Goal: Task Accomplishment & Management: Manage account settings

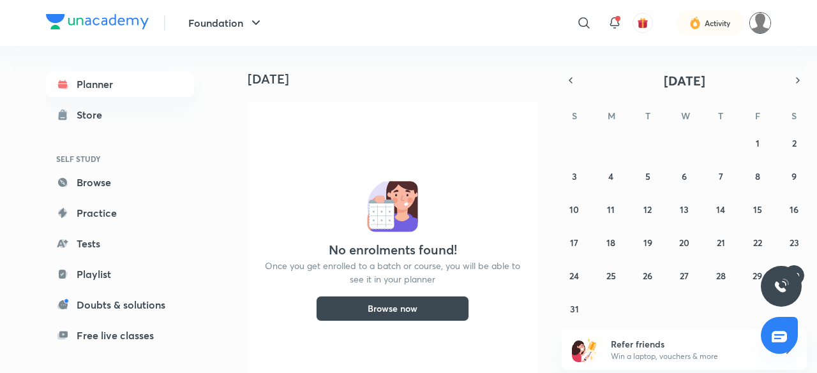
click at [752, 20] on img at bounding box center [760, 23] width 22 height 22
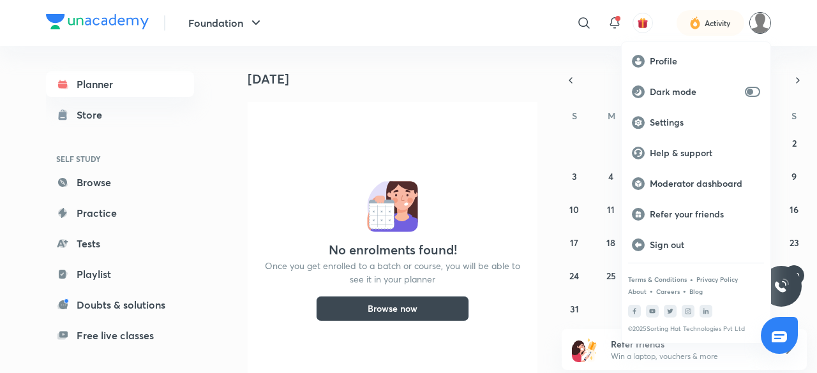
click at [424, 28] on div at bounding box center [408, 186] width 817 height 373
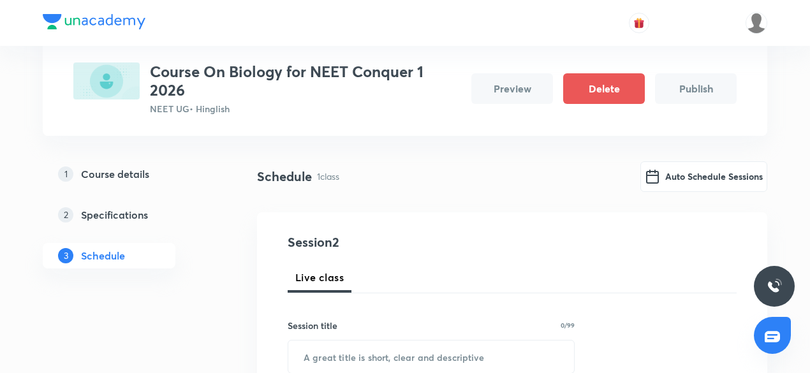
scroll to position [191, 0]
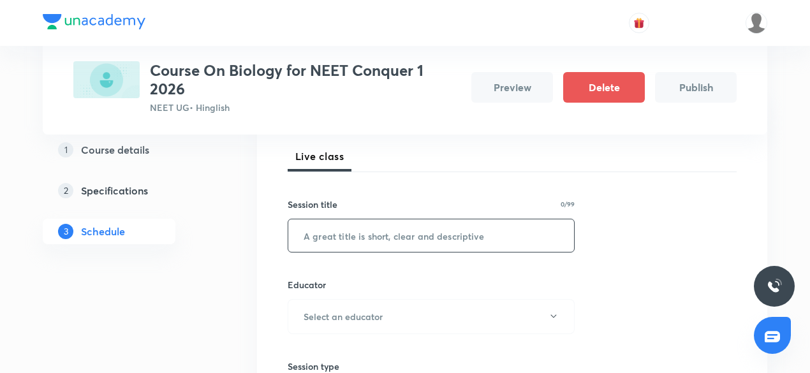
click at [343, 236] on input "text" at bounding box center [431, 235] width 286 height 33
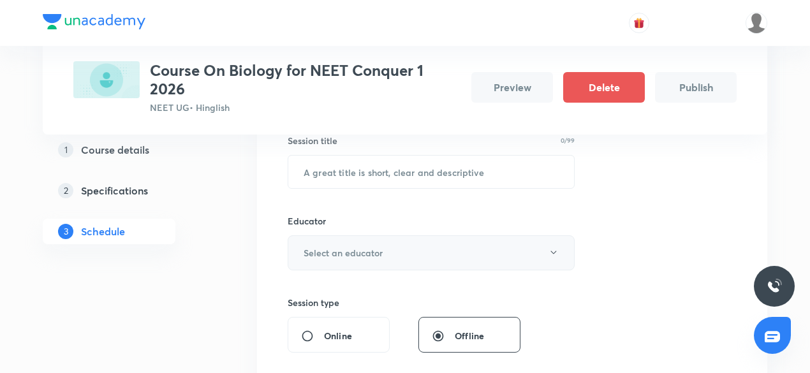
click at [338, 257] on h6 "Select an educator" at bounding box center [343, 252] width 79 height 13
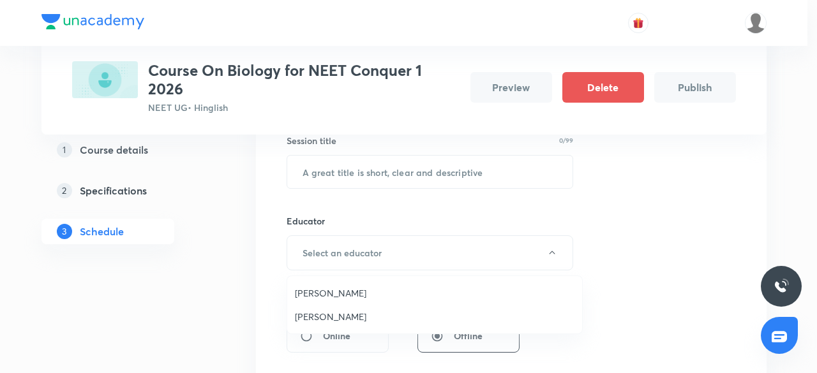
click at [315, 297] on span "Prianka Pandey" at bounding box center [434, 292] width 279 height 13
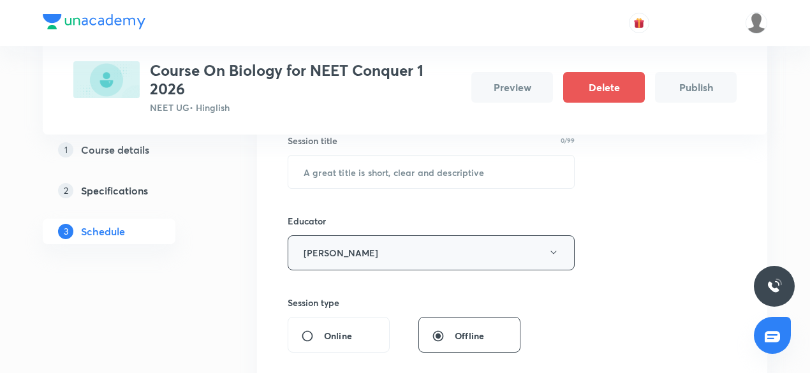
scroll to position [128, 0]
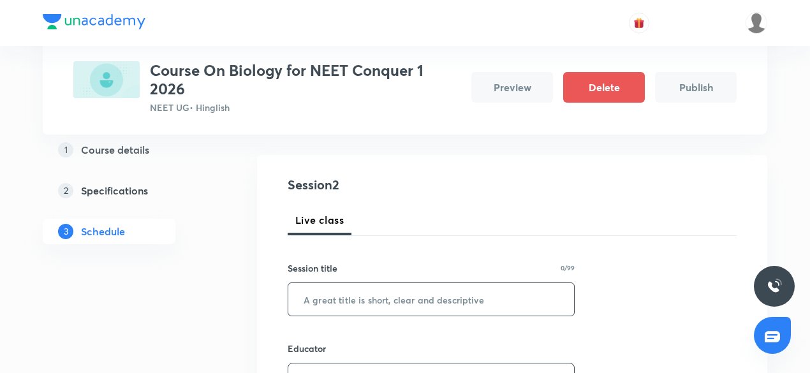
click at [364, 290] on input "text" at bounding box center [431, 299] width 286 height 33
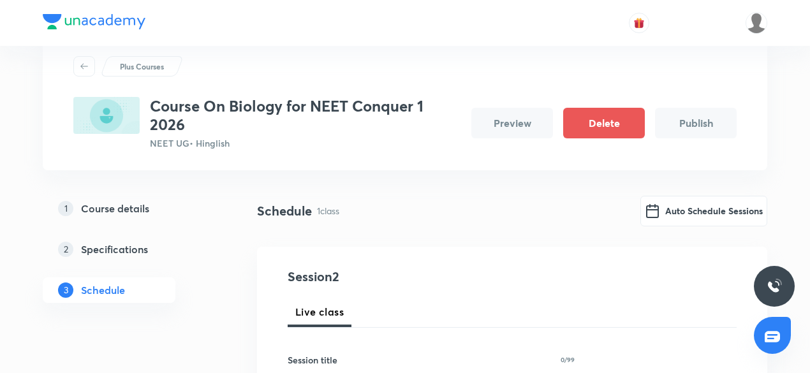
scroll to position [128, 0]
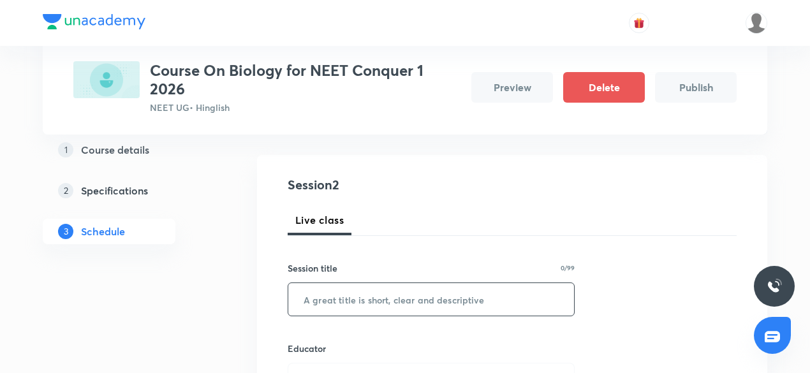
click at [387, 297] on input "text" at bounding box center [431, 299] width 286 height 33
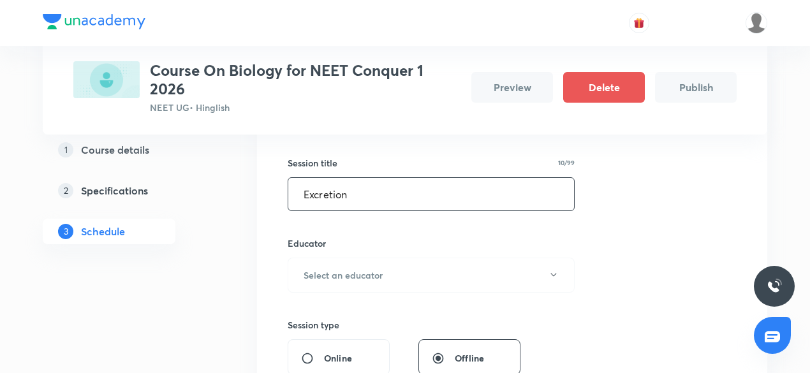
scroll to position [255, 0]
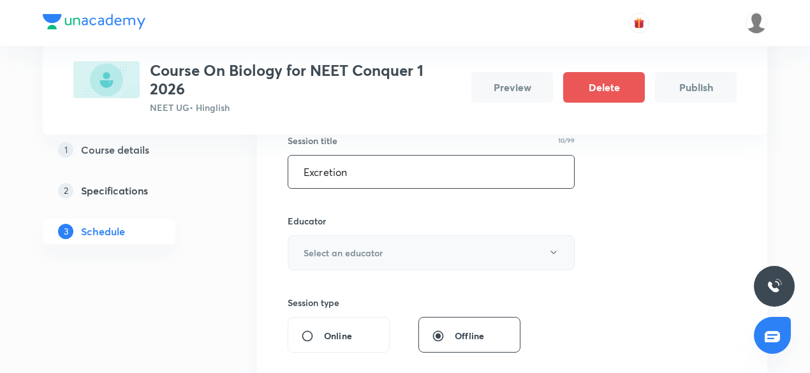
type input "Excretion"
click at [360, 249] on h6 "Select an educator" at bounding box center [343, 252] width 79 height 13
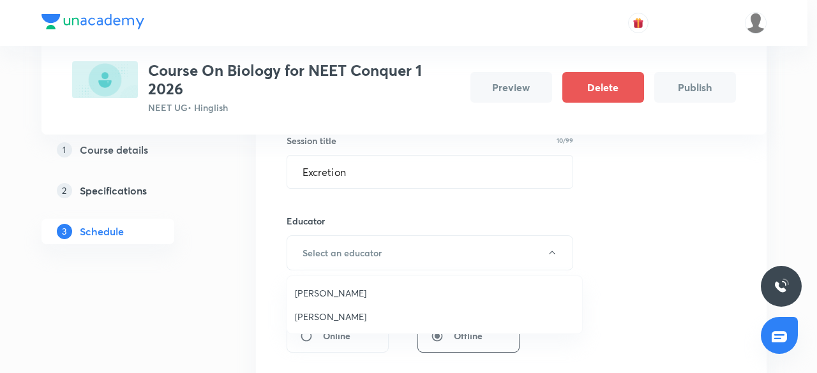
click at [325, 295] on span "Prianka Pandey" at bounding box center [434, 292] width 279 height 13
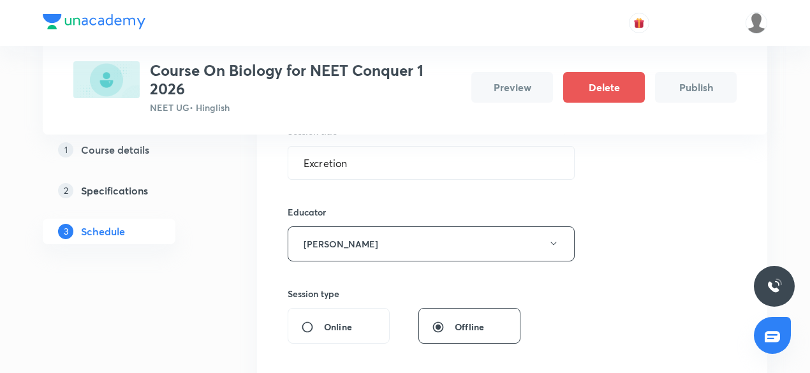
scroll to position [383, 0]
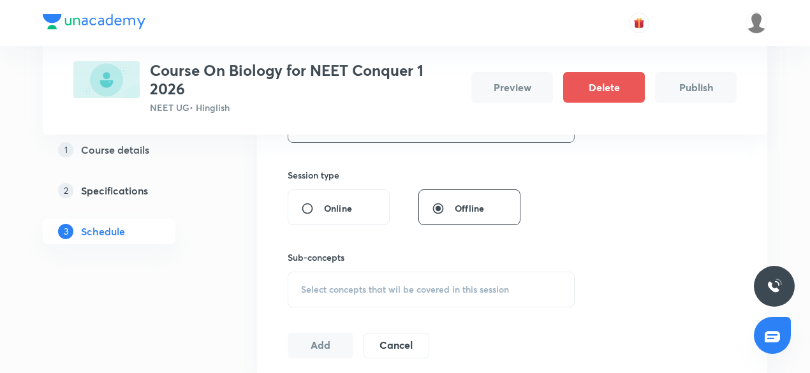
click at [345, 292] on span "Select concepts that wil be covered in this session" at bounding box center [405, 290] width 208 height 10
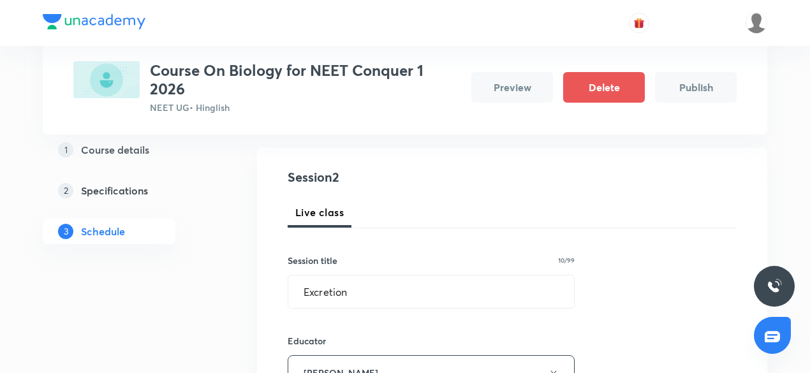
scroll to position [191, 0]
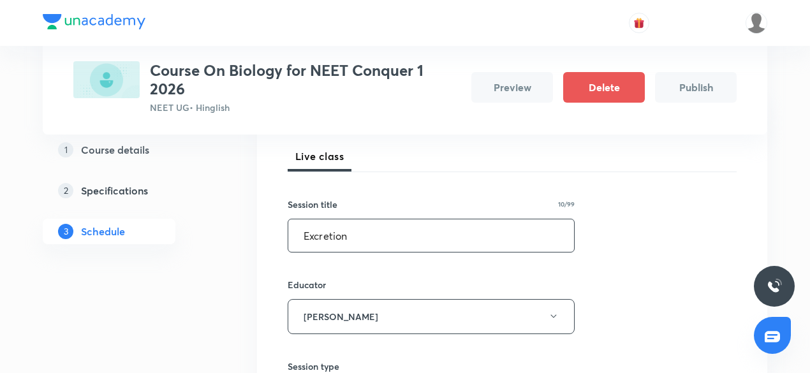
click at [320, 234] on input "Excretion" at bounding box center [431, 235] width 286 height 33
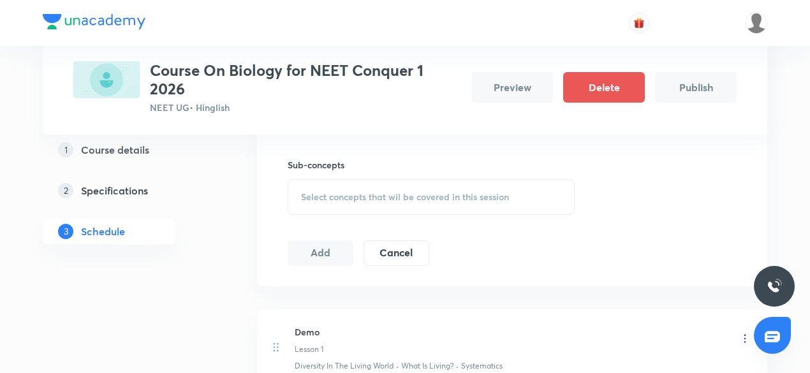
scroll to position [447, 0]
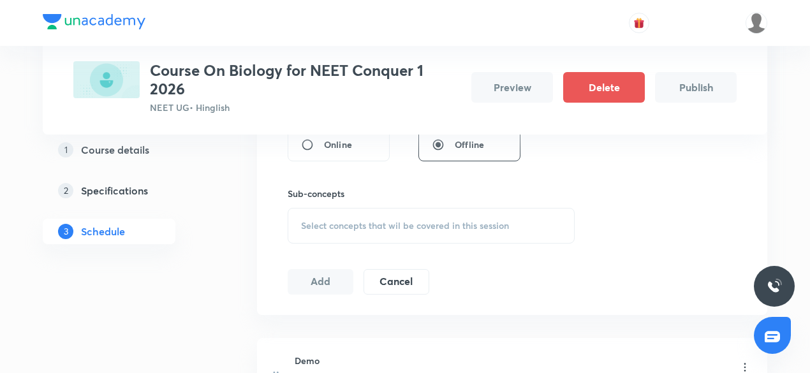
click at [330, 226] on span "Select concepts that wil be covered in this session" at bounding box center [405, 226] width 208 height 10
click at [347, 221] on span "Select concepts that wil be covered in this session" at bounding box center [405, 226] width 208 height 10
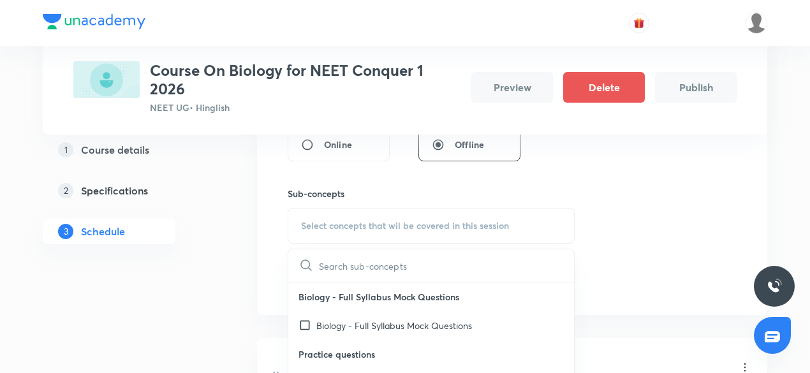
click at [330, 274] on input "text" at bounding box center [446, 265] width 255 height 33
paste input "Excretion"
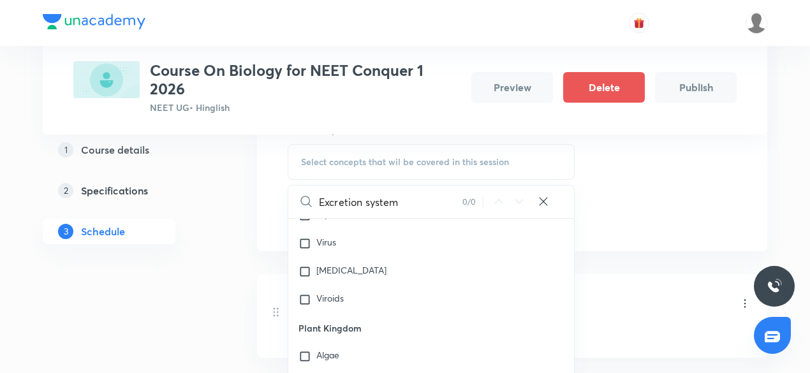
scroll to position [766, 0]
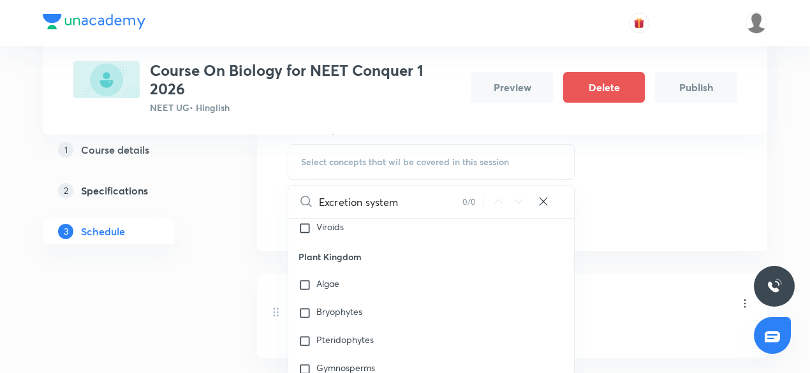
click at [359, 196] on input "Excretion system" at bounding box center [391, 202] width 144 height 33
click at [358, 195] on input "Excretion system" at bounding box center [391, 202] width 144 height 33
paste input "excretory system diagram"
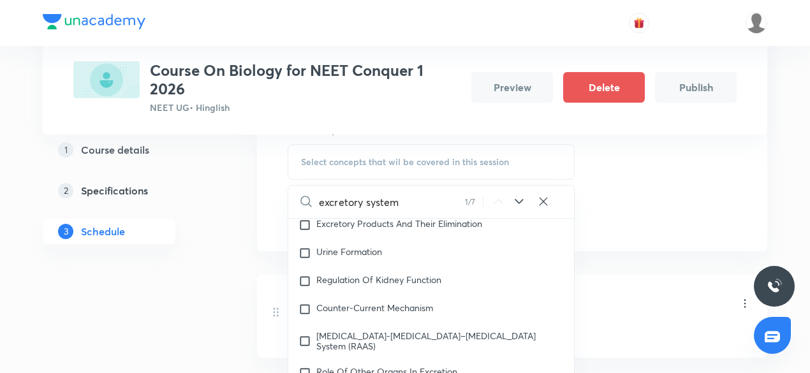
scroll to position [5685, 0]
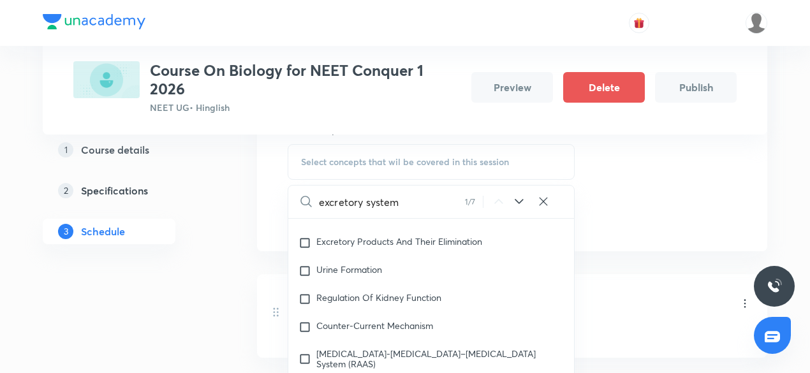
type input "excretory system"
click at [347, 249] on p "Excretory Products And Their Elimination" at bounding box center [399, 243] width 166 height 13
drag, startPoint x: 0, startPoint y: 270, endPoint x: 0, endPoint y: 221, distance: 49.1
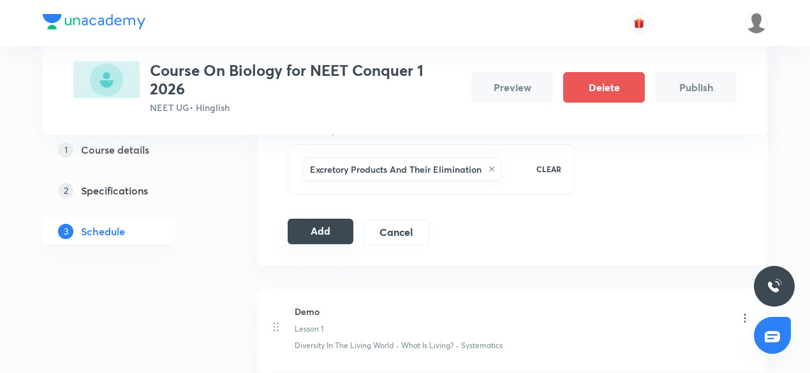
click at [325, 231] on button "Add" at bounding box center [321, 232] width 66 height 26
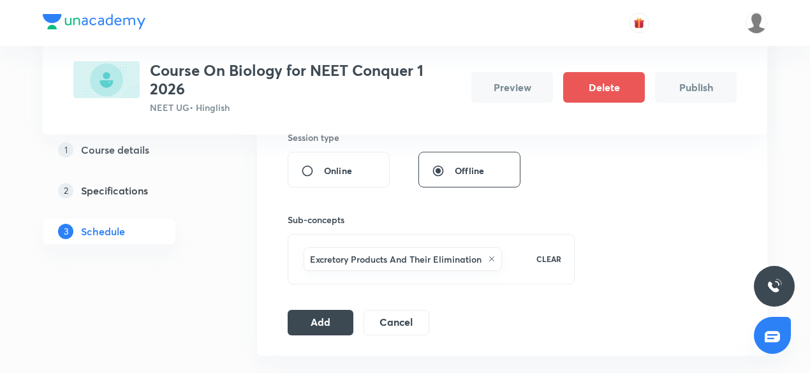
scroll to position [500, 0]
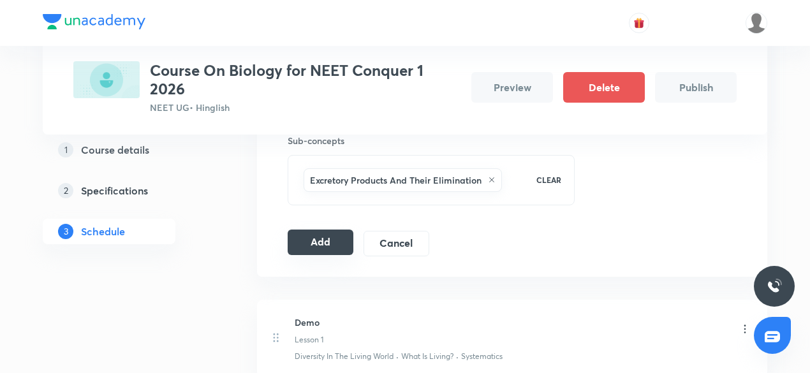
click at [336, 239] on button "Add" at bounding box center [321, 243] width 66 height 26
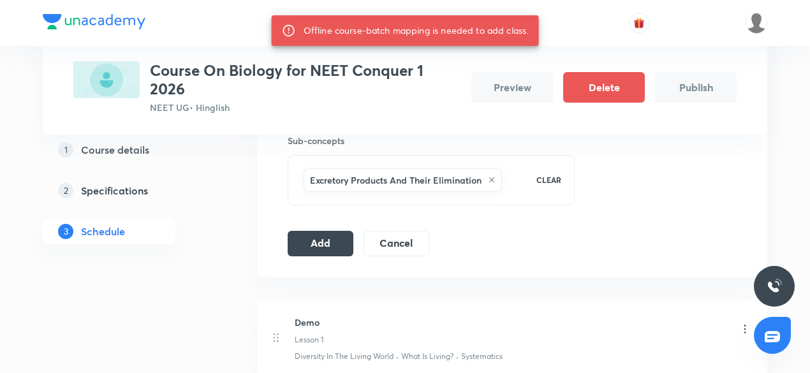
click at [681, 98] on button "Publish" at bounding box center [696, 87] width 82 height 31
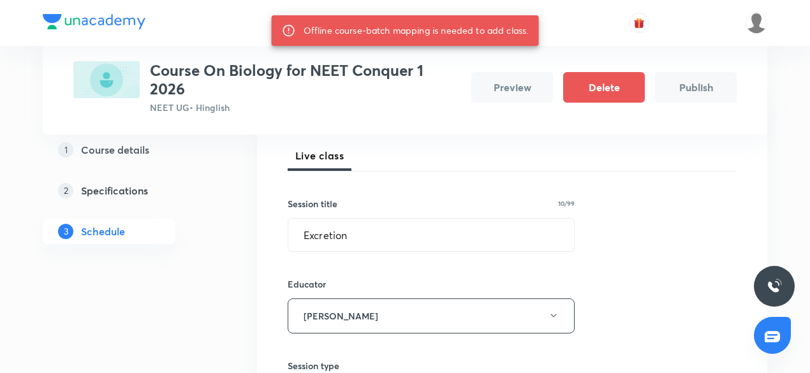
scroll to position [0, 0]
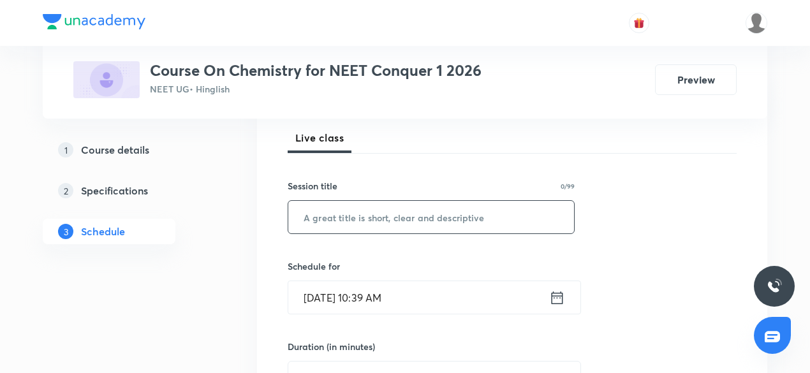
scroll to position [191, 0]
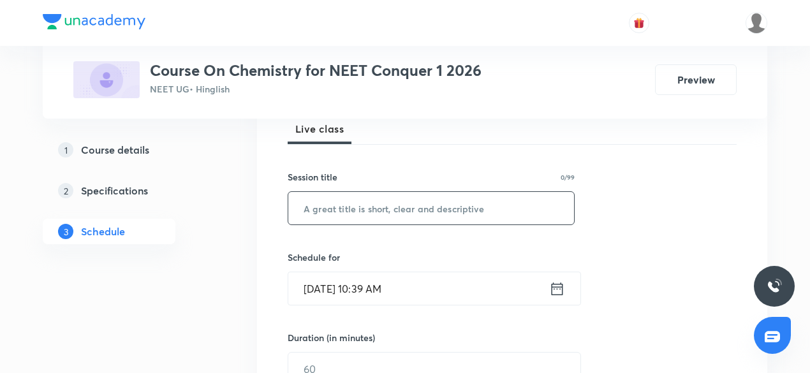
click at [363, 209] on input "text" at bounding box center [431, 208] width 286 height 33
paste input "chemical equilibrium"
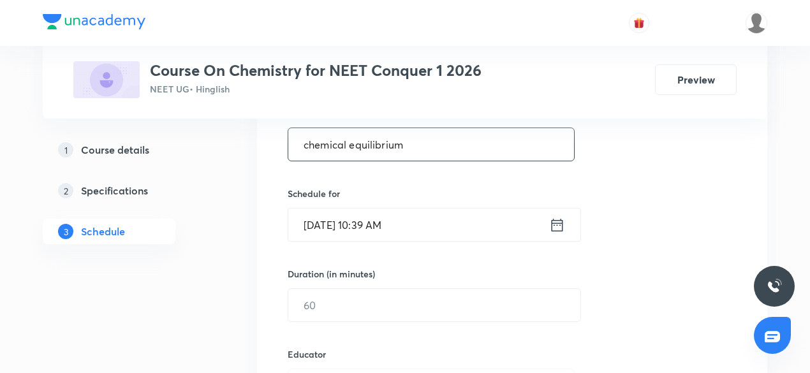
type input "chemical equilibrium"
click at [393, 223] on input "Aug 30, 2025, 10:39 AM" at bounding box center [418, 225] width 261 height 33
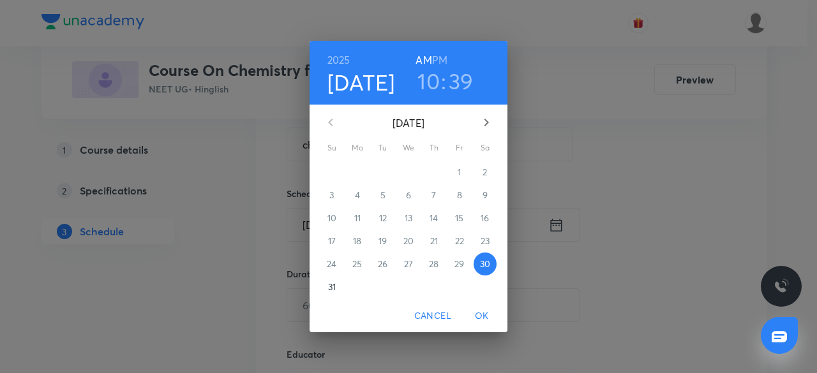
click at [450, 77] on h3 "39" at bounding box center [461, 81] width 25 height 27
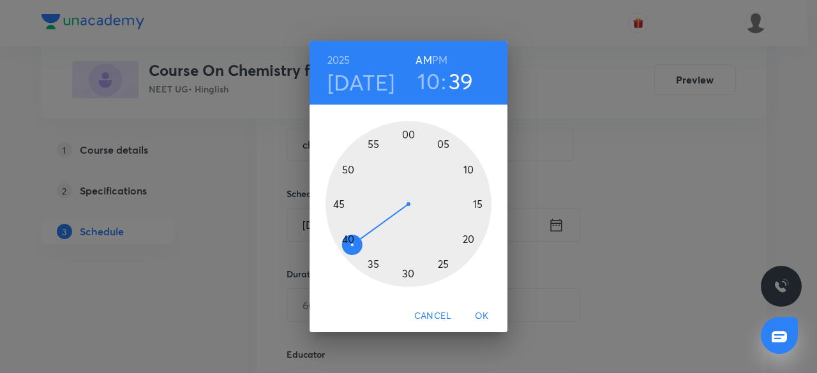
click at [429, 80] on h3 "10" at bounding box center [428, 81] width 22 height 27
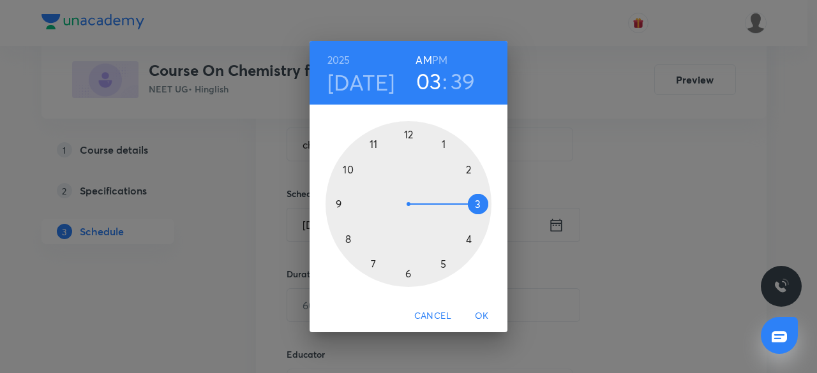
drag, startPoint x: 345, startPoint y: 168, endPoint x: 461, endPoint y: 212, distance: 124.2
click at [461, 212] on div at bounding box center [408, 204] width 166 height 166
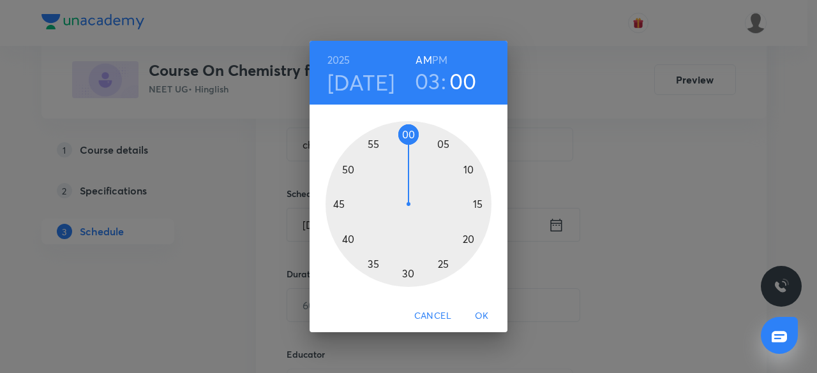
drag, startPoint x: 357, startPoint y: 230, endPoint x: 410, endPoint y: 140, distance: 104.2
click at [410, 140] on div at bounding box center [408, 204] width 166 height 166
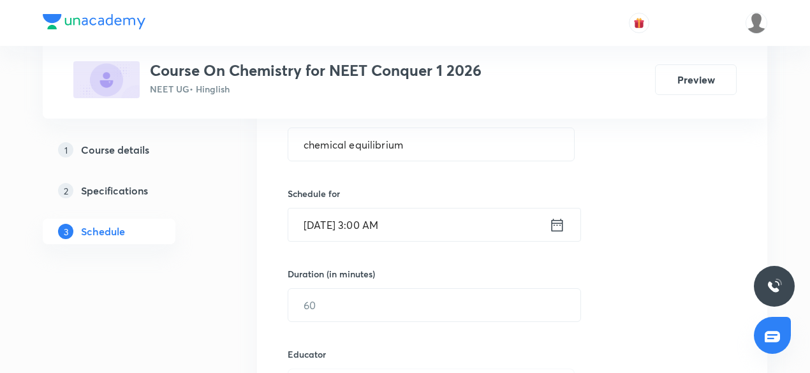
click at [406, 223] on input "Aug 30, 2025, 3:00 AM" at bounding box center [418, 225] width 261 height 33
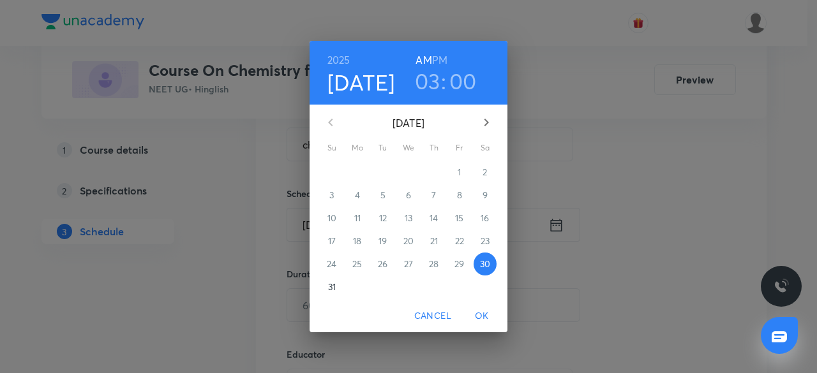
click at [436, 94] on h3 "03" at bounding box center [428, 81] width 26 height 27
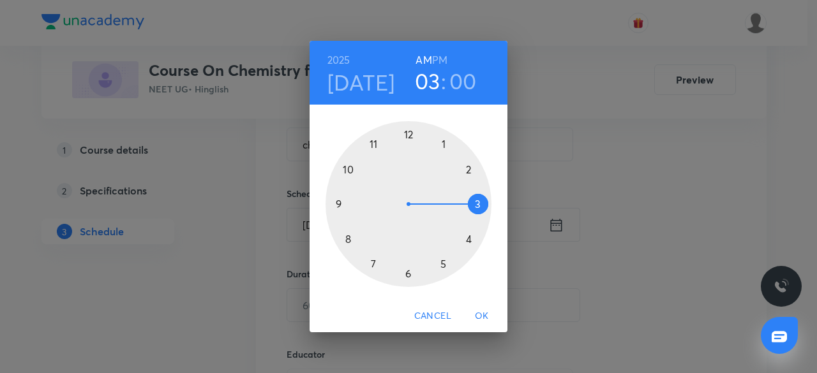
click at [442, 58] on h6 "PM" at bounding box center [439, 60] width 15 height 18
click at [478, 322] on span "OK" at bounding box center [481, 316] width 31 height 16
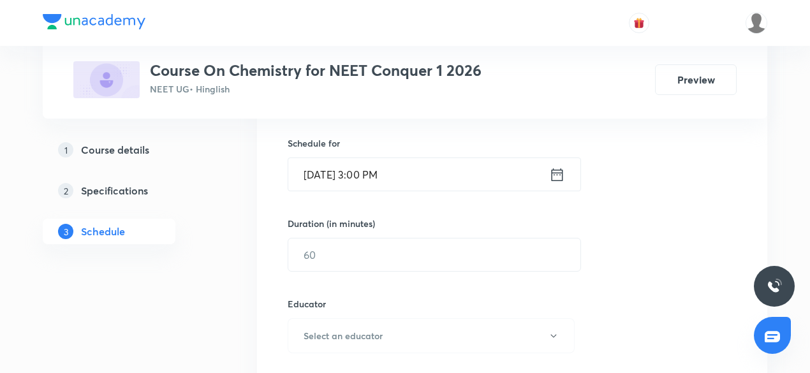
scroll to position [383, 0]
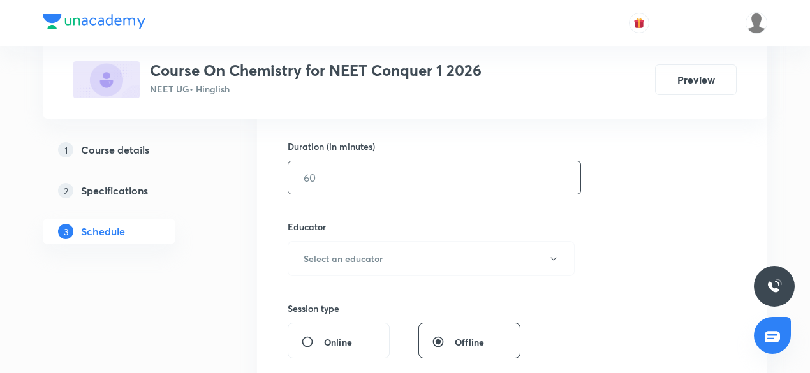
click at [327, 174] on input "text" at bounding box center [434, 177] width 292 height 33
type input "8"
type input "70"
click at [362, 272] on button "Select an educator" at bounding box center [431, 258] width 287 height 35
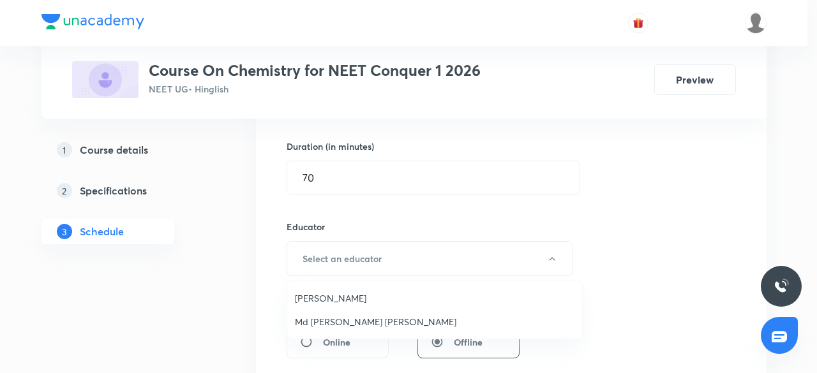
click at [341, 301] on span "Bahadur Singh Arya" at bounding box center [434, 298] width 279 height 13
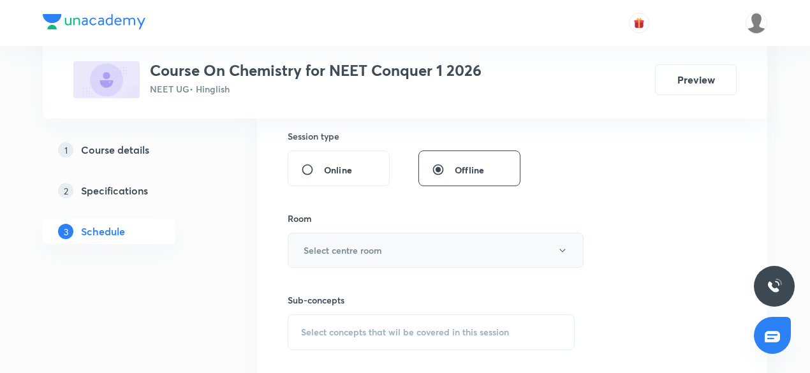
scroll to position [574, 0]
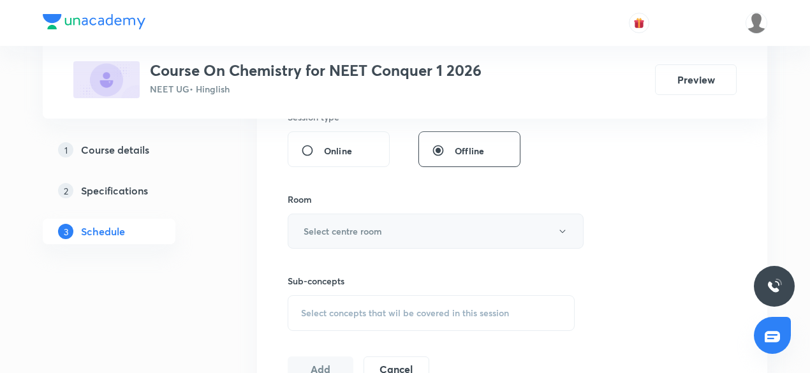
click at [338, 229] on h6 "Select centre room" at bounding box center [343, 231] width 78 height 13
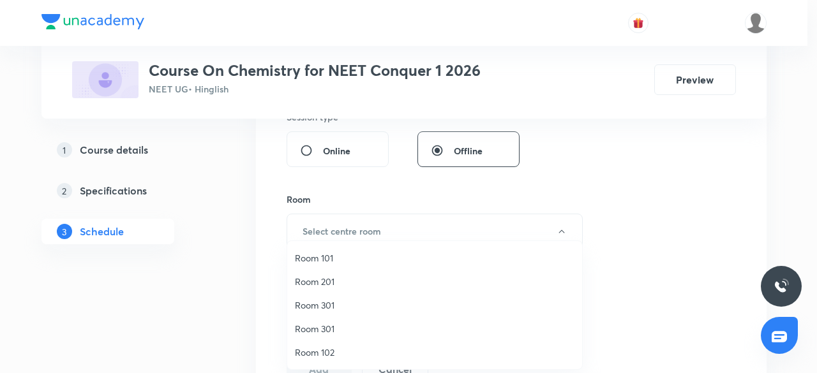
click at [362, 258] on span "Room 101" at bounding box center [434, 257] width 279 height 13
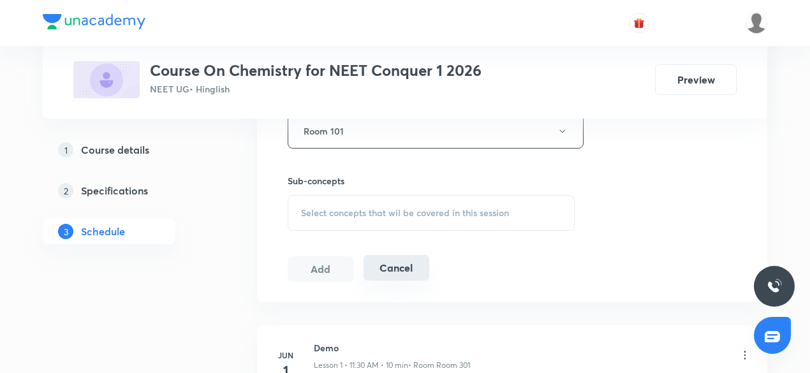
scroll to position [702, 0]
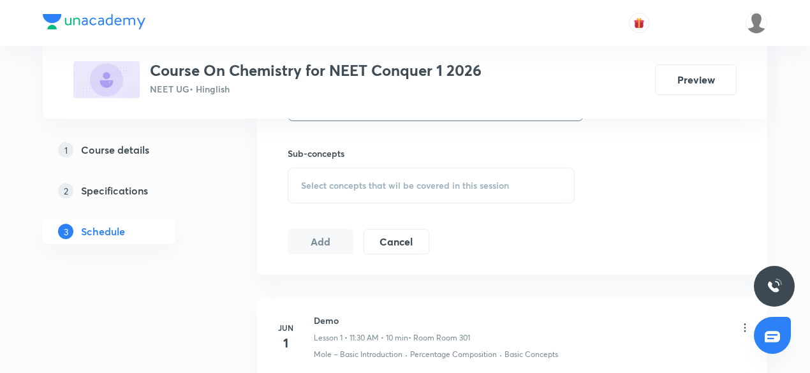
click at [350, 181] on span "Select concepts that wil be covered in this session" at bounding box center [405, 186] width 208 height 10
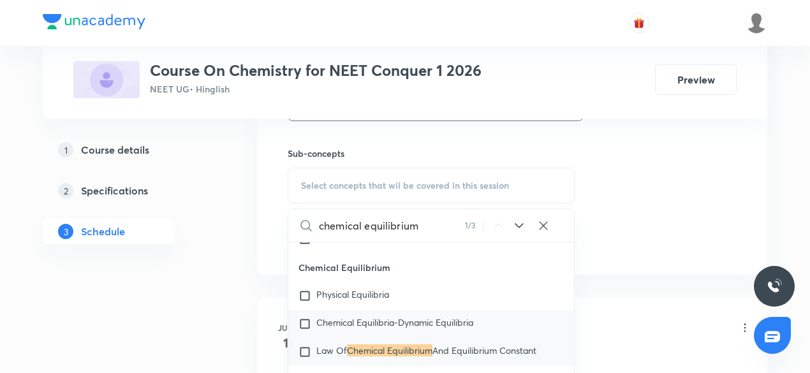
scroll to position [2093, 0]
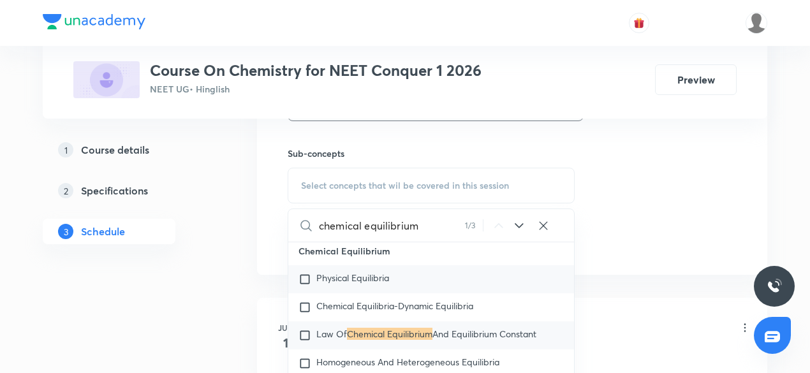
type input "chemical equilibrium"
click at [341, 282] on span "Physical Equilibria" at bounding box center [352, 278] width 73 height 12
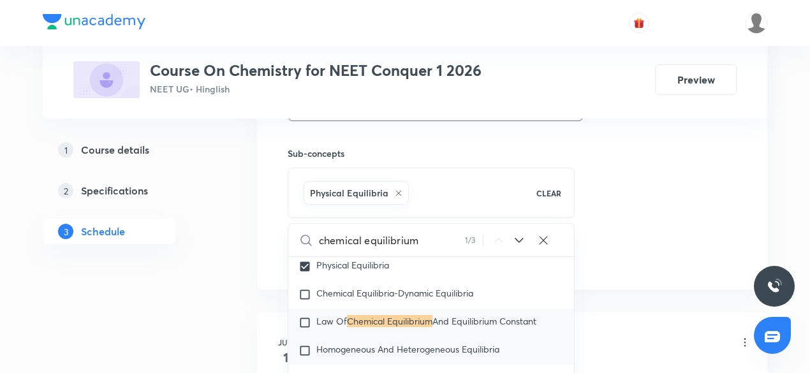
scroll to position [2157, 0]
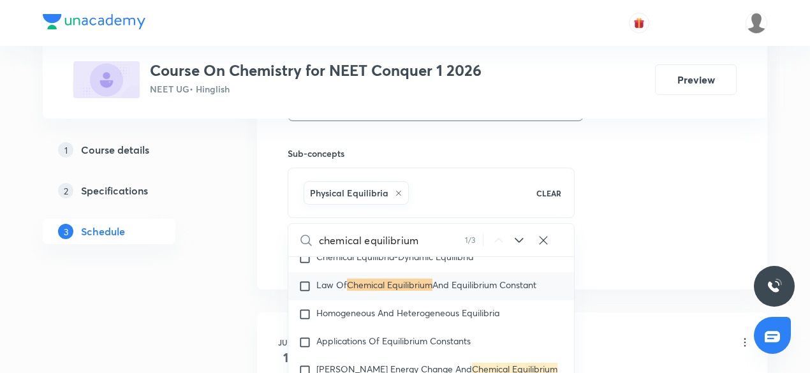
click at [337, 293] on p "Law Of Chemical Equilibrium And Equilibrium Constant" at bounding box center [426, 286] width 220 height 13
checkbox input "true"
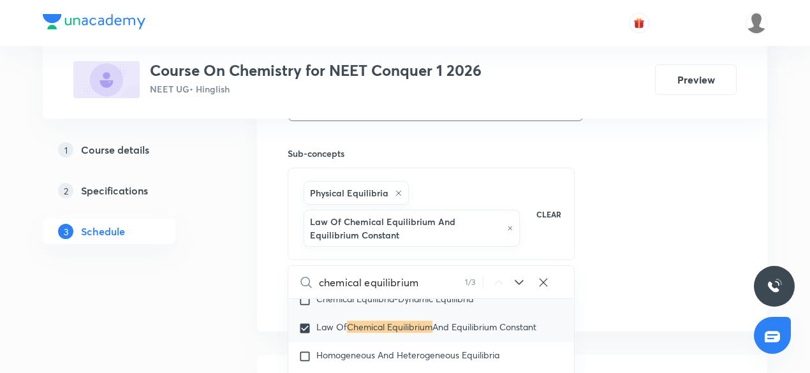
drag, startPoint x: 332, startPoint y: 311, endPoint x: 344, endPoint y: 325, distance: 18.5
click at [332, 311] on div "Chemical Equilibria-Dynamic Equilibria" at bounding box center [431, 300] width 286 height 28
checkbox input "true"
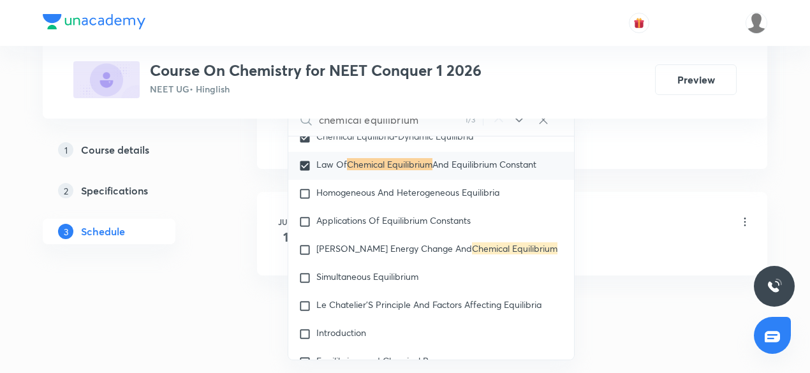
click at [639, 237] on div "Demo Lesson 1 • 11:30 AM • 10 min • Room Room 301 Mole – Basic Introduction · P…" at bounding box center [533, 231] width 438 height 47
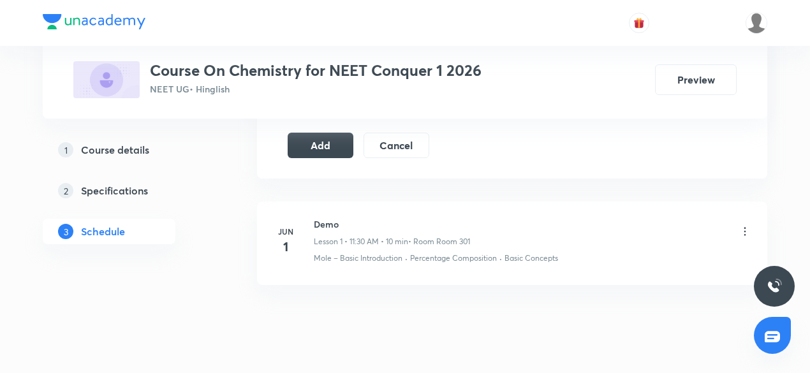
scroll to position [766, 0]
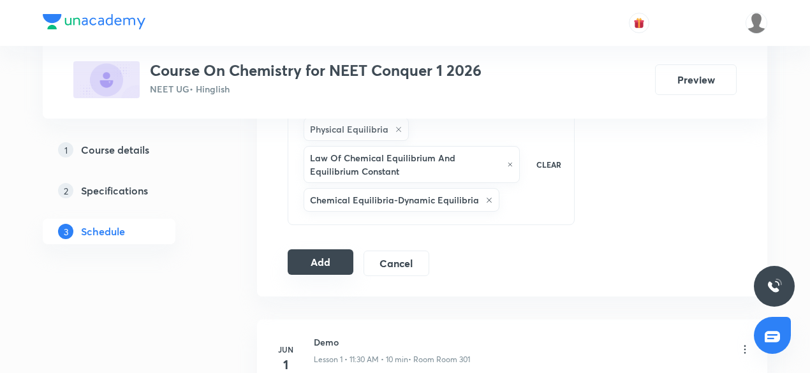
click at [303, 257] on button "Add" at bounding box center [321, 262] width 66 height 26
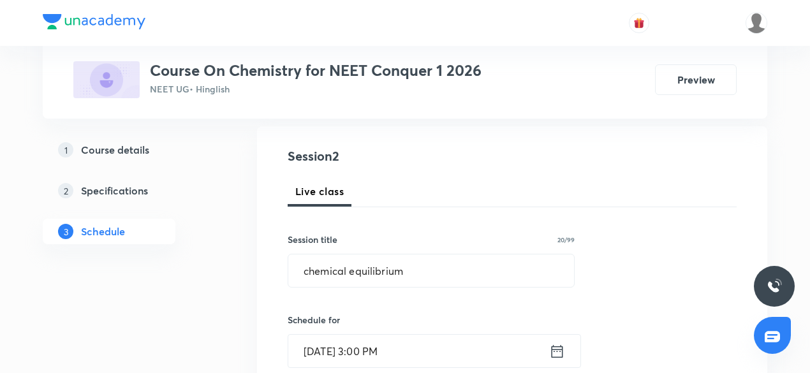
scroll to position [191, 0]
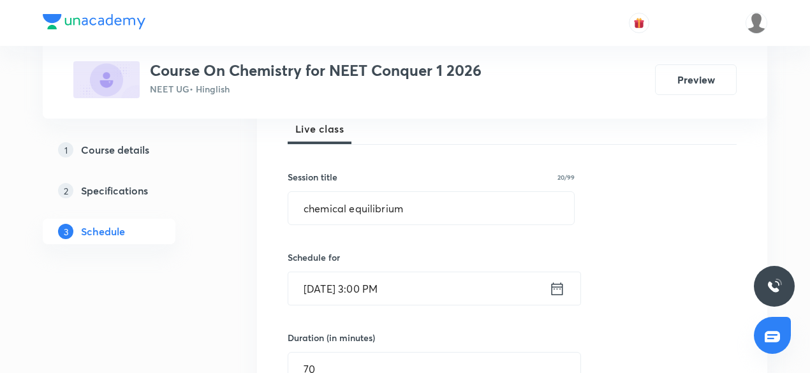
drag, startPoint x: 356, startPoint y: 126, endPoint x: 296, endPoint y: 124, distance: 60.0
click at [296, 124] on div "Live class" at bounding box center [512, 129] width 449 height 31
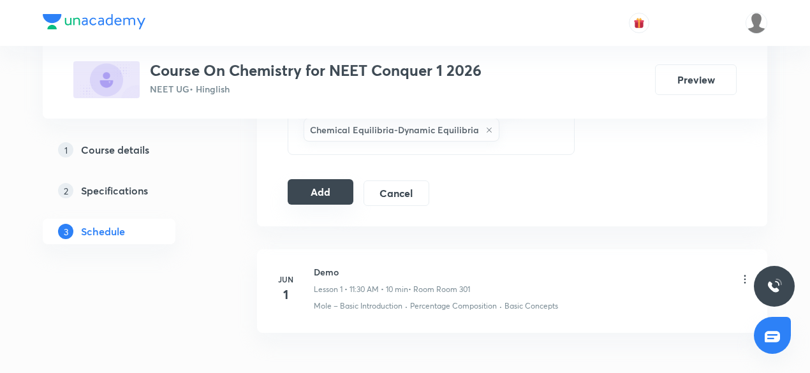
scroll to position [783, 0]
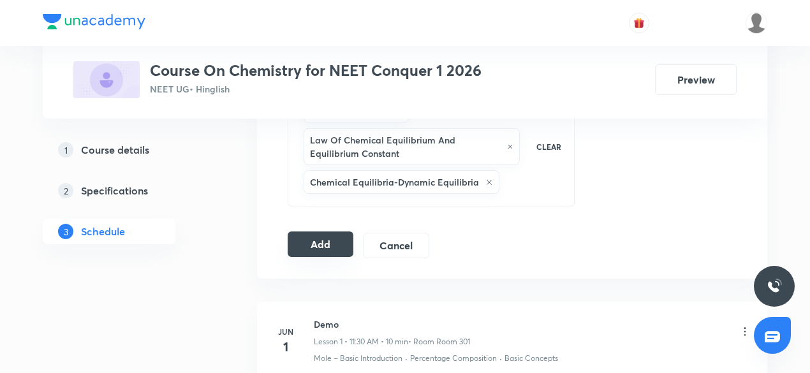
click at [327, 239] on button "Add" at bounding box center [321, 245] width 66 height 26
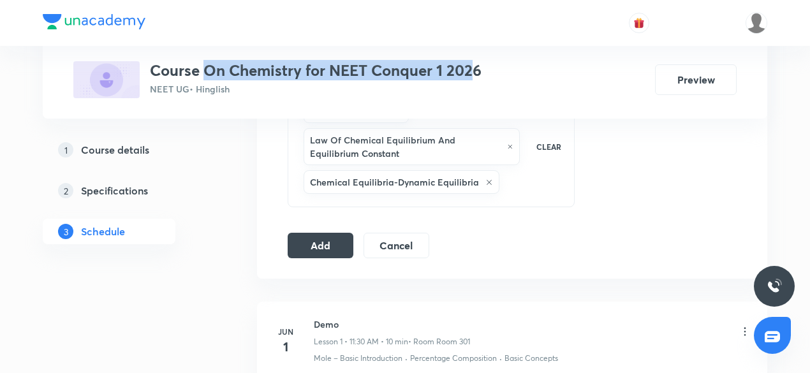
drag, startPoint x: 206, startPoint y: 63, endPoint x: 473, endPoint y: 70, distance: 267.4
click at [473, 70] on h3 "Course On Chemistry for NEET Conquer 1 2026" at bounding box center [316, 70] width 332 height 19
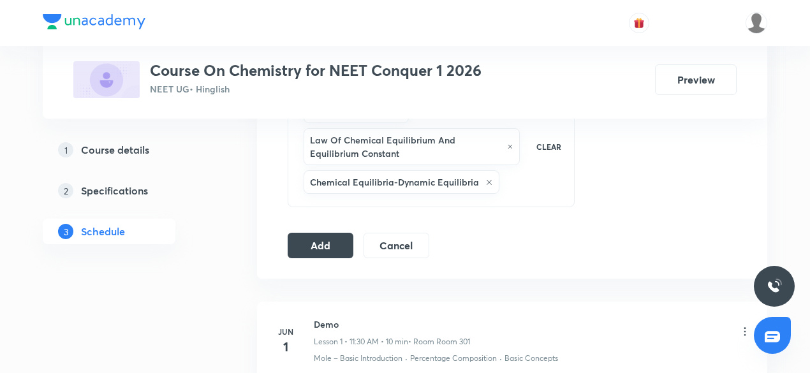
click at [496, 65] on div "Course On Chemistry for NEET Conquer 1 2026 NEET UG • Hinglish Preview" at bounding box center [405, 79] width 664 height 37
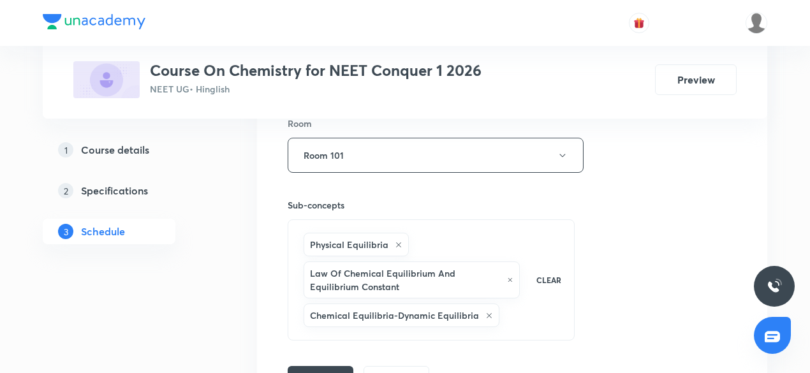
scroll to position [720, 0]
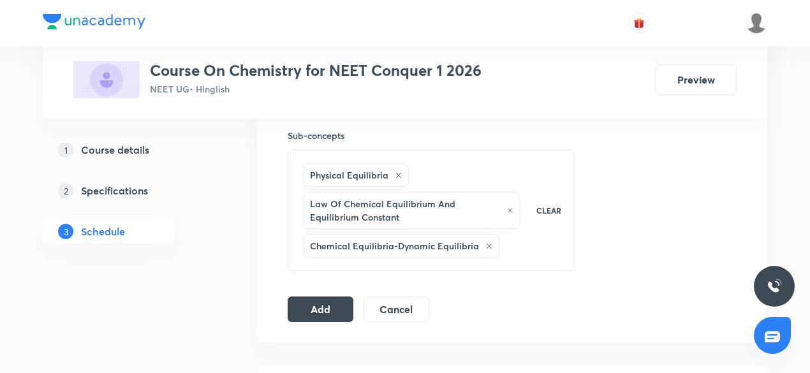
click at [290, 302] on button "Add" at bounding box center [321, 308] width 66 height 26
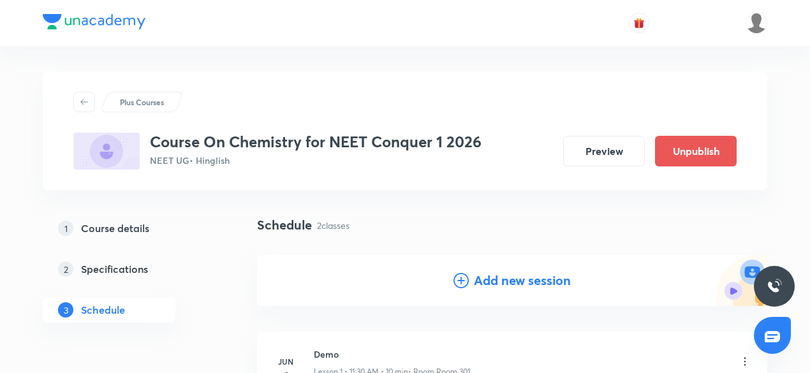
scroll to position [64, 0]
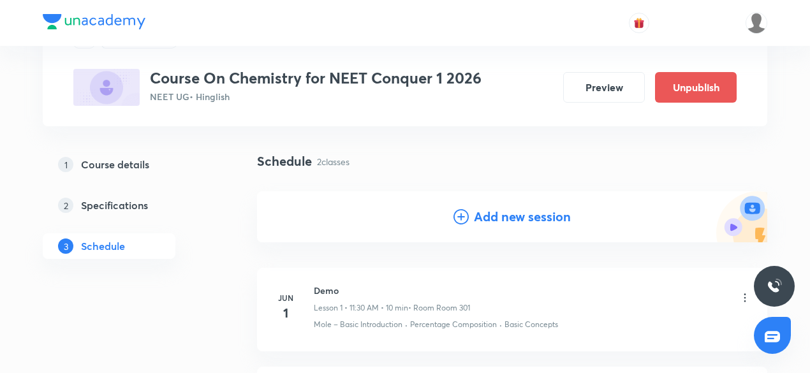
click at [535, 217] on h4 "Add new session" at bounding box center [522, 216] width 97 height 19
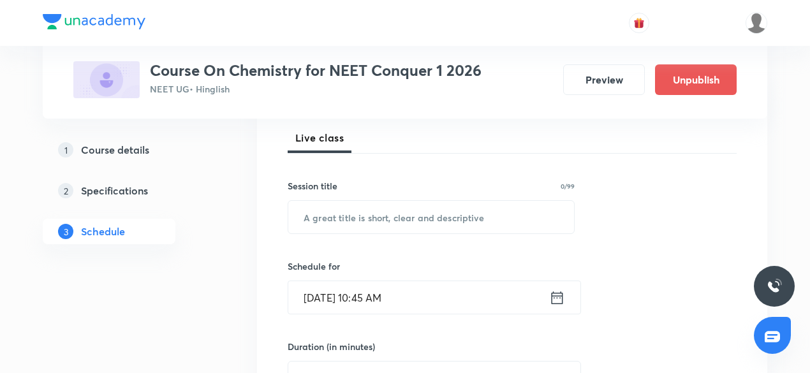
scroll to position [255, 0]
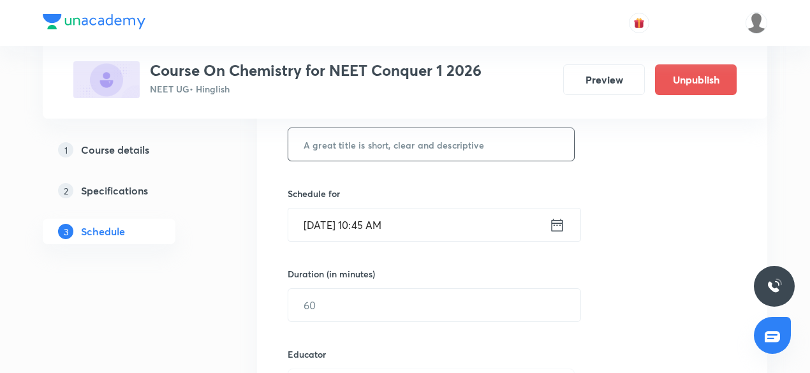
click at [399, 151] on input "text" at bounding box center [431, 144] width 286 height 33
type input "Redox"
click at [384, 230] on input "Aug 30, 2025, 10:45 AM" at bounding box center [418, 225] width 261 height 33
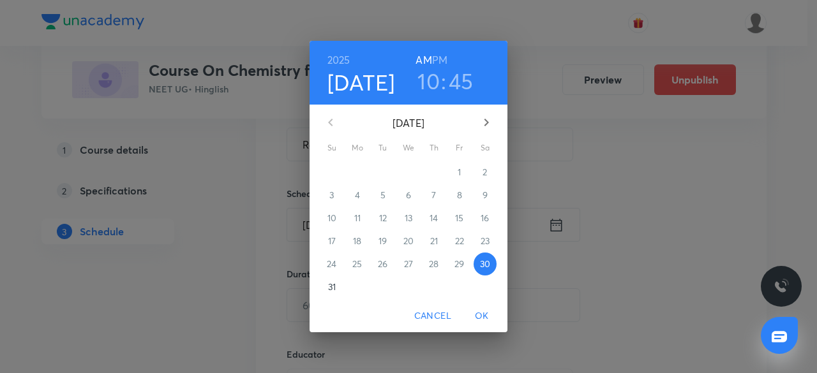
click at [427, 87] on h3 "10" at bounding box center [428, 81] width 22 height 27
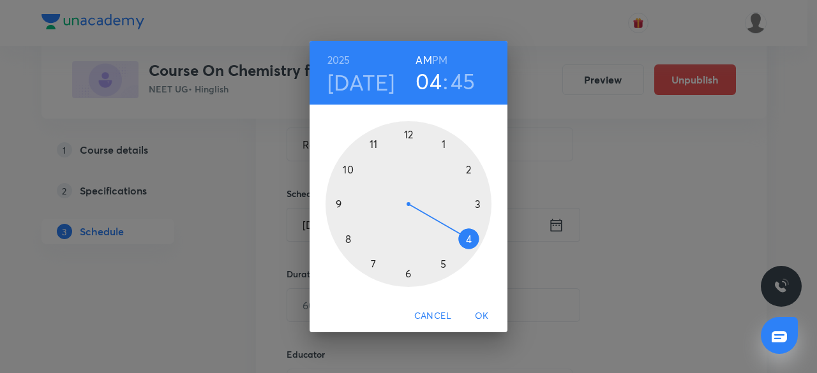
drag, startPoint x: 395, startPoint y: 152, endPoint x: 448, endPoint y: 227, distance: 91.5
click at [446, 234] on div at bounding box center [408, 204] width 166 height 166
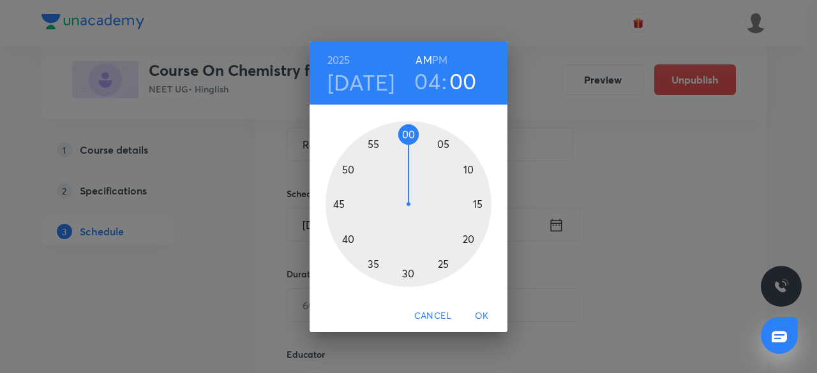
drag, startPoint x: 351, startPoint y: 181, endPoint x: 406, endPoint y: 136, distance: 71.2
click at [406, 136] on div at bounding box center [408, 204] width 166 height 166
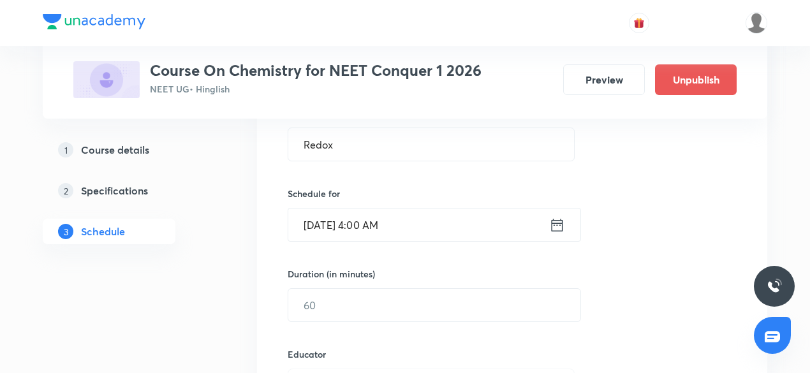
click at [397, 221] on input "Aug 30, 2025, 4:00 AM" at bounding box center [418, 225] width 261 height 33
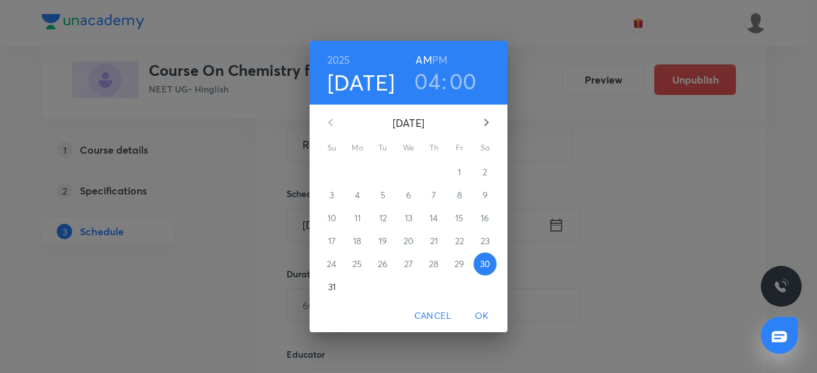
click at [444, 63] on h6 "PM" at bounding box center [439, 60] width 15 height 18
click at [569, 149] on div "2025 Aug 30 04 : 00 AM PM August 2025 Su Mo Tu We Th Fr Sa 27 28 29 30 31 1 2 3…" at bounding box center [408, 186] width 817 height 373
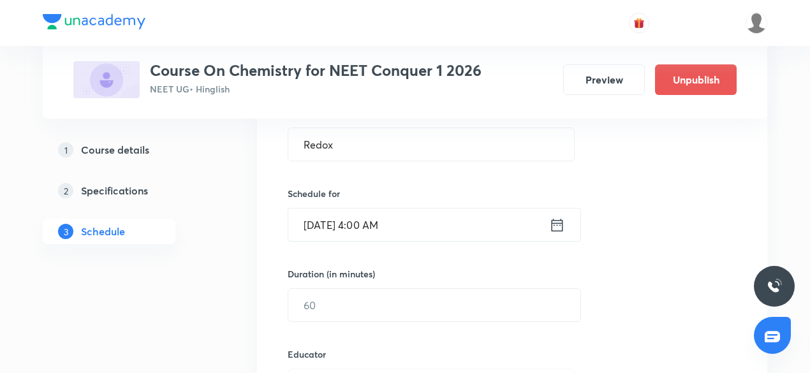
scroll to position [383, 0]
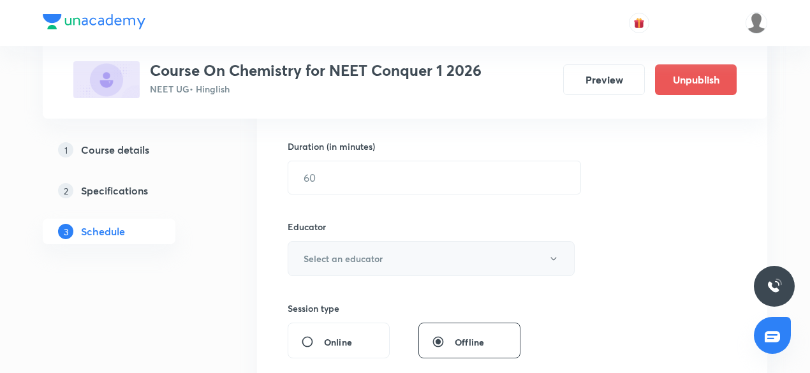
click at [341, 252] on h6 "Select an educator" at bounding box center [343, 258] width 79 height 13
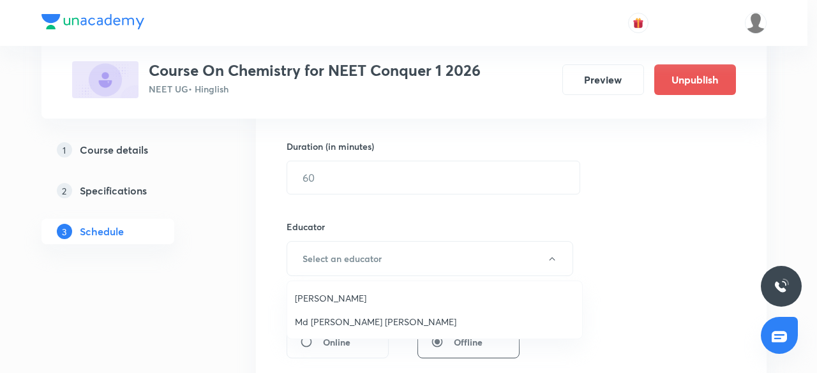
click at [333, 302] on span "Bahadur Singh Arya" at bounding box center [434, 298] width 279 height 13
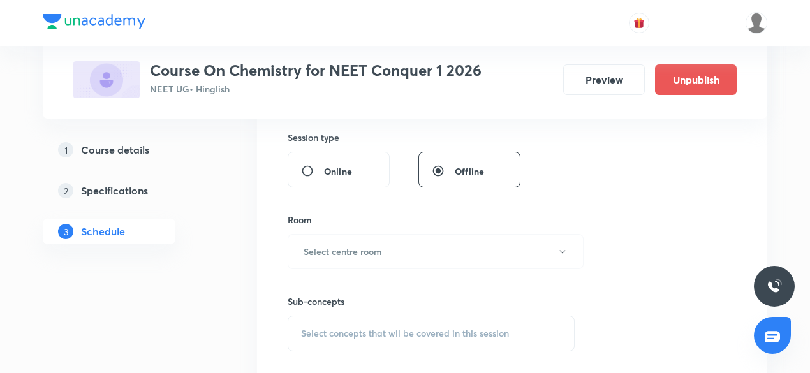
scroll to position [574, 0]
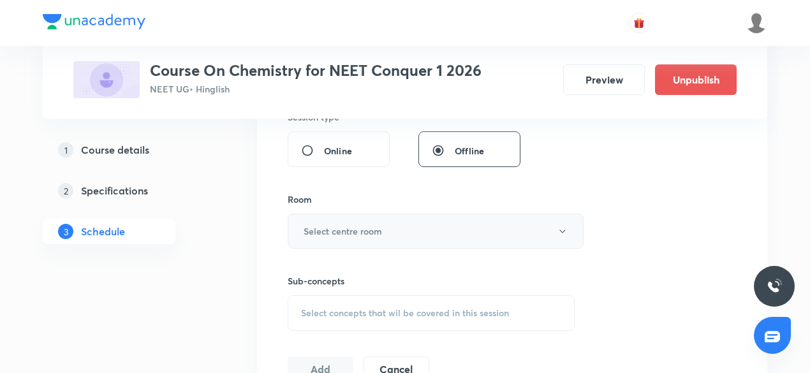
click at [356, 230] on h6 "Select centre room" at bounding box center [343, 231] width 78 height 13
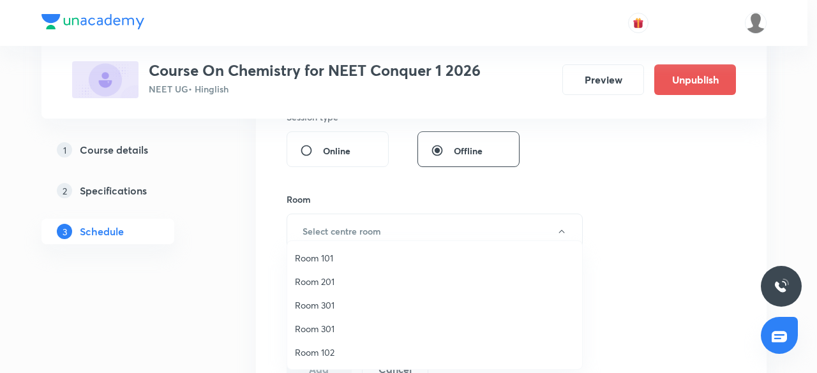
click at [339, 254] on span "Room 101" at bounding box center [434, 257] width 279 height 13
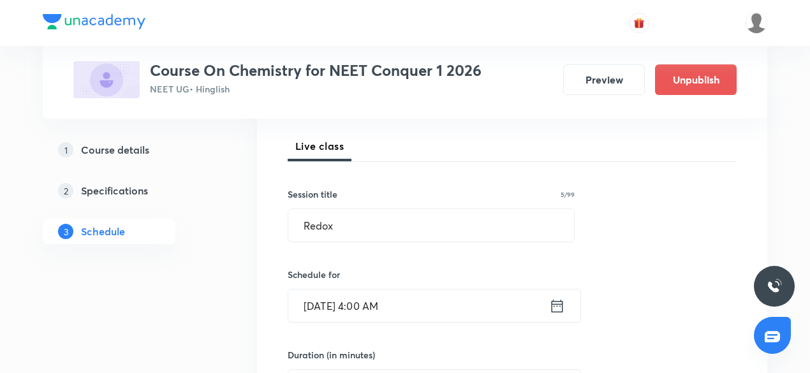
scroll to position [255, 0]
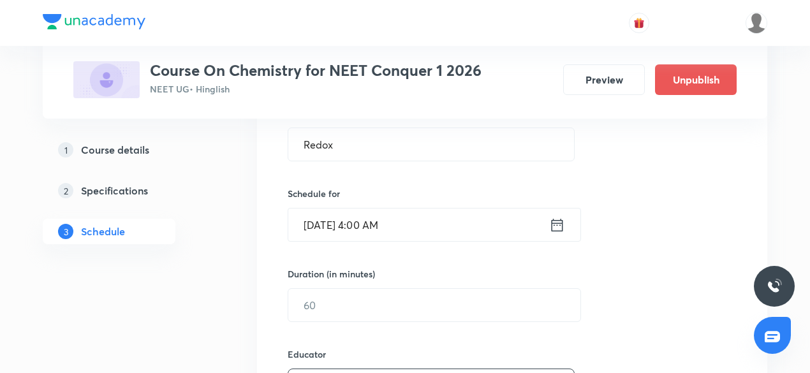
click at [388, 228] on input "Aug 30, 2025, 4:00 AM" at bounding box center [418, 225] width 261 height 33
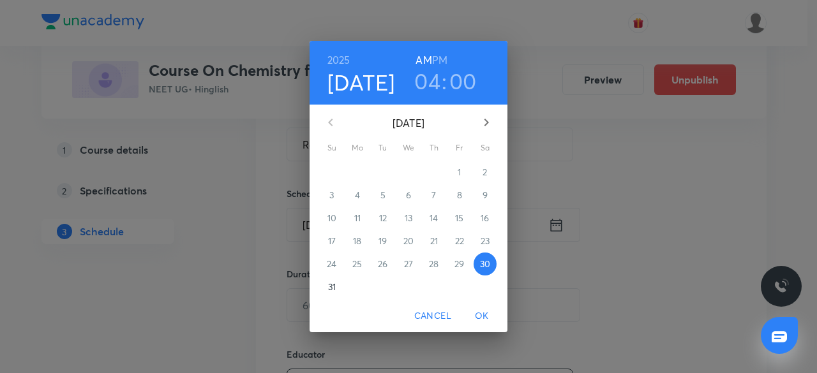
click at [440, 63] on h6 "PM" at bounding box center [439, 60] width 15 height 18
click at [457, 80] on h3 "00" at bounding box center [462, 81] width 27 height 27
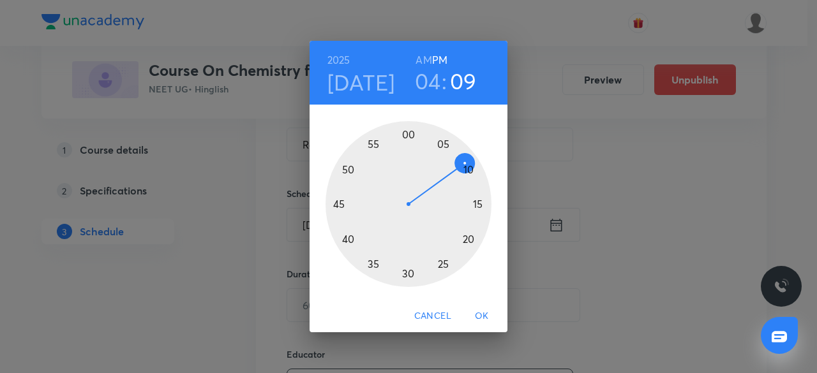
drag, startPoint x: 405, startPoint y: 133, endPoint x: 463, endPoint y: 170, distance: 68.0
click at [463, 170] on div at bounding box center [408, 204] width 166 height 166
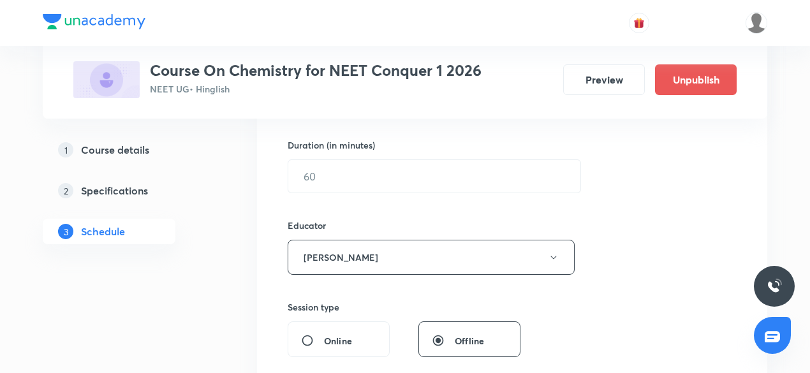
scroll to position [383, 0]
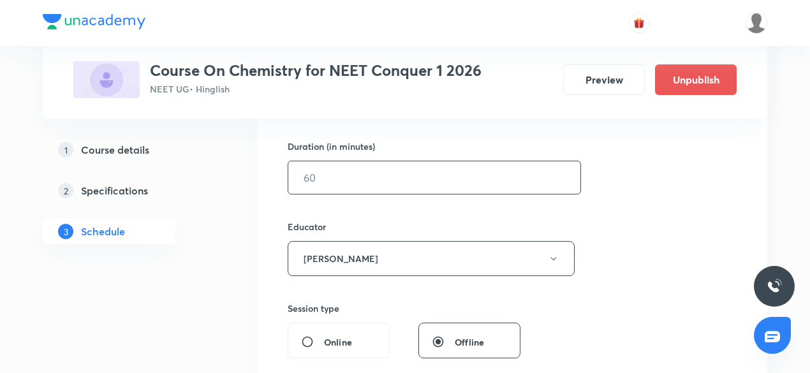
click at [345, 170] on input "text" at bounding box center [434, 177] width 292 height 33
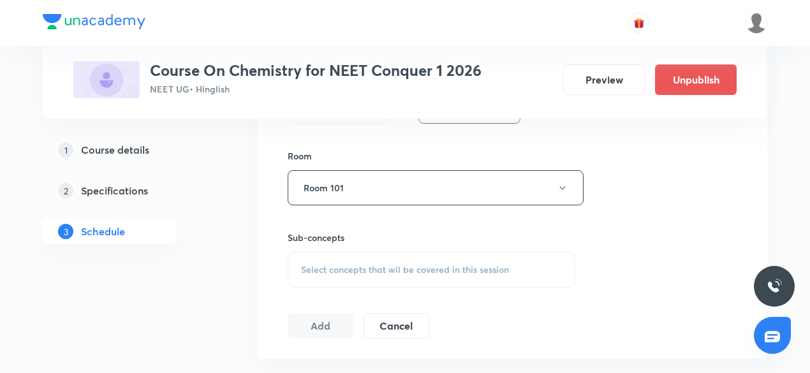
scroll to position [638, 0]
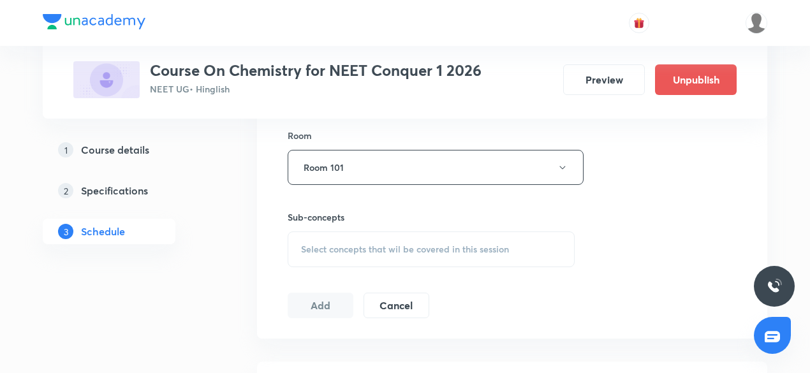
type input "70"
click at [345, 246] on span "Select concepts that wil be covered in this session" at bounding box center [405, 249] width 208 height 10
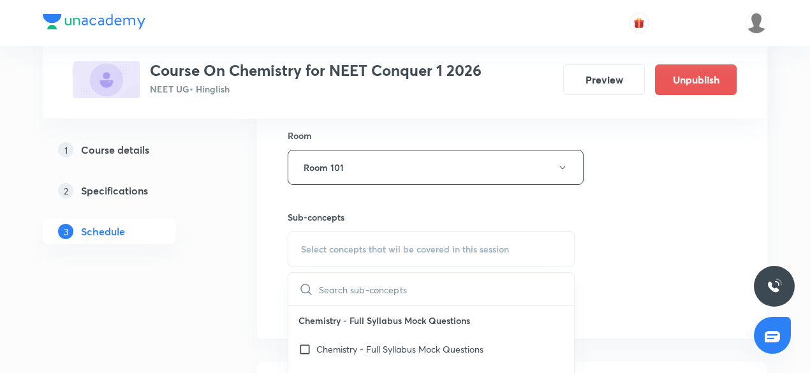
click at [341, 288] on input "text" at bounding box center [446, 289] width 255 height 33
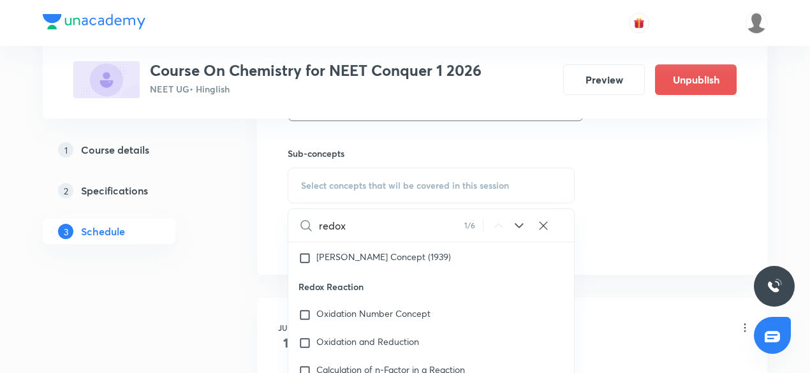
scroll to position [829, 0]
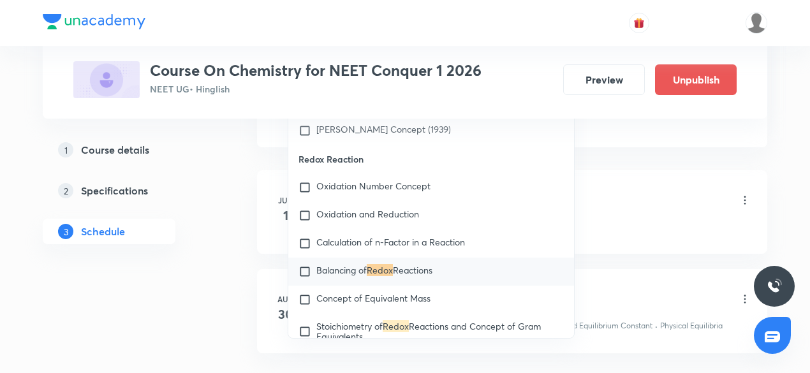
type input "redox"
click at [337, 278] on p "Balancing of Redox Reactions" at bounding box center [374, 271] width 116 height 13
checkbox input "true"
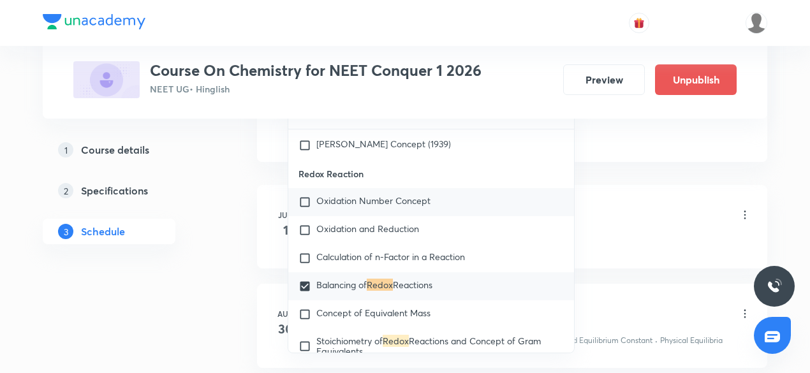
click at [347, 209] on p "Oxidation Number Concept" at bounding box center [373, 202] width 114 height 13
checkbox input "true"
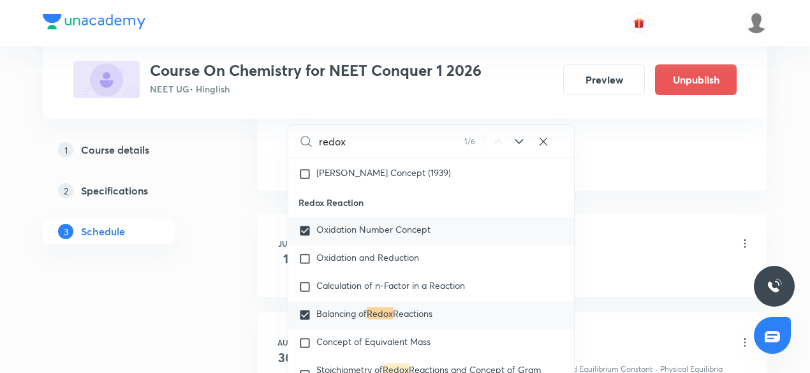
click at [331, 235] on span "Oxidation Number Concept" at bounding box center [373, 229] width 114 height 12
checkbox input "false"
checkbox input "true"
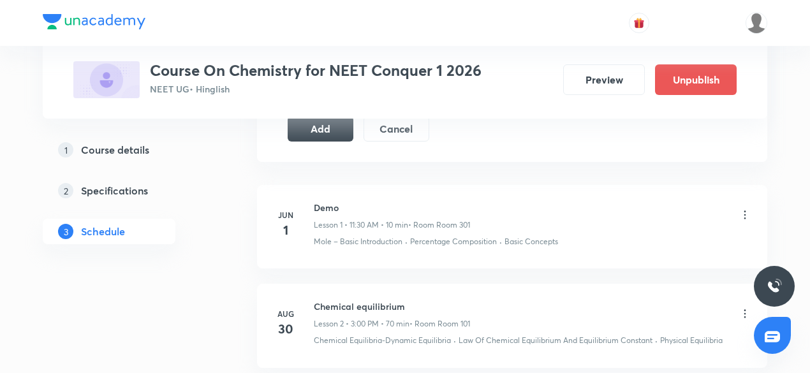
scroll to position [702, 0]
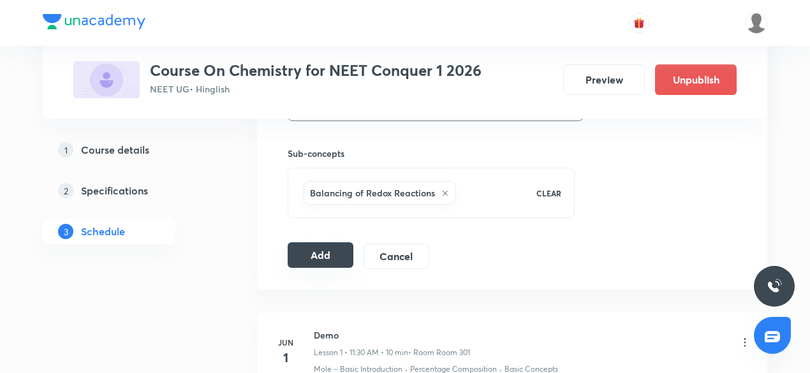
click at [311, 252] on button "Add" at bounding box center [321, 255] width 66 height 26
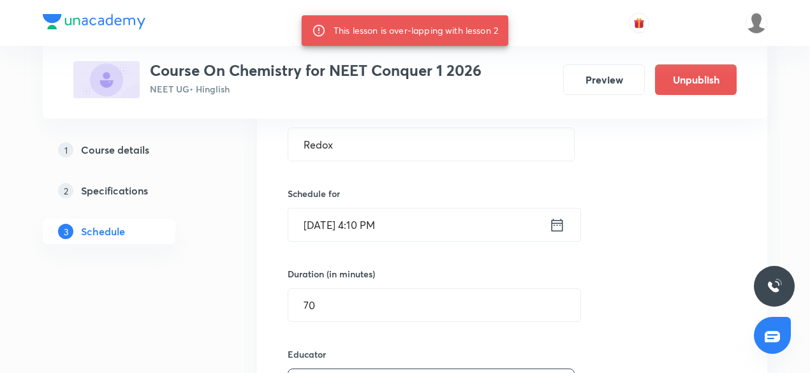
scroll to position [255, 0]
click at [389, 223] on input "Aug 30, 2025, 4:10 PM" at bounding box center [418, 225] width 261 height 33
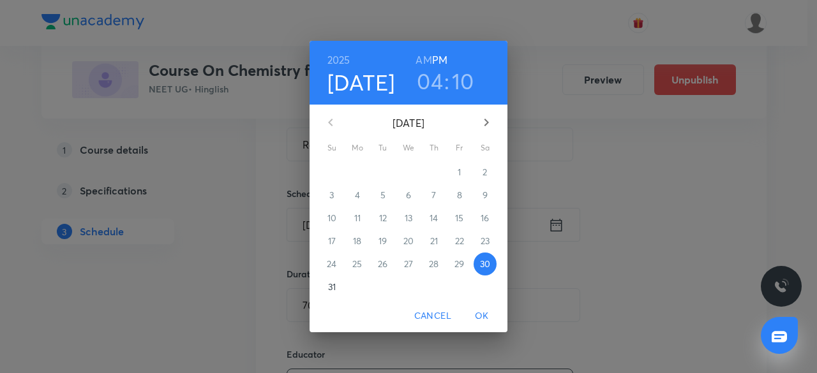
click at [450, 91] on div "04 : 10" at bounding box center [445, 81] width 89 height 27
click at [451, 80] on div "04 : 10" at bounding box center [445, 81] width 89 height 27
click at [463, 84] on h3 "10" at bounding box center [463, 81] width 22 height 27
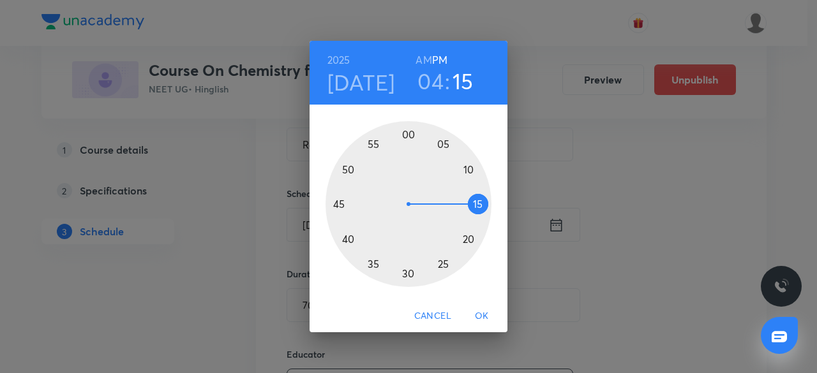
drag, startPoint x: 463, startPoint y: 169, endPoint x: 466, endPoint y: 205, distance: 35.9
click at [466, 205] on div at bounding box center [408, 204] width 166 height 166
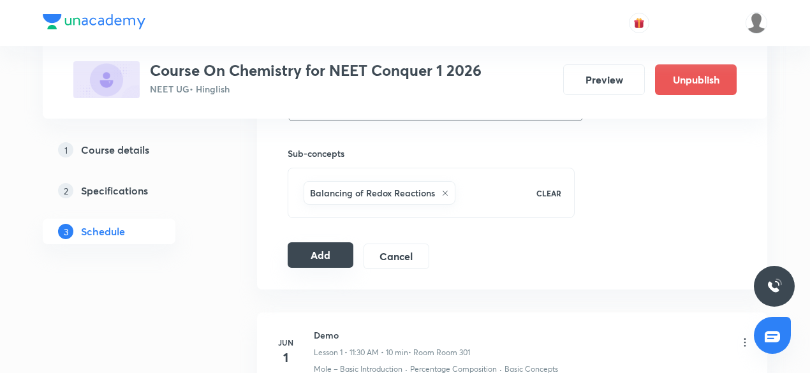
scroll to position [702, 0]
click at [311, 247] on button "Add" at bounding box center [321, 255] width 66 height 26
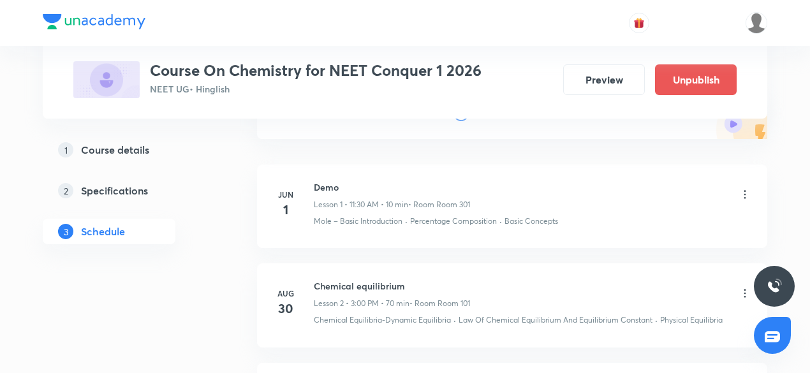
scroll to position [0, 0]
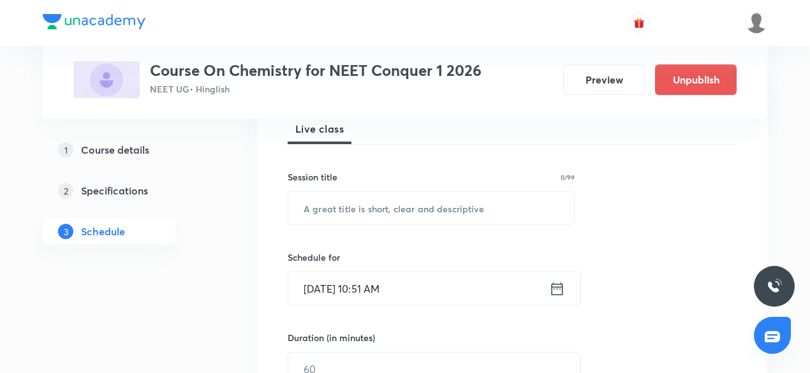
click at [383, 286] on input "[DATE] 10:51 AM" at bounding box center [418, 288] width 261 height 33
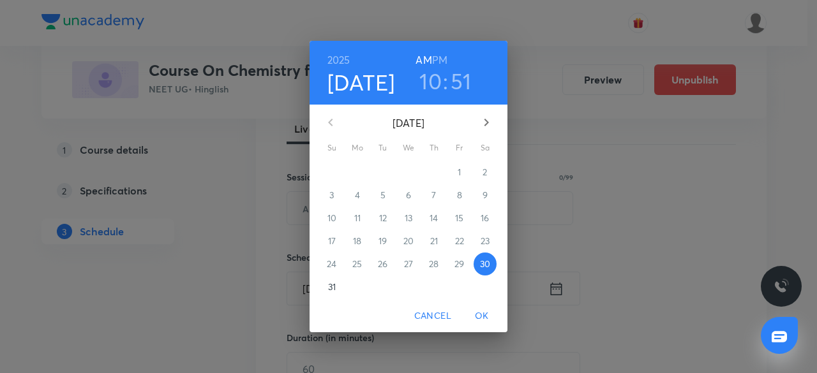
click at [438, 61] on h6 "PM" at bounding box center [439, 60] width 15 height 18
click at [422, 56] on h6 "AM" at bounding box center [423, 60] width 16 height 18
click at [431, 82] on h3 "10" at bounding box center [430, 81] width 22 height 27
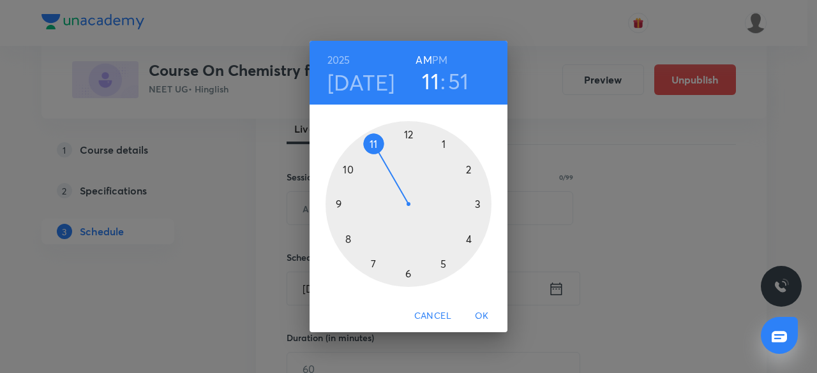
drag, startPoint x: 350, startPoint y: 167, endPoint x: 368, endPoint y: 149, distance: 25.7
click at [368, 149] on div at bounding box center [408, 204] width 166 height 166
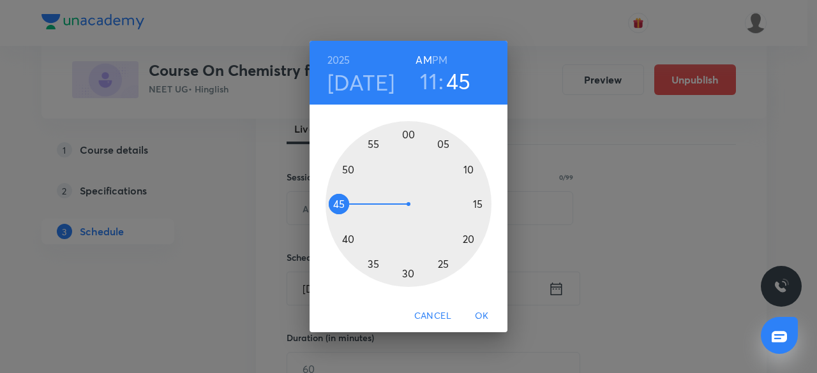
drag, startPoint x: 348, startPoint y: 163, endPoint x: 337, endPoint y: 204, distance: 42.4
click at [337, 204] on div at bounding box center [408, 204] width 166 height 166
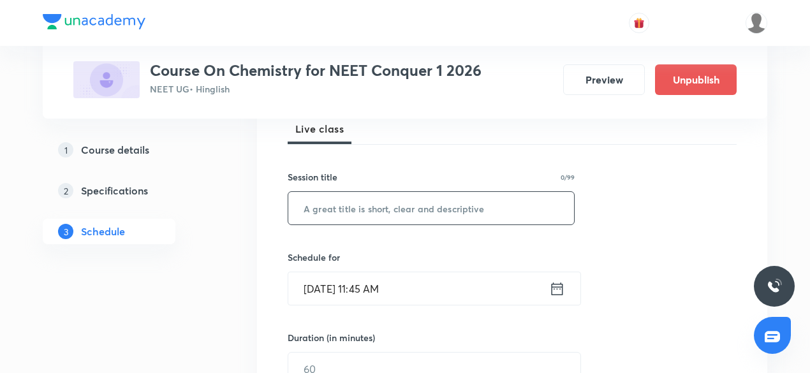
click at [367, 210] on input "text" at bounding box center [431, 208] width 286 height 33
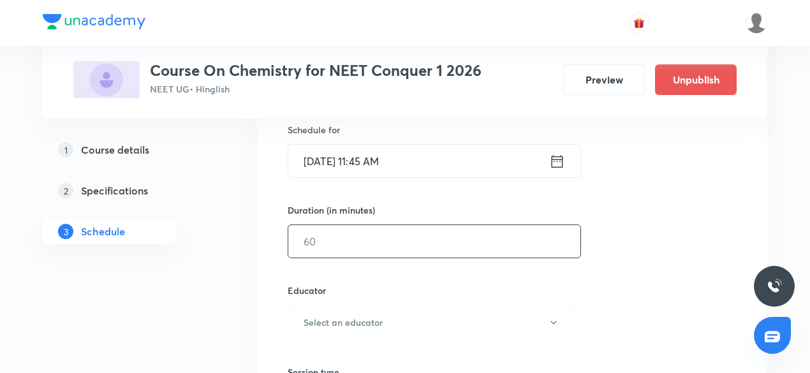
type input "GOC 1"
click at [317, 246] on input "text" at bounding box center [434, 241] width 292 height 33
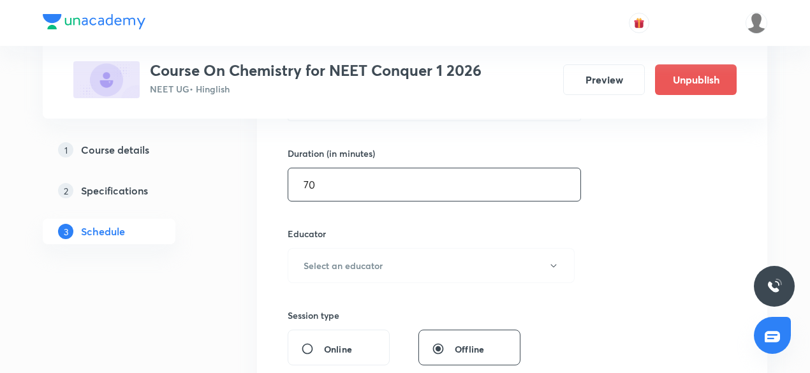
scroll to position [447, 0]
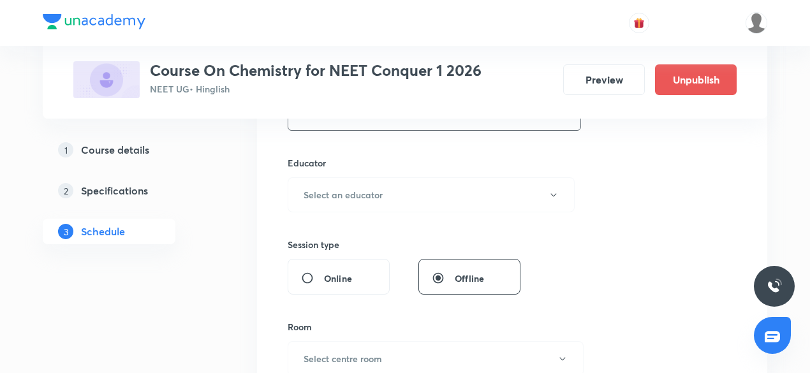
type input "70"
click at [327, 212] on div "Session 4 Live class Session title 6/99 GOC 1 ​ Schedule for Aug 30, 2025, 11:4…" at bounding box center [512, 169] width 449 height 681
click at [336, 185] on button "Select an educator" at bounding box center [431, 194] width 287 height 35
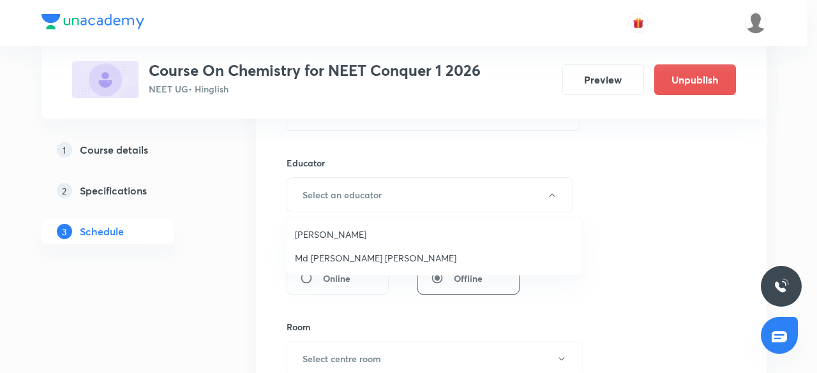
click at [336, 260] on span "Md Imran Ullaha Farooqui" at bounding box center [434, 257] width 279 height 13
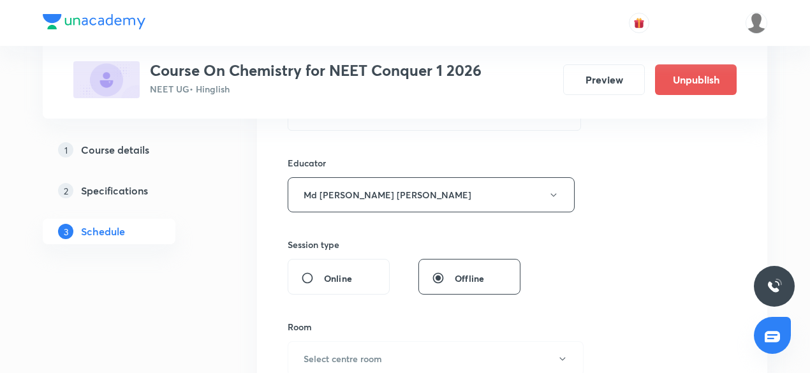
scroll to position [638, 0]
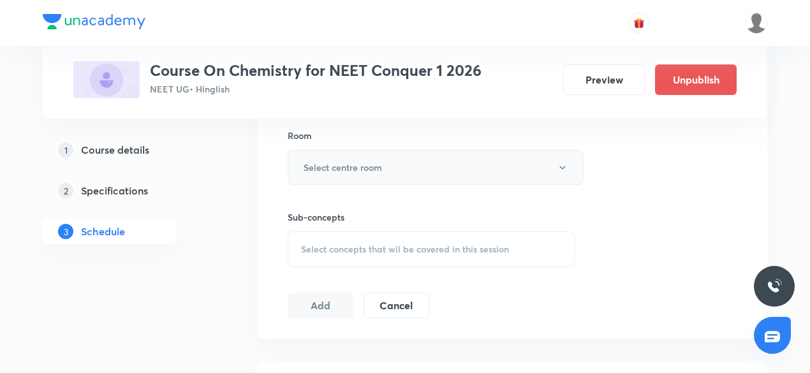
click at [345, 161] on h6 "Select centre room" at bounding box center [343, 167] width 78 height 13
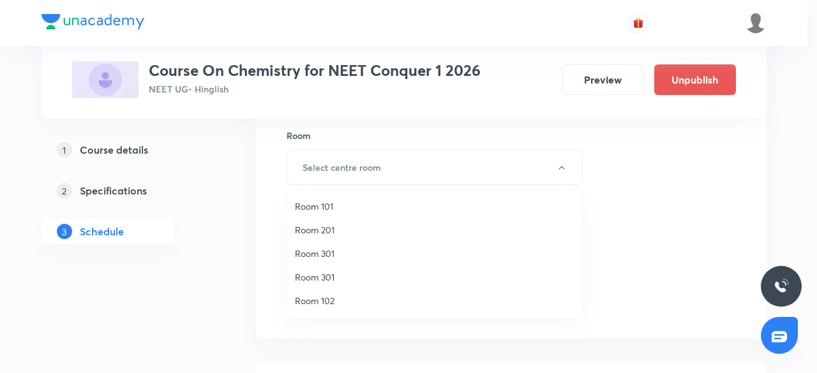
click at [328, 211] on span "Room 101" at bounding box center [434, 206] width 279 height 13
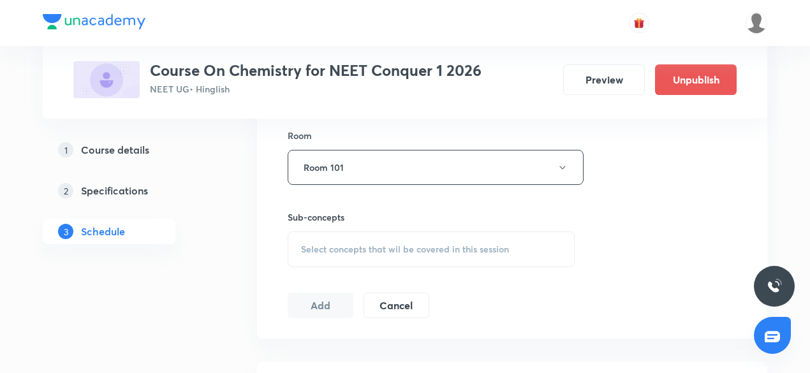
click at [321, 253] on div "Select concepts that wil be covered in this session" at bounding box center [431, 250] width 287 height 36
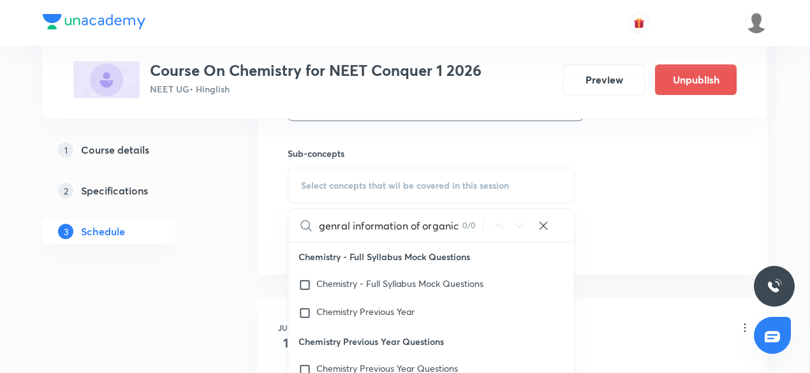
scroll to position [0, 19]
type input "genral information of organic compound"
drag, startPoint x: 369, startPoint y: 224, endPoint x: 279, endPoint y: 240, distance: 90.7
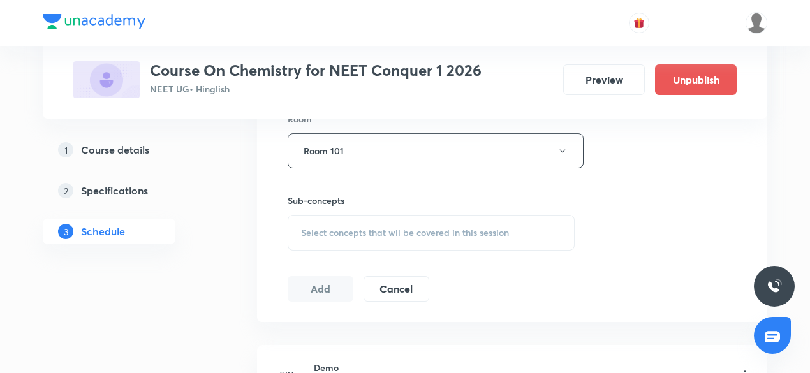
scroll to position [638, 0]
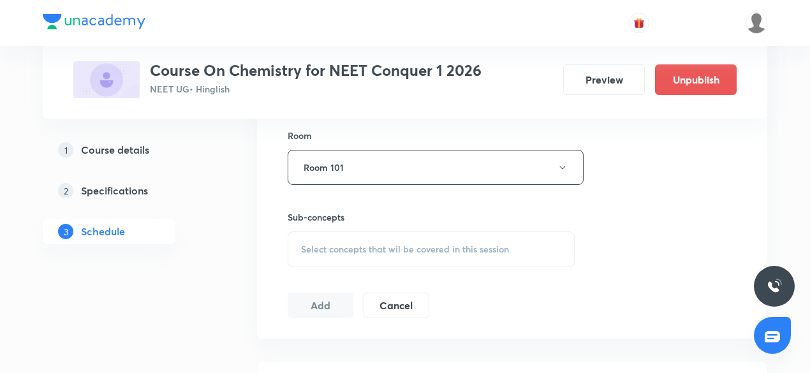
click at [362, 245] on span "Select concepts that wil be covered in this session" at bounding box center [405, 249] width 208 height 10
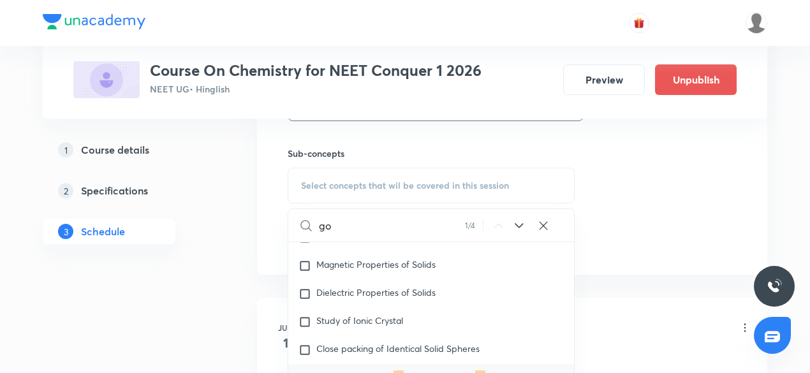
scroll to position [6667, 0]
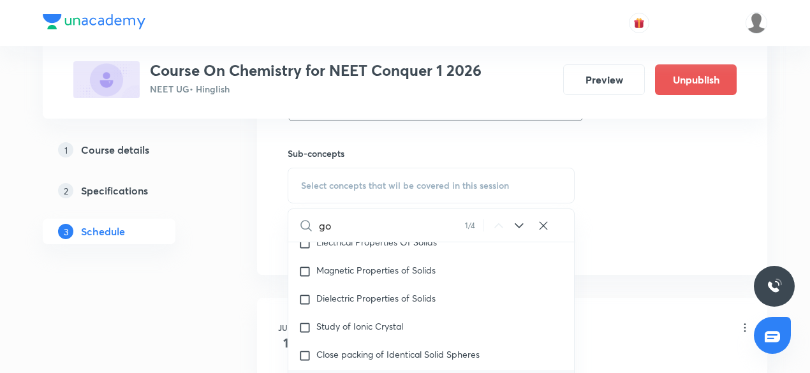
type input "g"
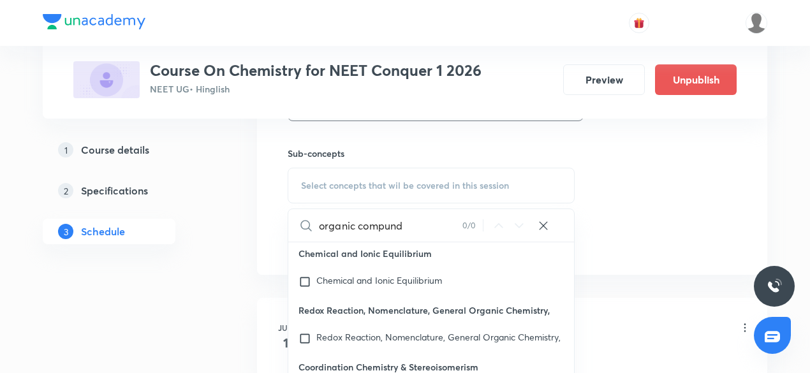
scroll to position [14256, 0]
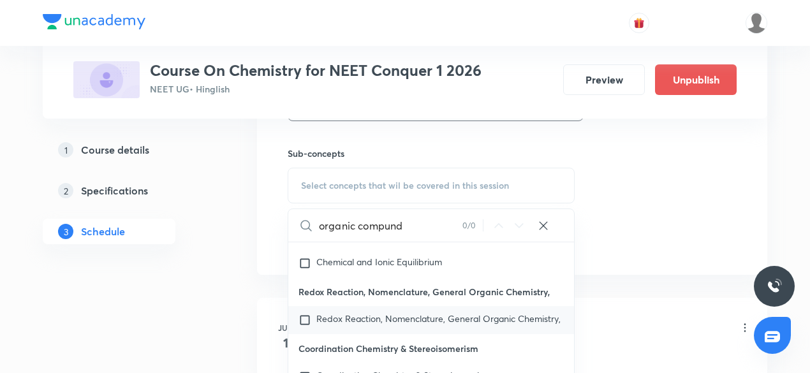
type input "organic compund"
click at [360, 327] on p "Redox Reaction, Nomenclature, General Organic Chemistry," at bounding box center [438, 320] width 244 height 13
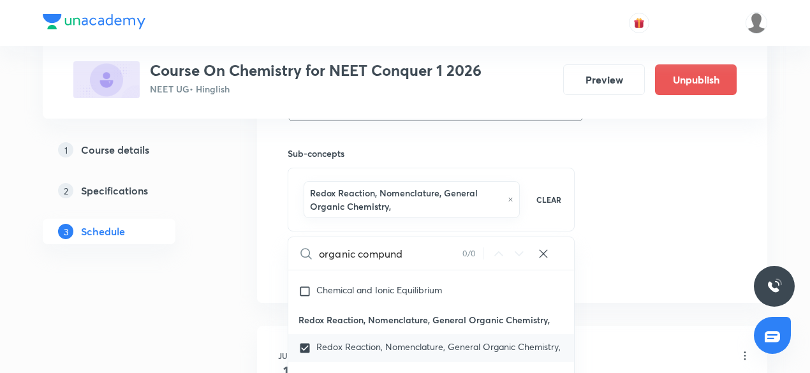
checkbox input "true"
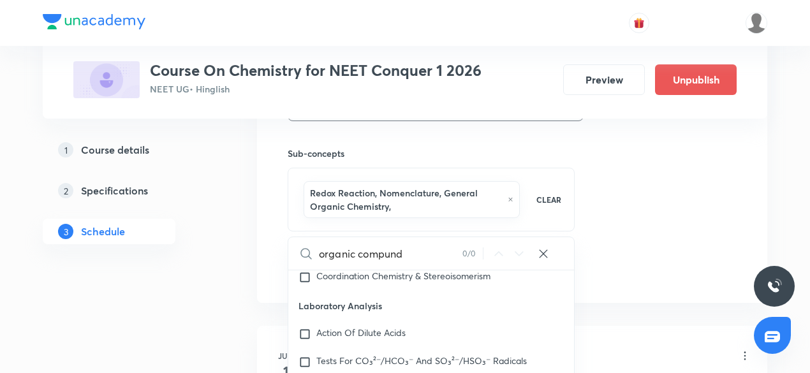
scroll to position [14320, 0]
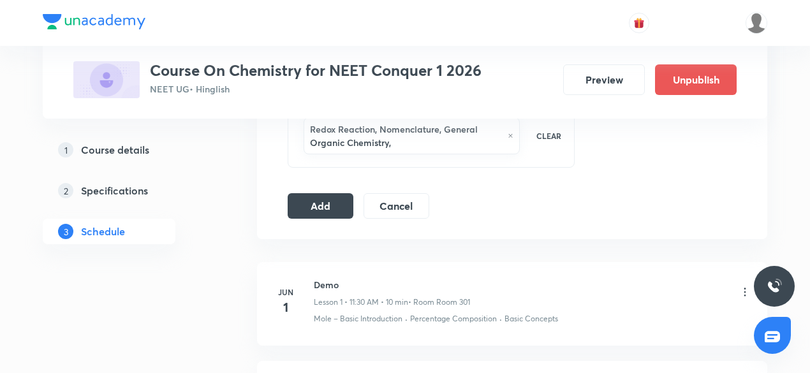
scroll to position [485, 0]
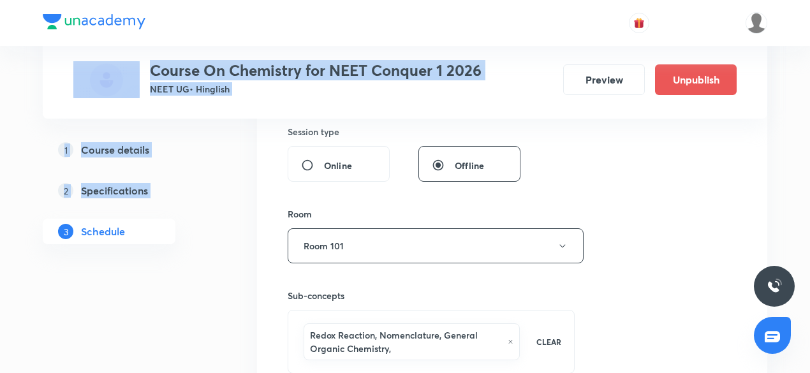
drag, startPoint x: 113, startPoint y: -17, endPoint x: 0, endPoint y: -56, distance: 119.2
click at [0, 0] on html "Plus Courses Course On Chemistry for NEET Conquer 1 2026 NEET UG • Hinglish Pre…" at bounding box center [405, 155] width 810 height 1430
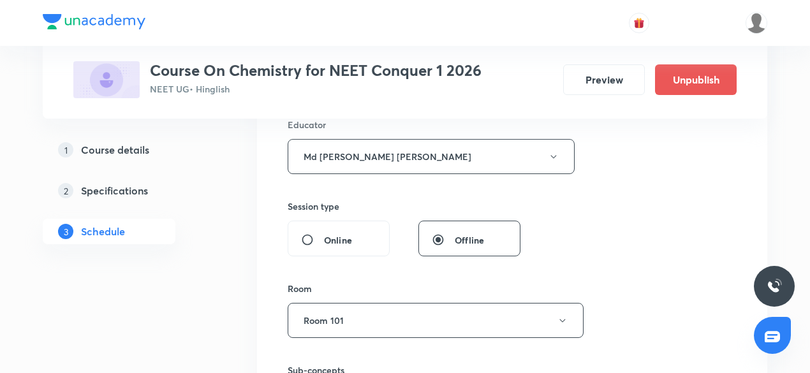
click at [253, 204] on div "Plus Courses Course On Chemistry for NEET Conquer 1 2026 NEET UG • Hinglish Pre…" at bounding box center [405, 254] width 725 height 1335
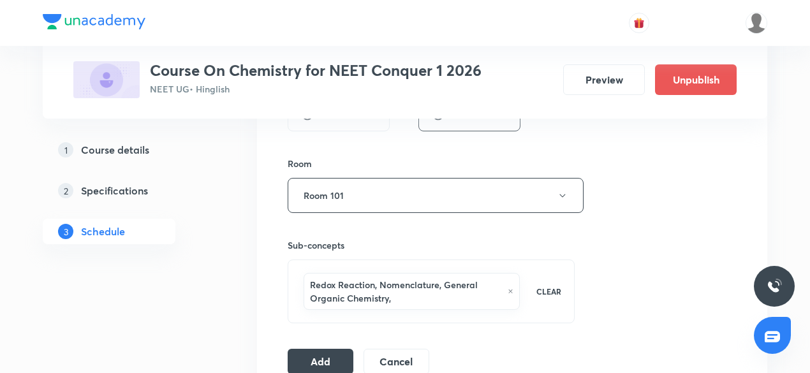
scroll to position [740, 0]
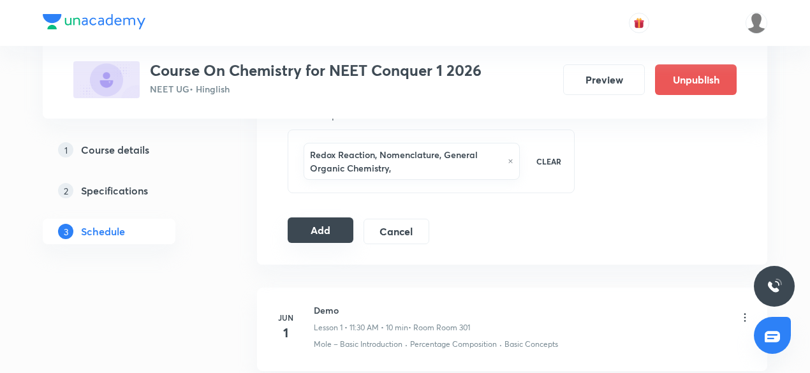
click at [324, 226] on button "Add" at bounding box center [321, 231] width 66 height 26
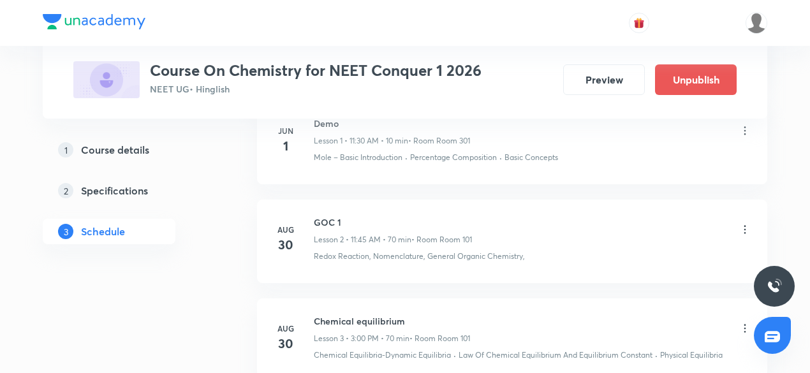
scroll to position [167, 0]
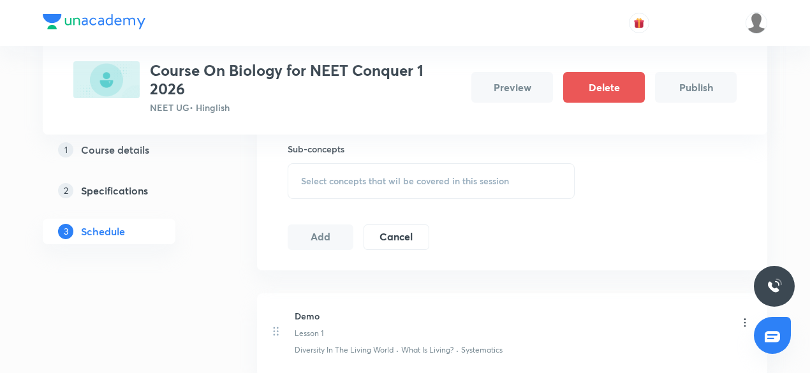
scroll to position [613, 0]
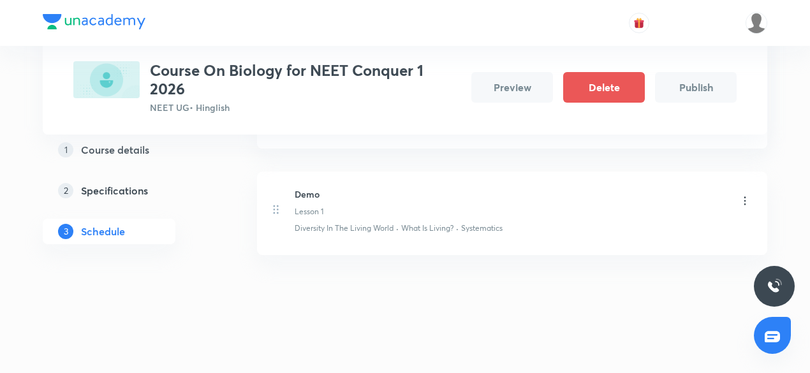
click at [108, 192] on h5 "Specifications" at bounding box center [114, 190] width 67 height 15
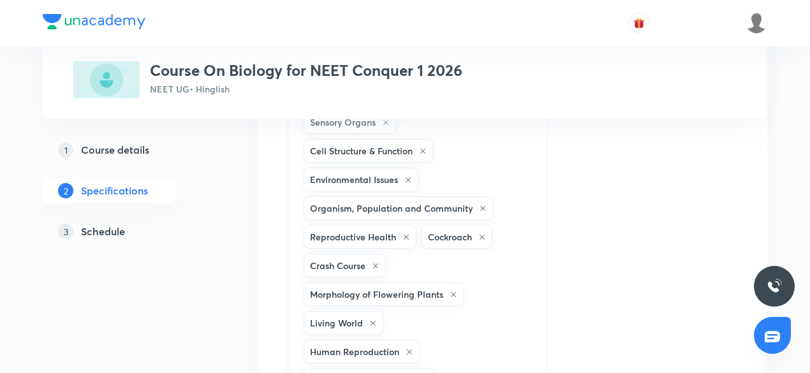
scroll to position [447, 0]
click at [156, 163] on div "1 Course details 2 Specifications 3 Schedule" at bounding box center [130, 198] width 174 height 123
click at [153, 150] on div "1 Course details" at bounding box center [132, 149] width 148 height 15
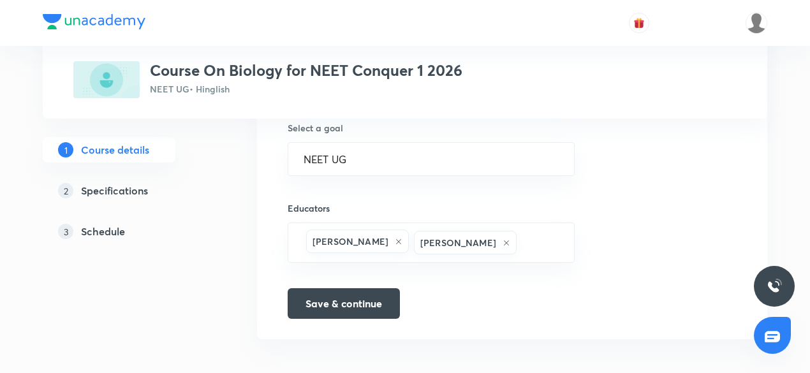
scroll to position [888, 0]
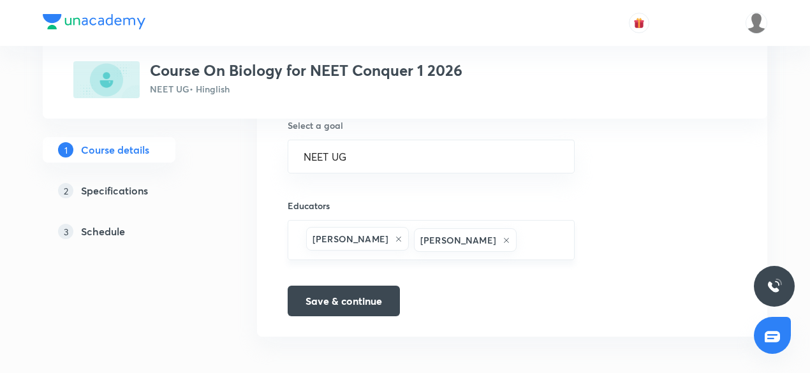
click at [535, 239] on input "text" at bounding box center [539, 240] width 40 height 24
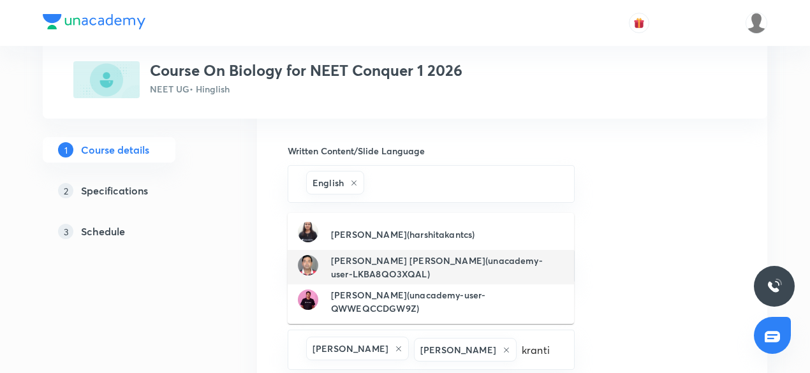
scroll to position [824, 0]
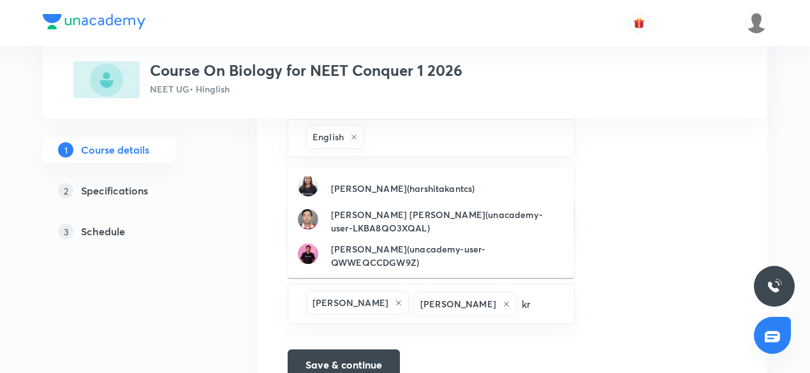
type input "k"
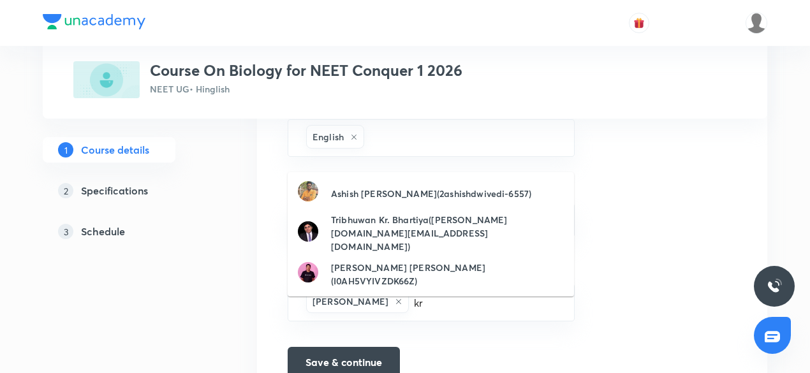
type input "k"
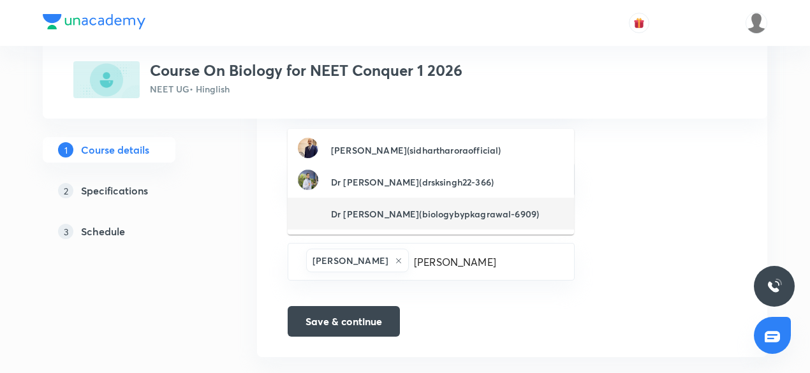
scroll to position [886, 0]
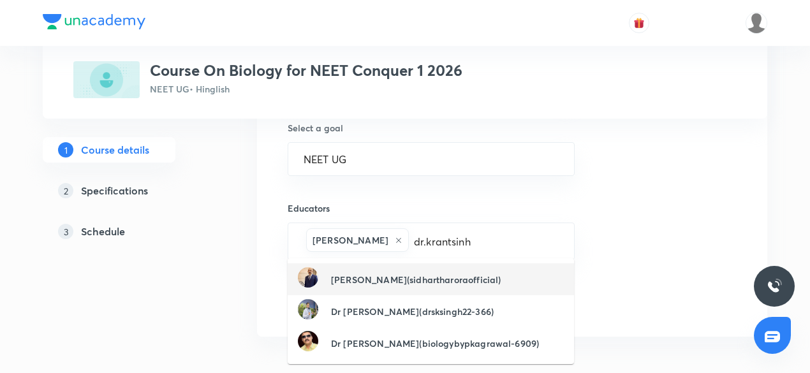
type input "dr.krantsinh"
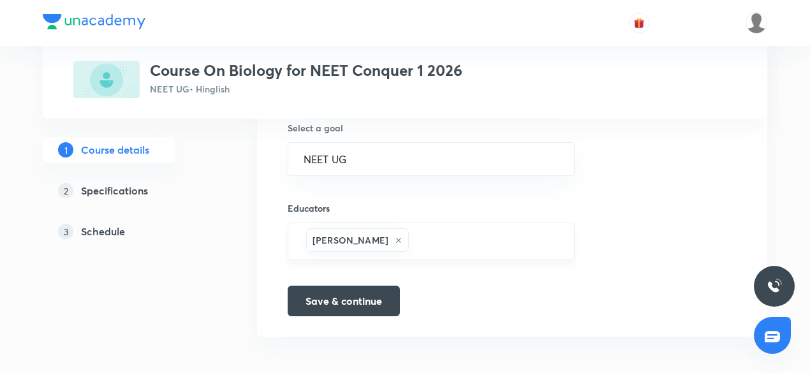
click at [463, 248] on input "text" at bounding box center [485, 242] width 147 height 24
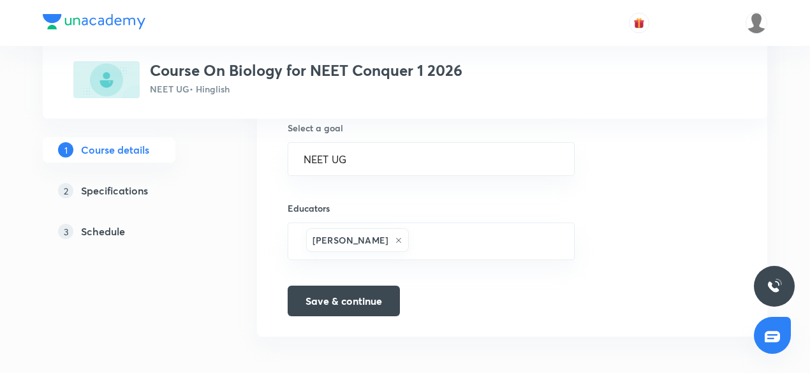
click at [117, 230] on h5 "Schedule" at bounding box center [103, 231] width 44 height 15
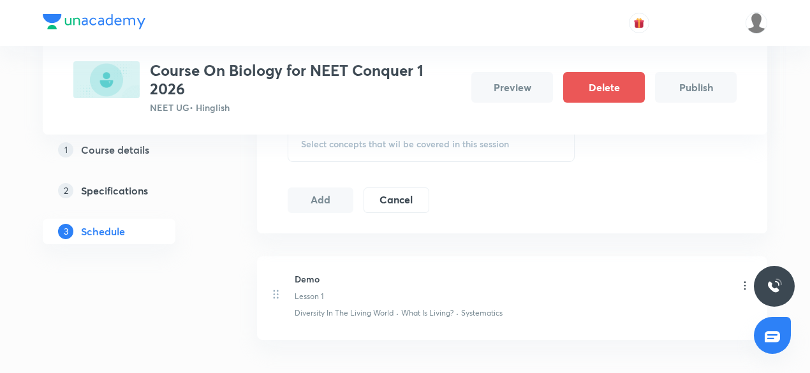
scroll to position [532, 0]
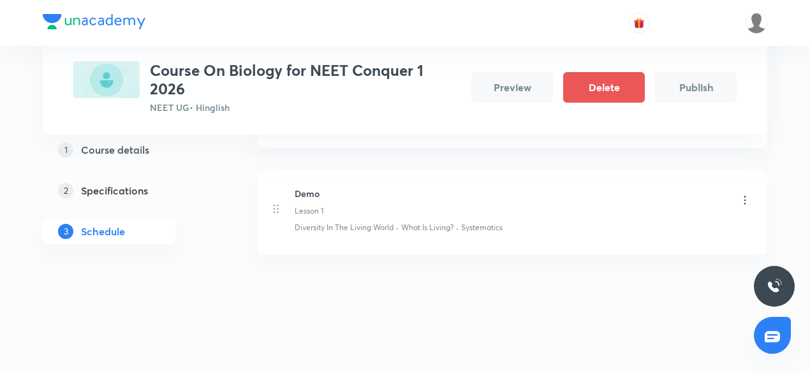
click at [132, 206] on div "1 Course details 2 Specifications 3 Schedule" at bounding box center [130, 198] width 174 height 123
click at [134, 191] on h5 "Specifications" at bounding box center [114, 190] width 67 height 15
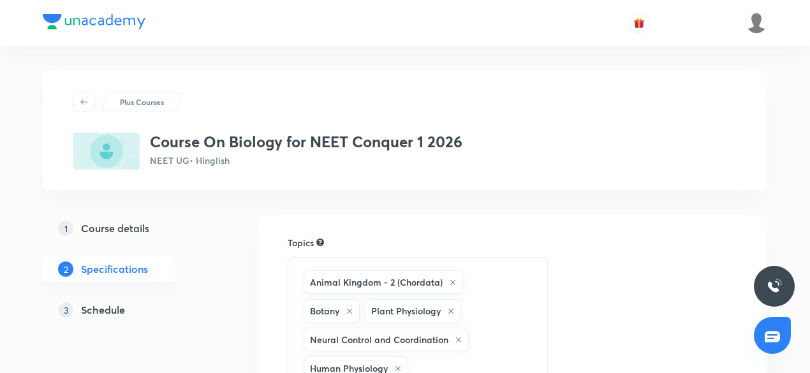
click at [124, 219] on link "1 Course details" at bounding box center [130, 229] width 174 height 26
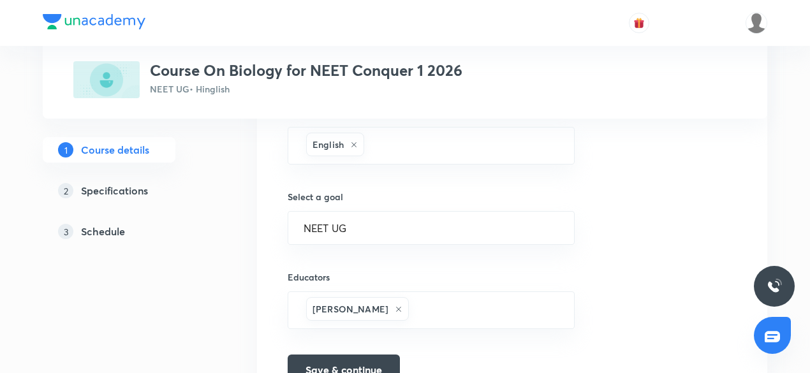
scroll to position [886, 0]
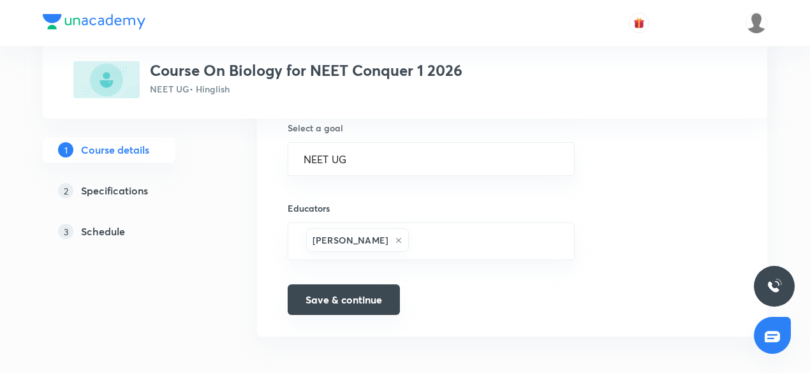
click at [307, 294] on button "Save & continue" at bounding box center [344, 300] width 112 height 31
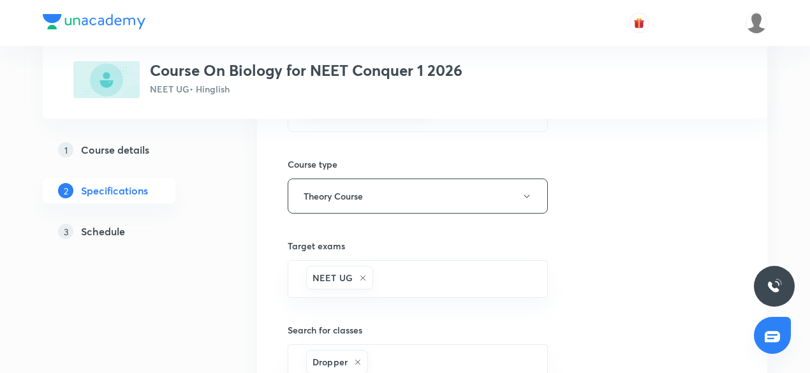
scroll to position [2067, 0]
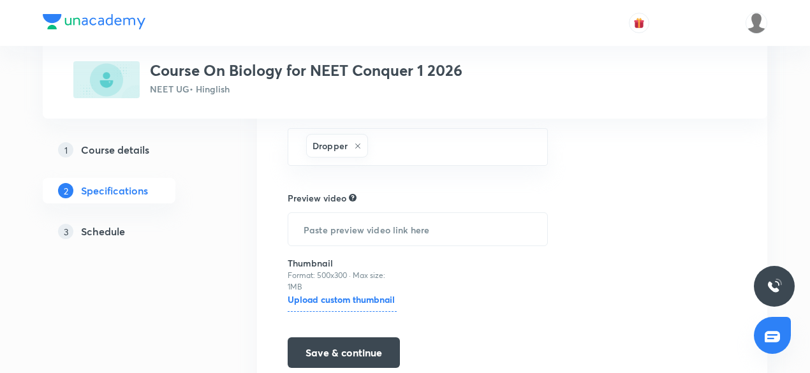
click at [113, 239] on link "3 Schedule" at bounding box center [130, 232] width 174 height 26
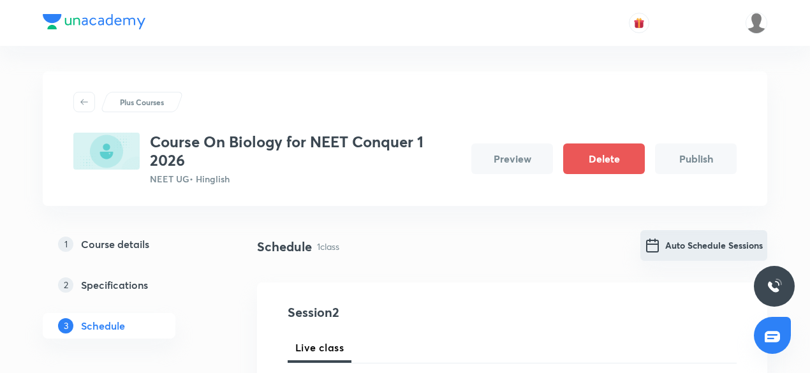
click at [718, 250] on button "Auto Schedule Sessions" at bounding box center [704, 245] width 127 height 31
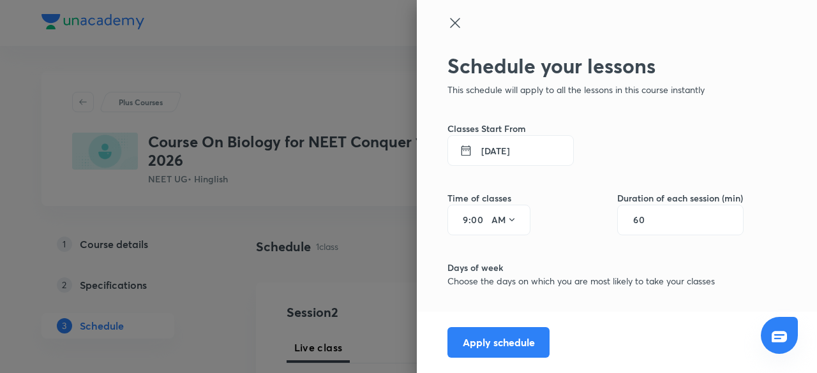
scroll to position [98, 0]
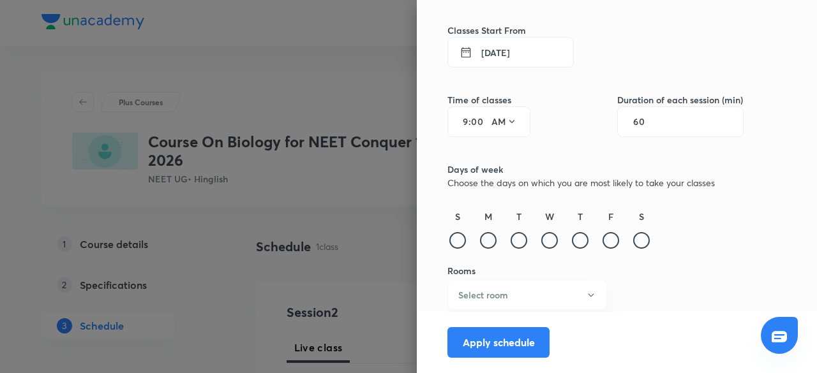
click at [482, 242] on div at bounding box center [488, 240] width 17 height 17
click at [510, 242] on div at bounding box center [518, 240] width 17 height 17
click at [547, 249] on div "W" at bounding box center [549, 230] width 20 height 41
click at [480, 243] on icon at bounding box center [488, 241] width 17 height 17
click at [510, 241] on icon at bounding box center [518, 241] width 17 height 17
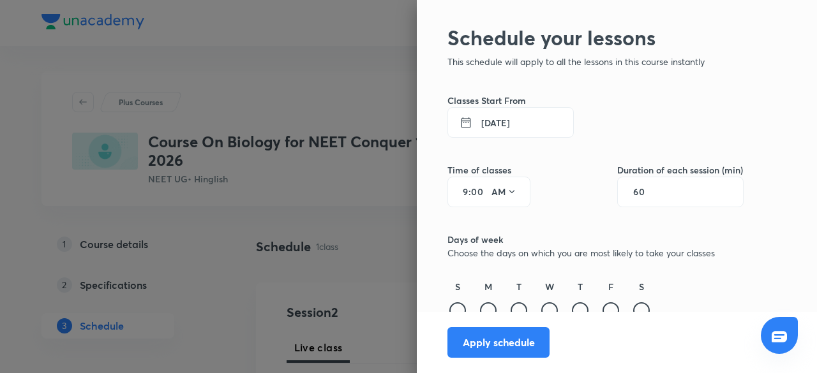
scroll to position [0, 0]
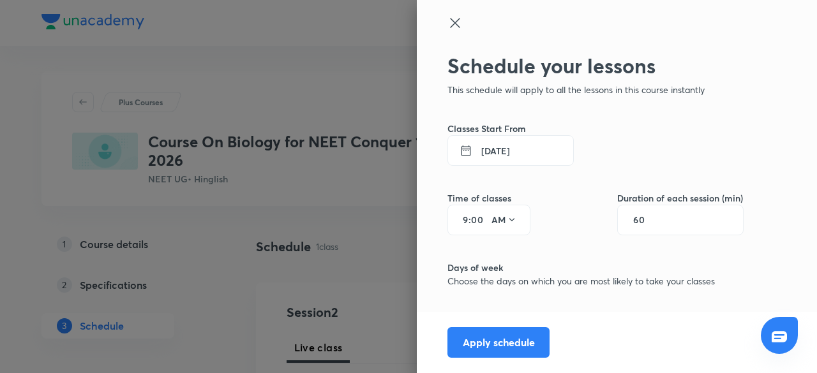
click at [486, 154] on button "[DATE]" at bounding box center [510, 150] width 126 height 31
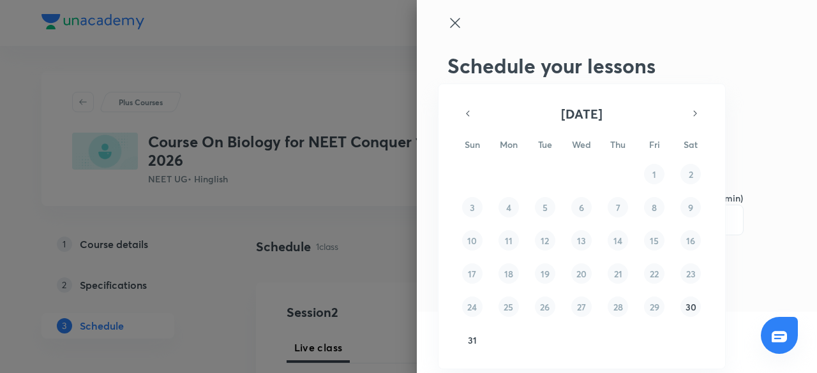
click at [683, 311] on button "30" at bounding box center [690, 307] width 20 height 20
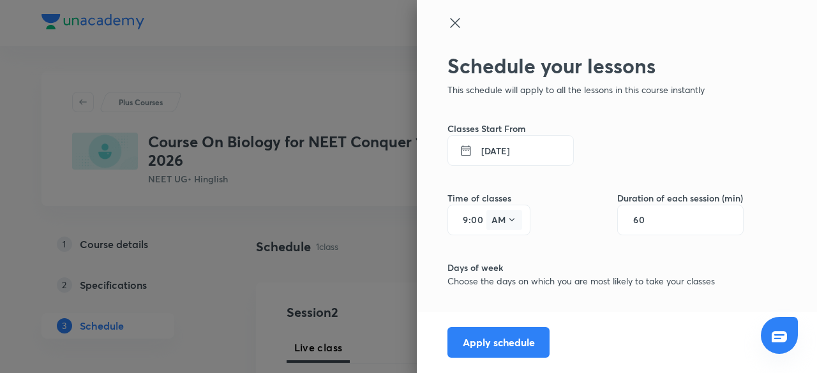
click at [494, 216] on button "AM" at bounding box center [504, 220] width 36 height 20
click at [458, 219] on div at bounding box center [408, 186] width 817 height 373
click at [486, 223] on button "AM" at bounding box center [504, 220] width 36 height 20
click at [453, 215] on div at bounding box center [408, 186] width 817 height 373
click at [471, 224] on input "00" at bounding box center [478, 220] width 15 height 10
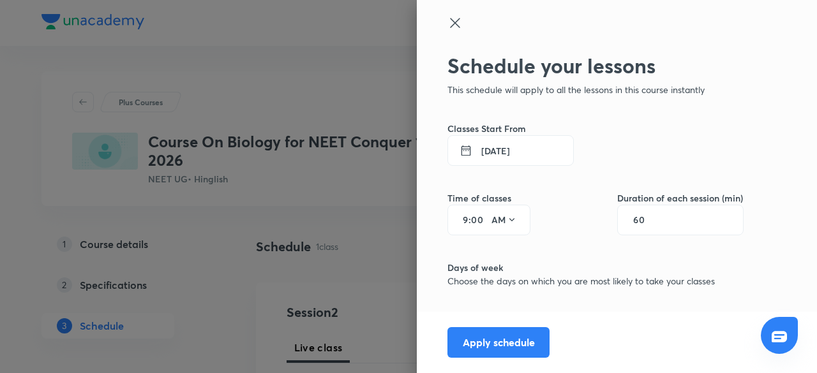
click at [458, 224] on div "9 : 00 AM" at bounding box center [488, 220] width 83 height 31
click at [456, 223] on input "9" at bounding box center [460, 220] width 15 height 10
type input "11"
type input "45"
click at [541, 239] on div "Schedule your lessons This schedule will apply to all the lessons in this cours…" at bounding box center [595, 263] width 296 height 419
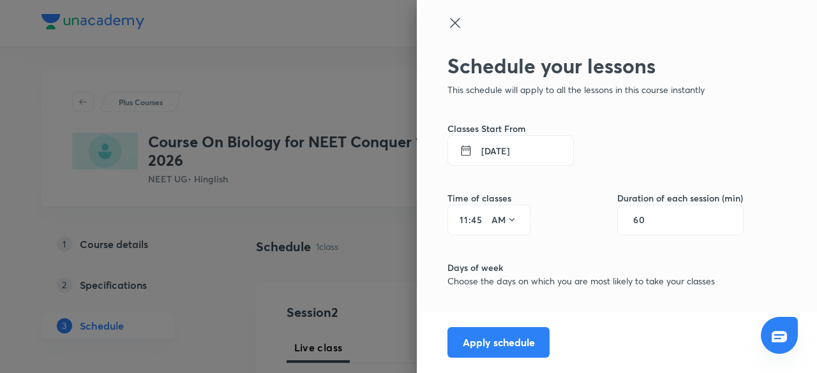
click at [641, 225] on div "60" at bounding box center [680, 220] width 126 height 31
drag, startPoint x: 637, startPoint y: 221, endPoint x: 574, endPoint y: 243, distance: 66.2
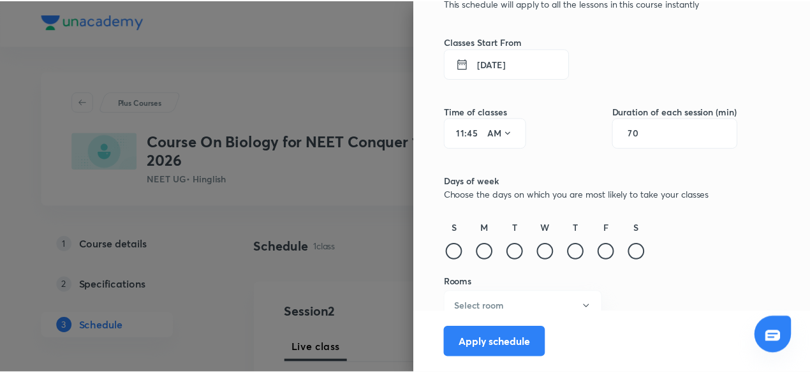
scroll to position [98, 0]
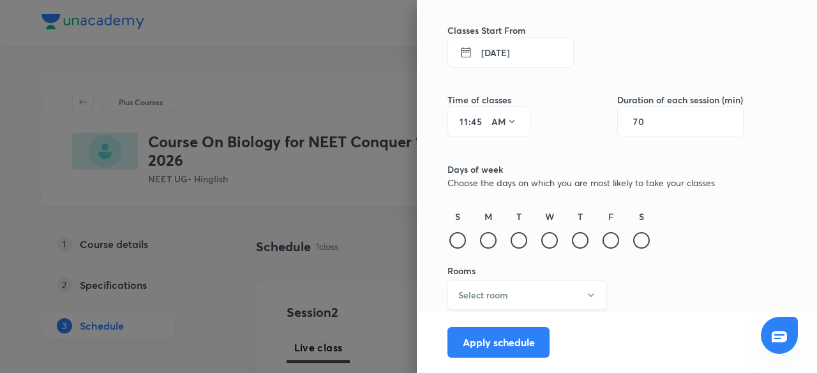
type input "70"
click at [516, 293] on button "Select room" at bounding box center [527, 295] width 160 height 30
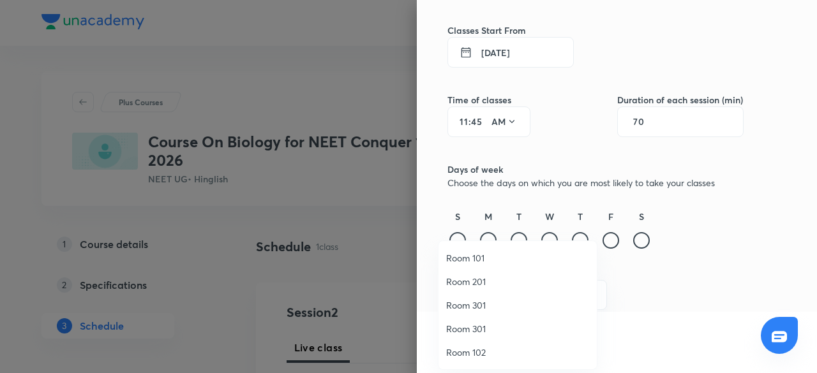
click at [499, 330] on span "Room 301" at bounding box center [517, 328] width 143 height 13
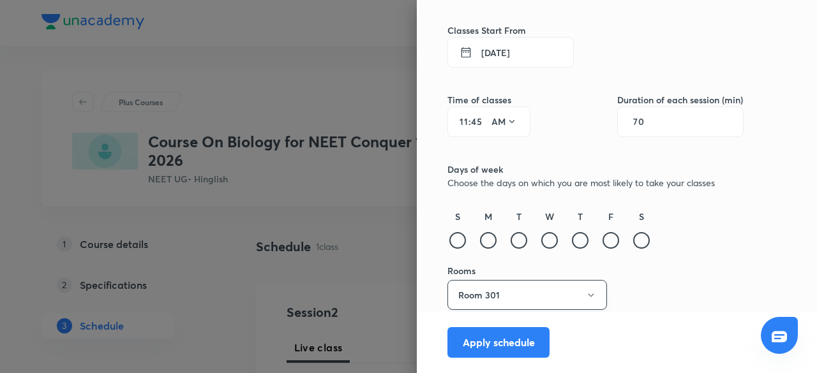
click at [503, 295] on button "Room 301" at bounding box center [527, 295] width 160 height 30
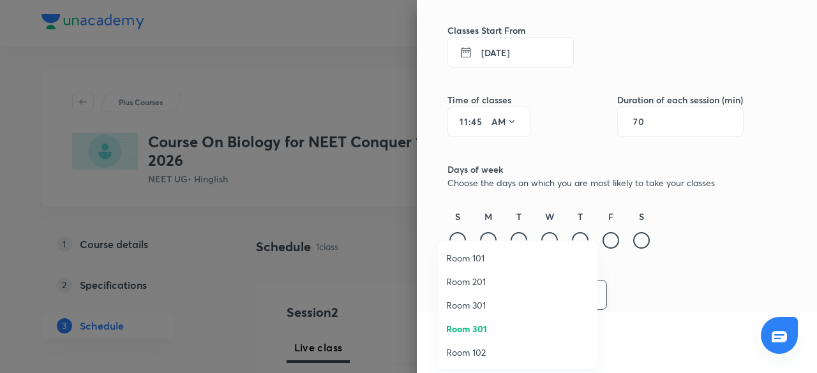
click at [486, 309] on span "Room 301" at bounding box center [517, 305] width 143 height 13
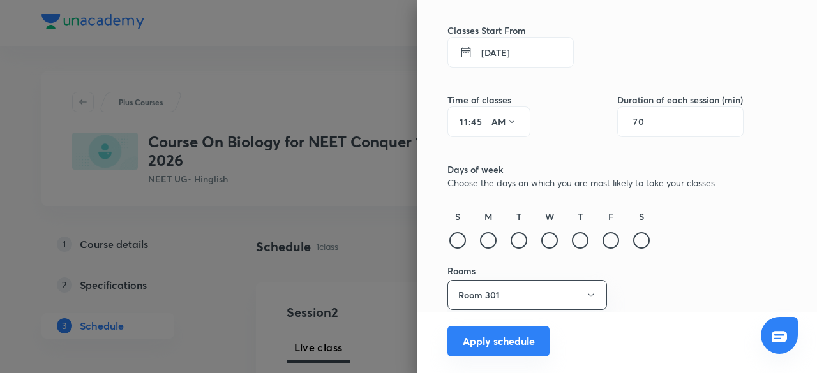
click at [471, 341] on button "Apply schedule" at bounding box center [498, 341] width 102 height 31
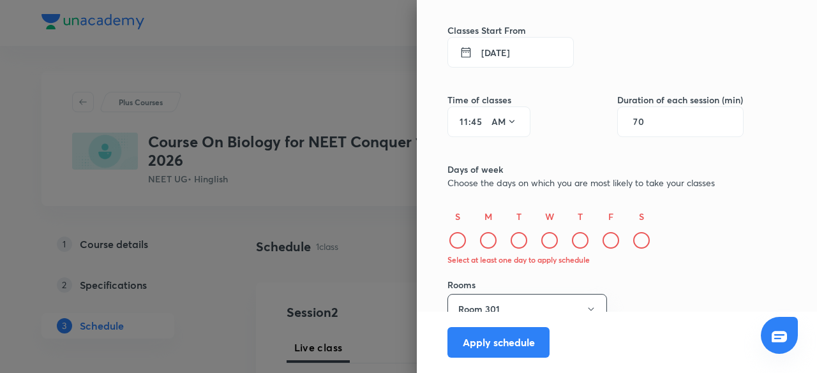
click at [426, 233] on div "Schedule your lessons This schedule will apply to all the lessons in this cours…" at bounding box center [617, 186] width 400 height 373
click at [633, 237] on div at bounding box center [641, 240] width 17 height 17
click at [490, 348] on button "Apply schedule" at bounding box center [498, 341] width 102 height 31
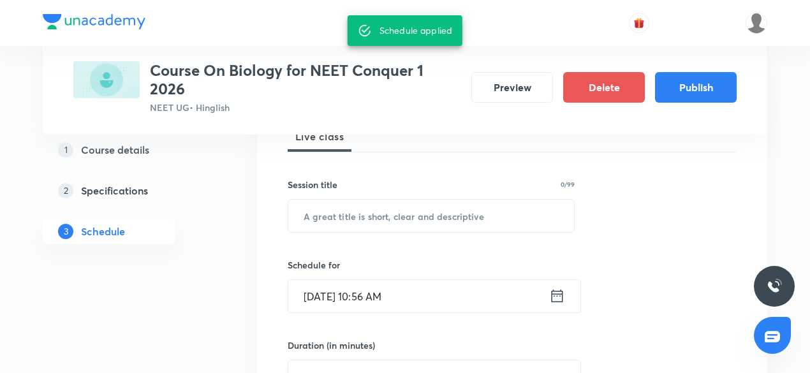
scroll to position [191, 0]
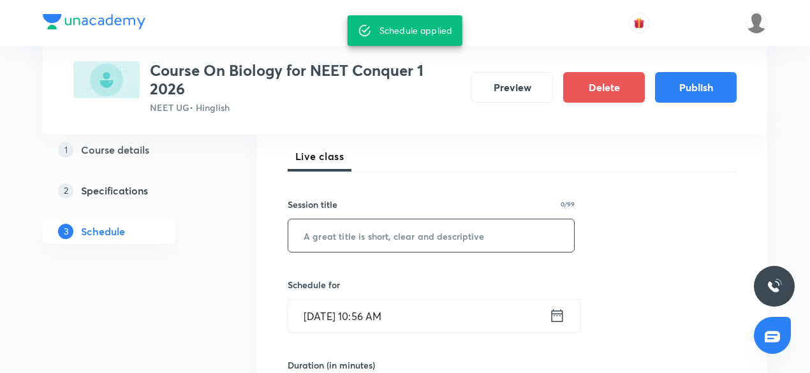
click at [366, 238] on input "text" at bounding box center [431, 235] width 286 height 33
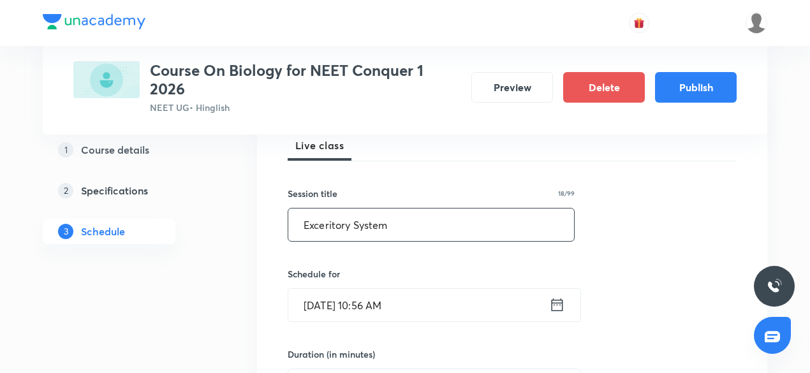
scroll to position [319, 0]
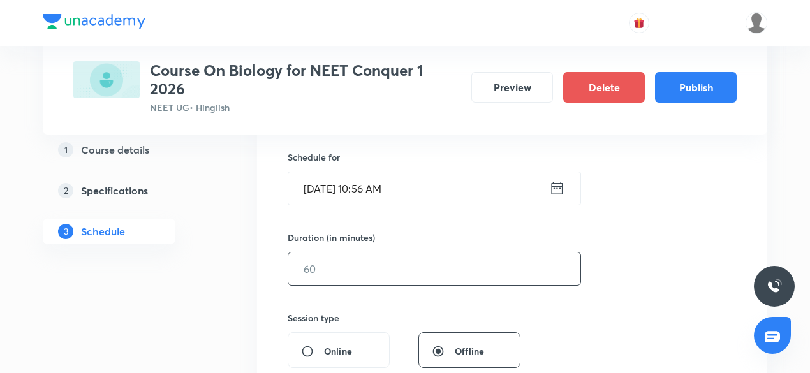
type input "Exceritory System"
click at [345, 255] on input "text" at bounding box center [434, 269] width 292 height 33
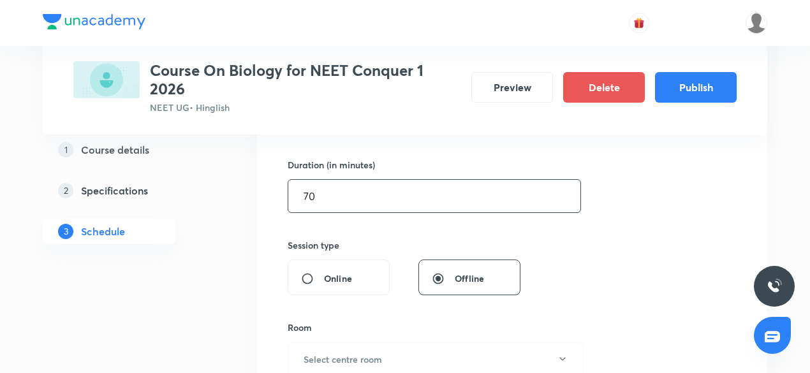
scroll to position [447, 0]
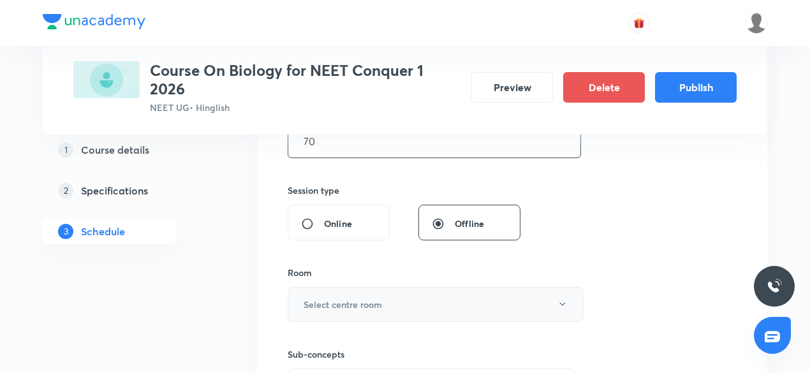
type input "70"
click at [318, 299] on h6 "Select centre room" at bounding box center [343, 304] width 78 height 13
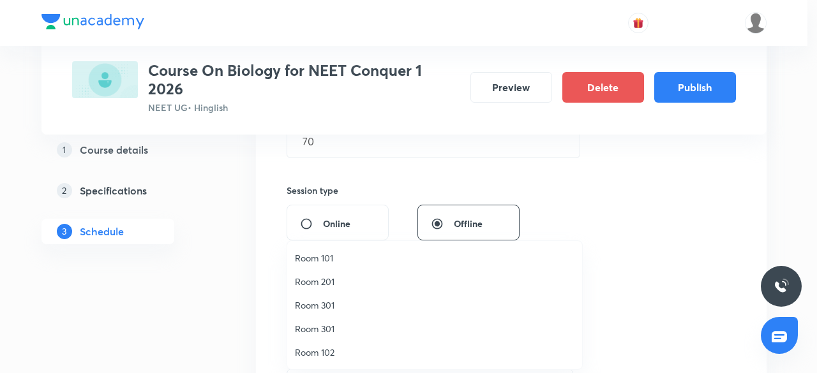
click at [341, 307] on span "Room 301" at bounding box center [434, 305] width 279 height 13
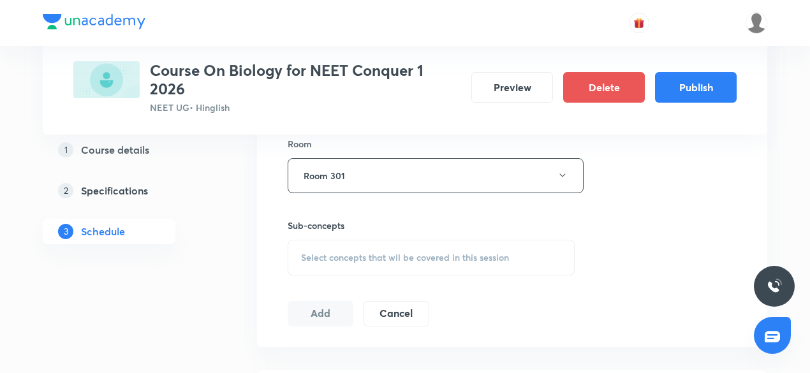
scroll to position [638, 0]
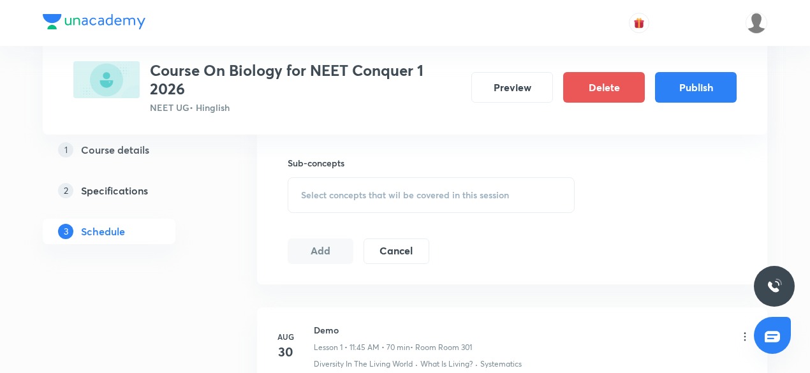
click at [339, 195] on span "Select concepts that wil be covered in this session" at bounding box center [405, 195] width 208 height 10
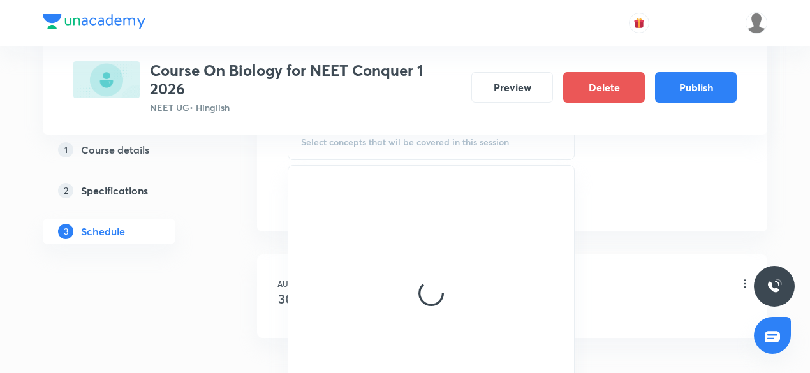
scroll to position [766, 0]
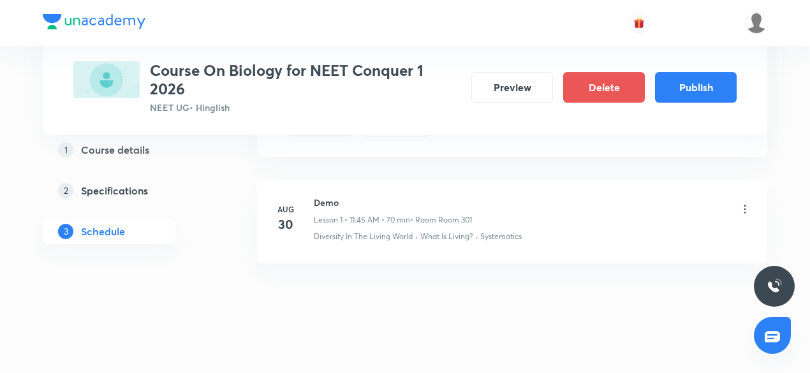
click at [746, 209] on icon at bounding box center [745, 209] width 13 height 13
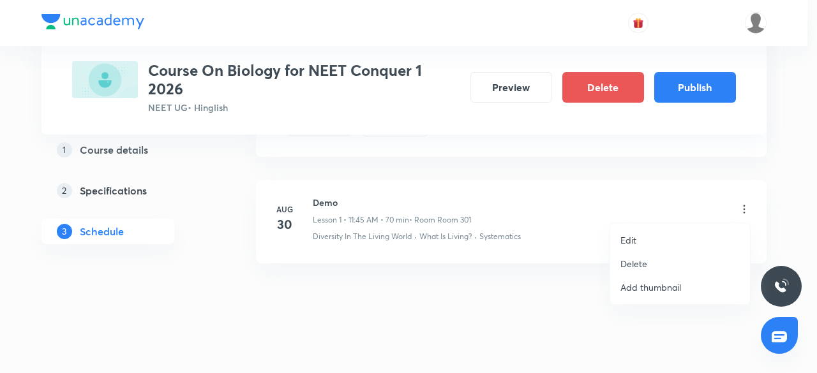
click at [416, 197] on div at bounding box center [408, 186] width 817 height 373
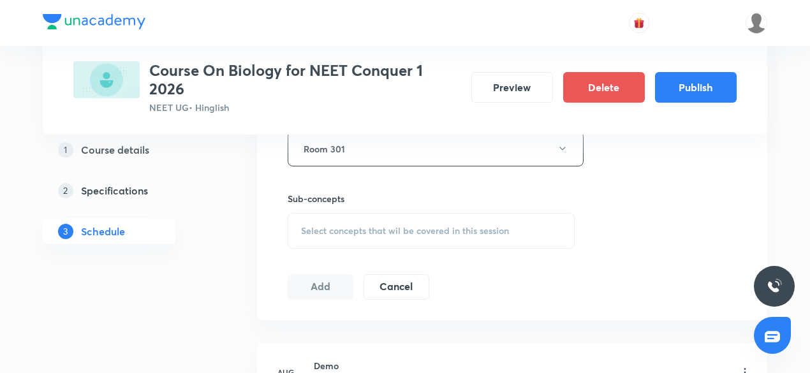
scroll to position [574, 0]
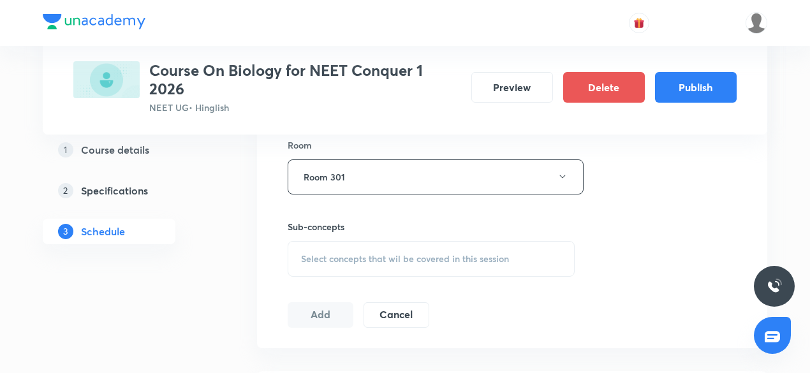
click at [319, 255] on span "Select concepts that wil be covered in this session" at bounding box center [405, 259] width 208 height 10
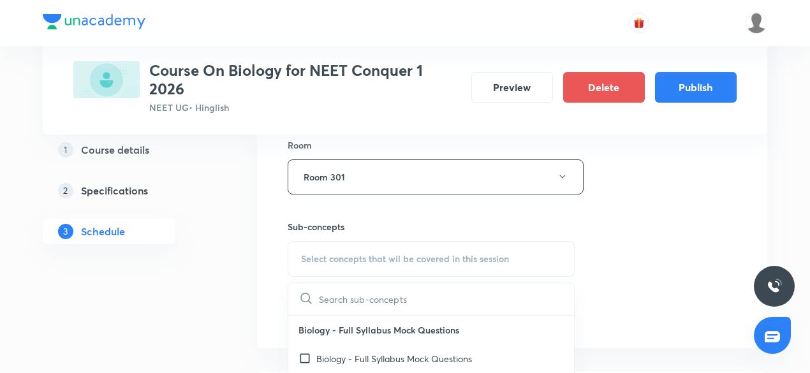
click at [327, 261] on span "Select concepts that wil be covered in this session" at bounding box center [405, 259] width 208 height 10
click at [350, 299] on input "text" at bounding box center [446, 299] width 255 height 33
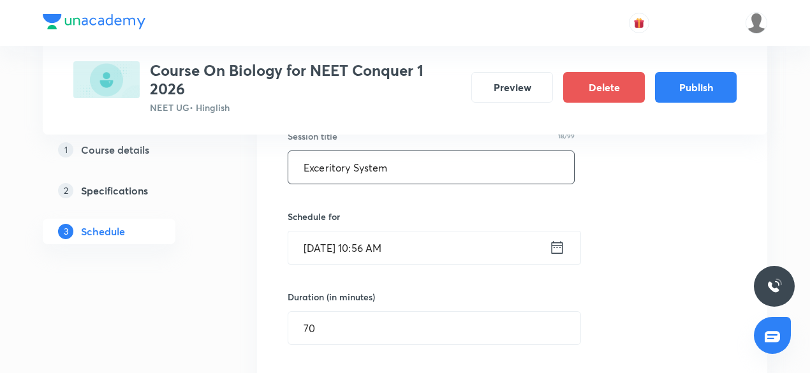
scroll to position [191, 0]
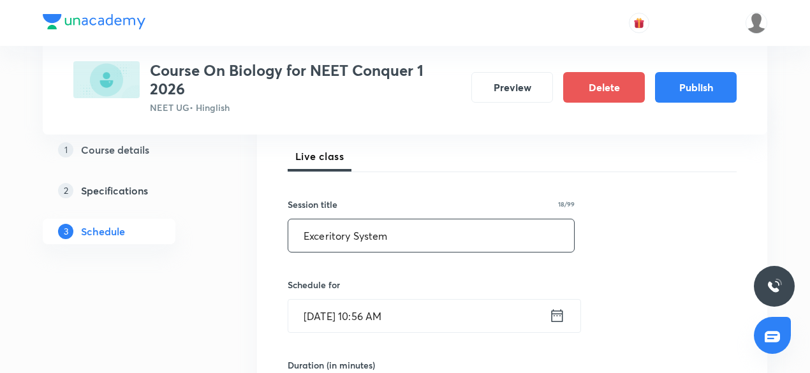
type input "excerotry"
click at [328, 244] on input "Exceritory System" at bounding box center [431, 235] width 286 height 33
click at [328, 243] on input "Exceritory System" at bounding box center [431, 235] width 286 height 33
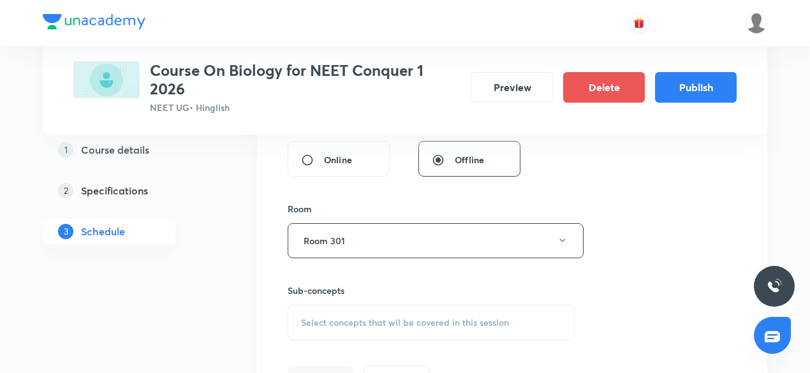
scroll to position [638, 0]
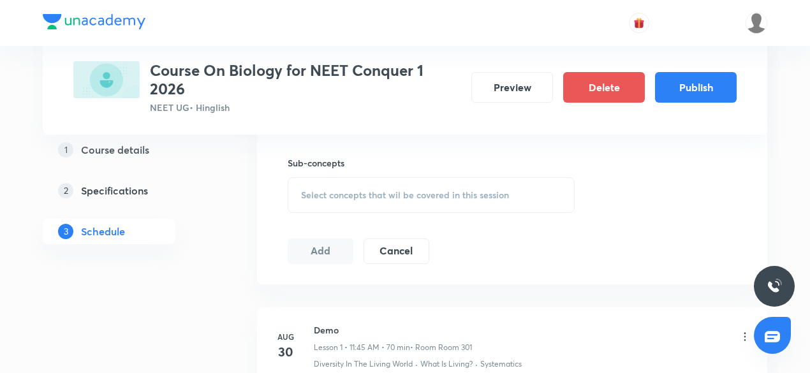
click at [333, 198] on span "Select concepts that wil be covered in this session" at bounding box center [405, 195] width 208 height 10
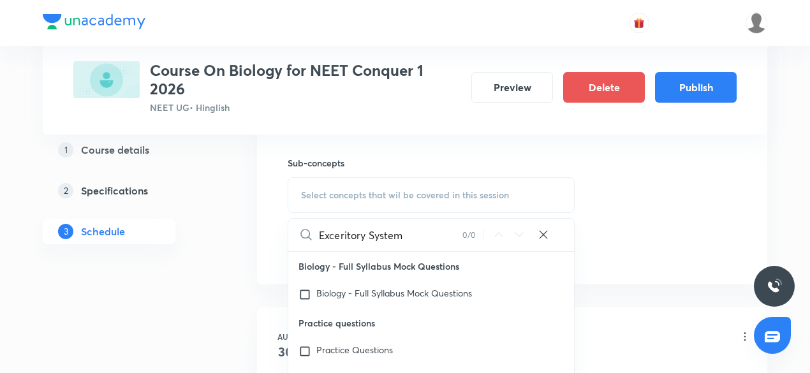
click at [346, 235] on input "Exceritory System" at bounding box center [391, 235] width 144 height 33
paste input "excretory system"
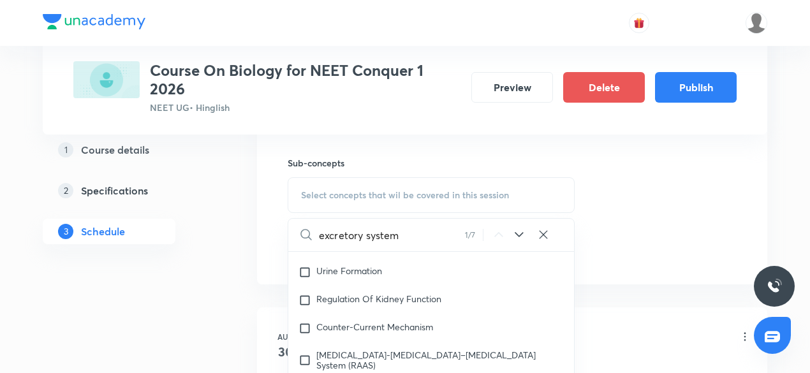
scroll to position [5749, 0]
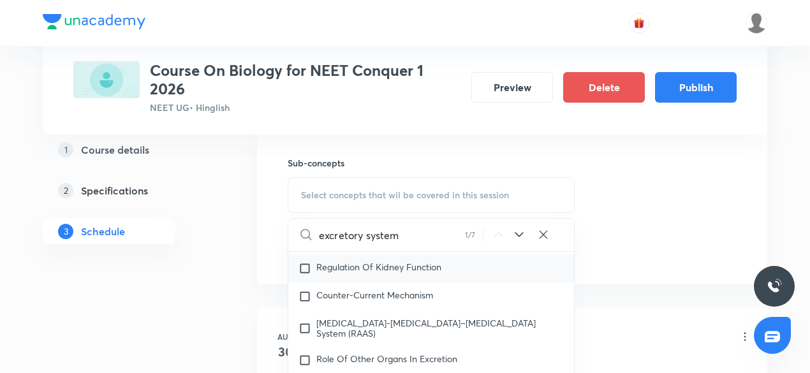
type input "excretory system"
click at [366, 273] on span "Regulation Of Kidney Function" at bounding box center [378, 267] width 125 height 12
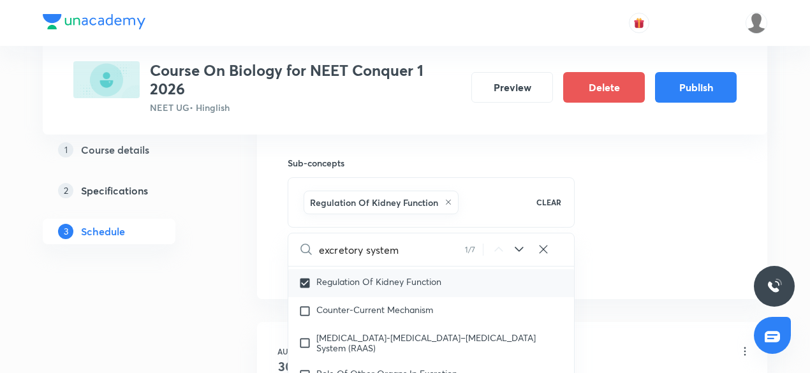
click at [357, 297] on div "Regulation Of Kidney Function" at bounding box center [431, 283] width 286 height 28
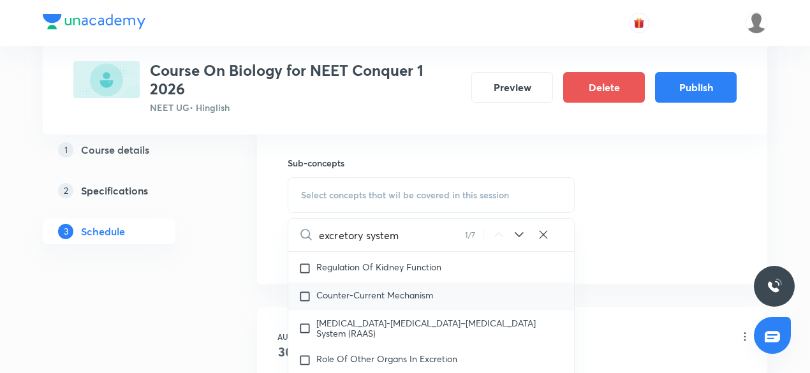
checkbox input "false"
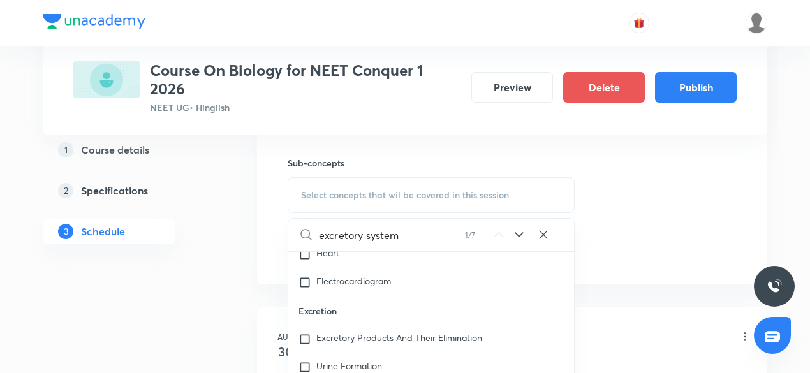
scroll to position [5621, 0]
click at [325, 339] on span "Excretory Products And Their Elimination" at bounding box center [399, 338] width 166 height 12
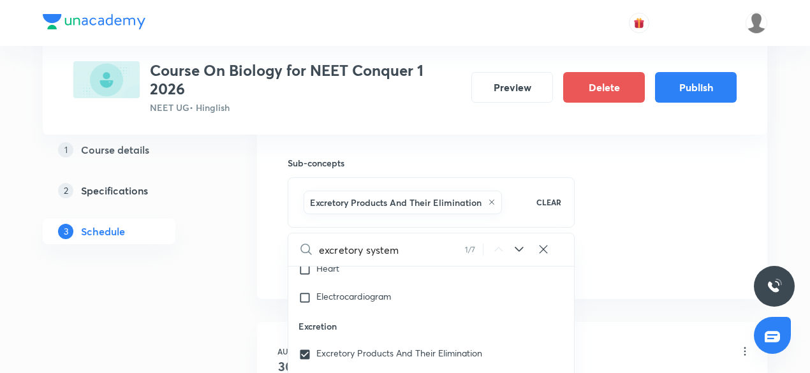
scroll to position [5685, 0]
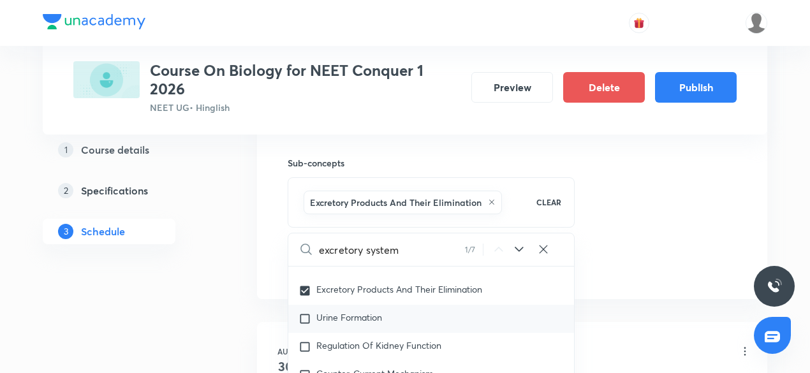
click at [337, 316] on span "Urine Formation" at bounding box center [349, 317] width 66 height 12
checkbox input "true"
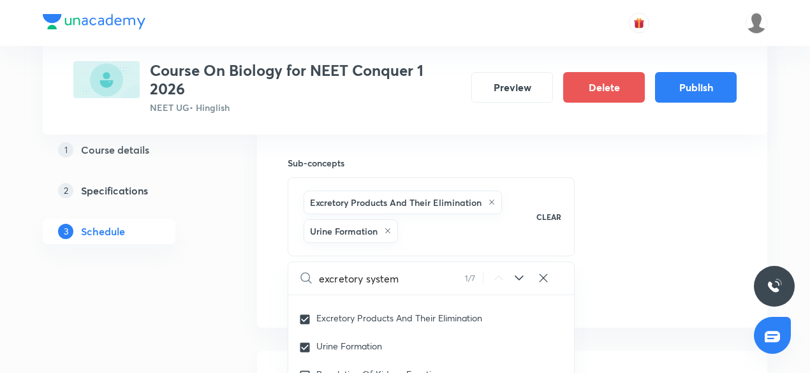
drag, startPoint x: 704, startPoint y: 239, endPoint x: 655, endPoint y: 232, distance: 50.4
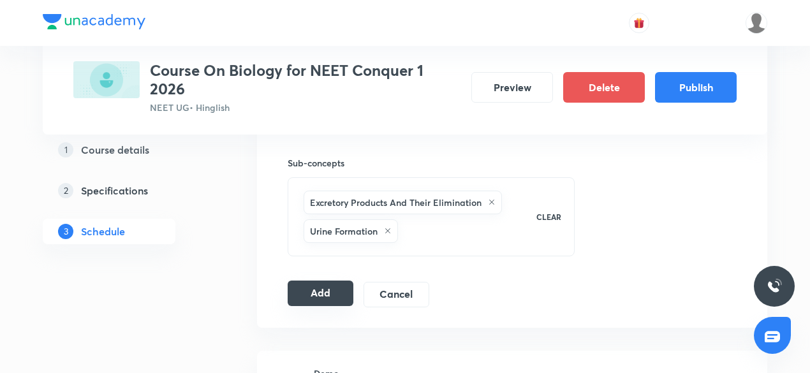
click at [344, 291] on button "Add" at bounding box center [321, 294] width 66 height 26
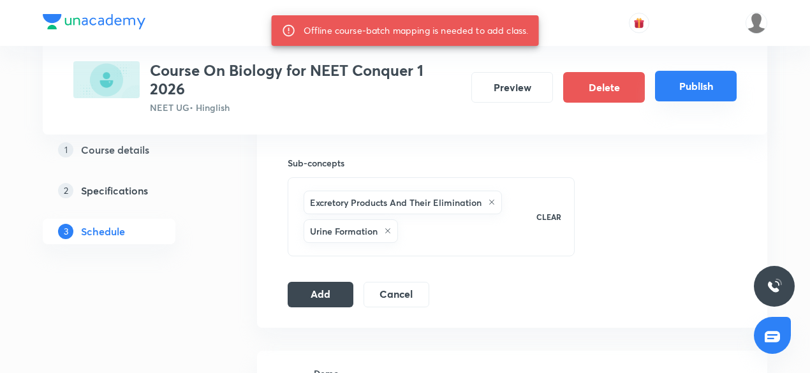
click at [694, 76] on button "Publish" at bounding box center [696, 86] width 82 height 31
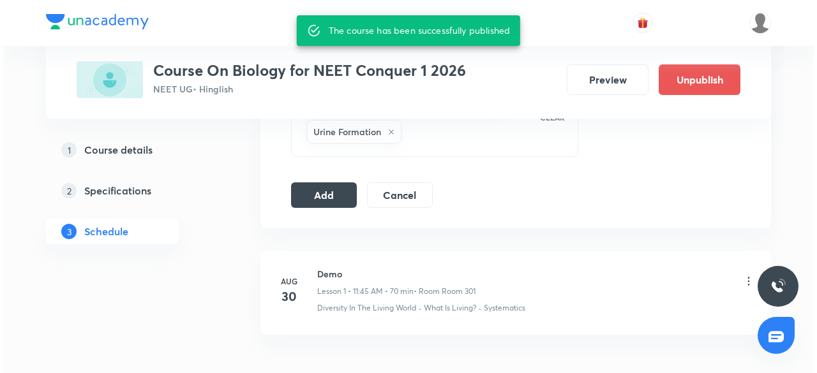
scroll to position [788, 0]
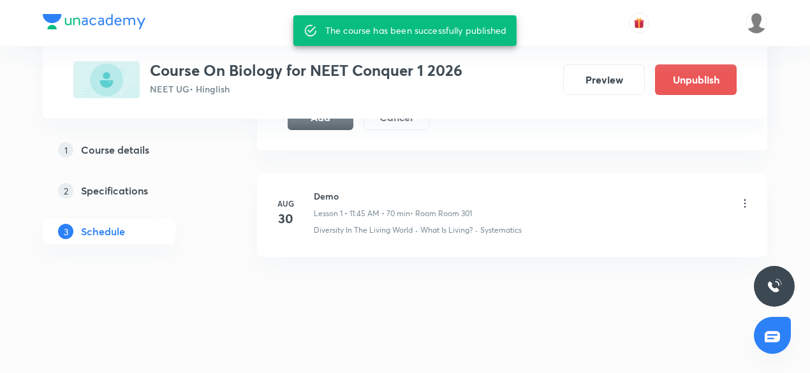
click at [748, 197] on icon at bounding box center [745, 203] width 13 height 13
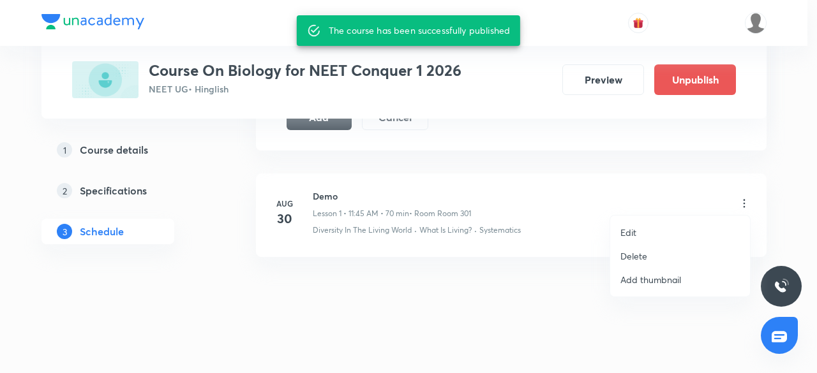
click at [656, 260] on li "Delete" at bounding box center [680, 256] width 140 height 24
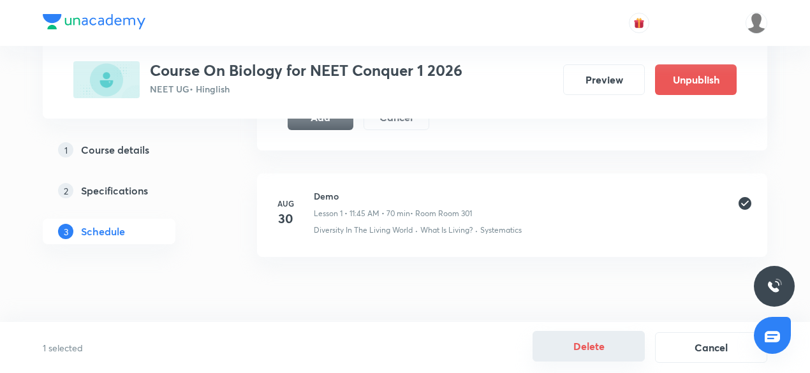
click at [587, 362] on button "Delete" at bounding box center [589, 346] width 112 height 31
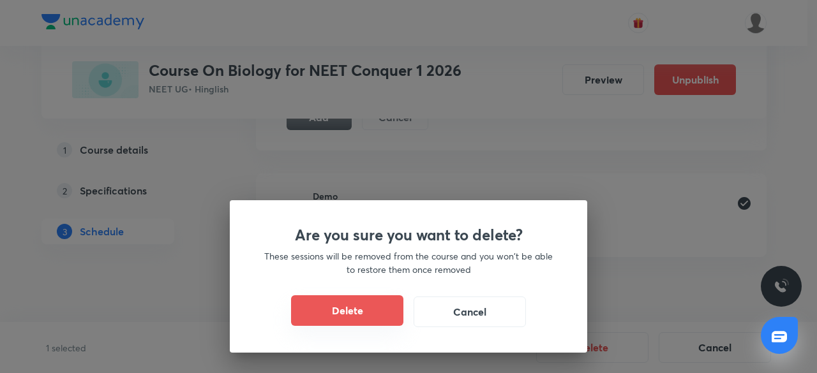
click at [390, 309] on button "Delete" at bounding box center [347, 310] width 112 height 31
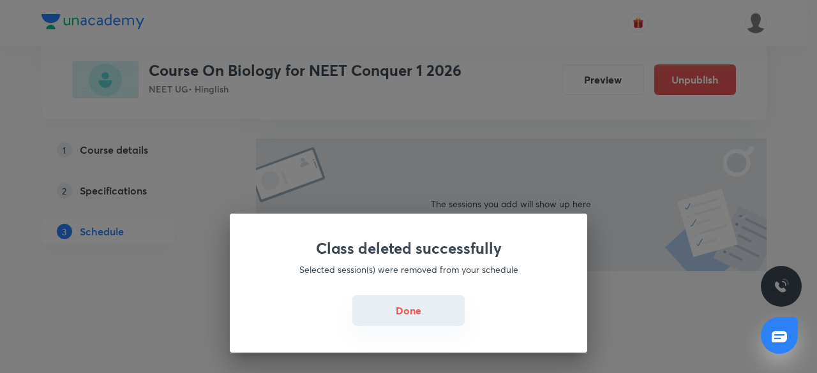
click at [394, 320] on button "Done" at bounding box center [408, 310] width 112 height 31
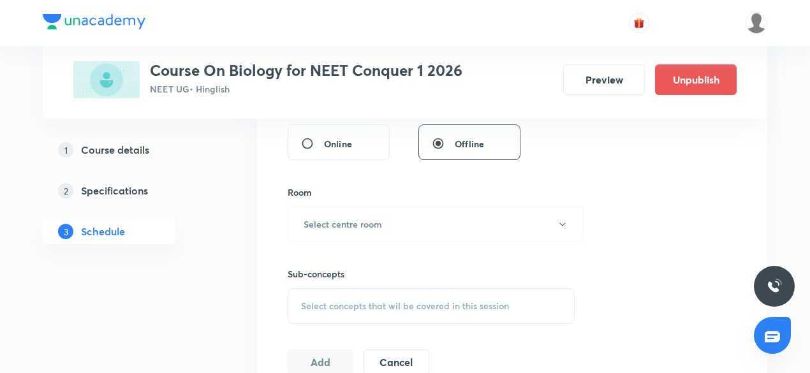
scroll to position [519, 0]
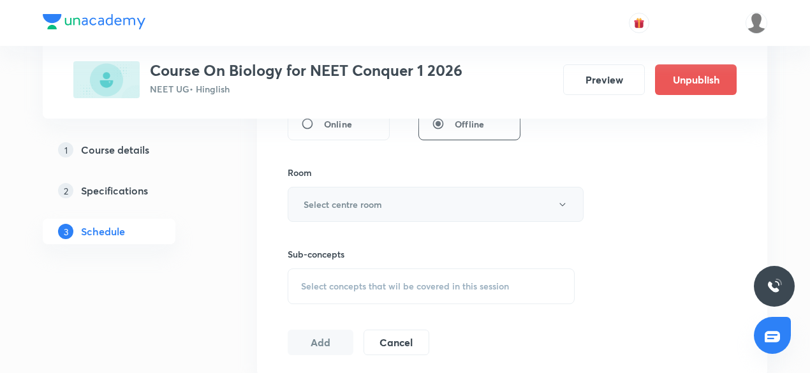
click at [389, 205] on button "Select centre room" at bounding box center [436, 204] width 296 height 35
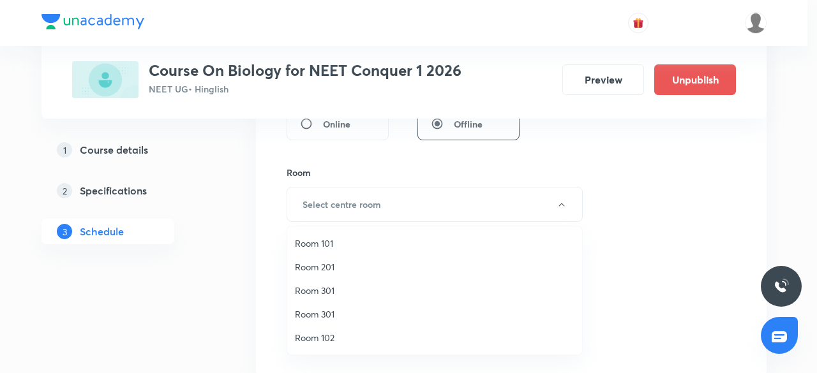
click at [332, 295] on span "Room 301" at bounding box center [434, 290] width 279 height 13
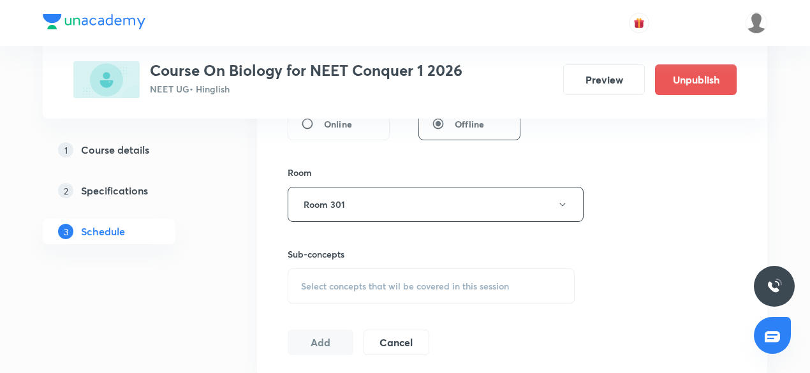
click at [322, 281] on span "Select concepts that wil be covered in this session" at bounding box center [405, 286] width 208 height 10
type input "938J6LIS"
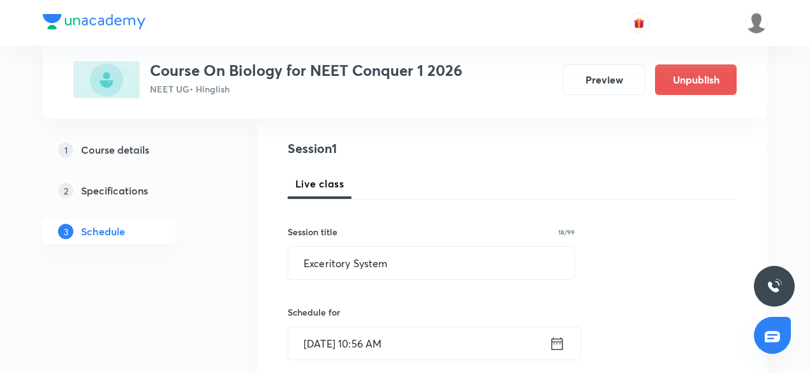
scroll to position [191, 0]
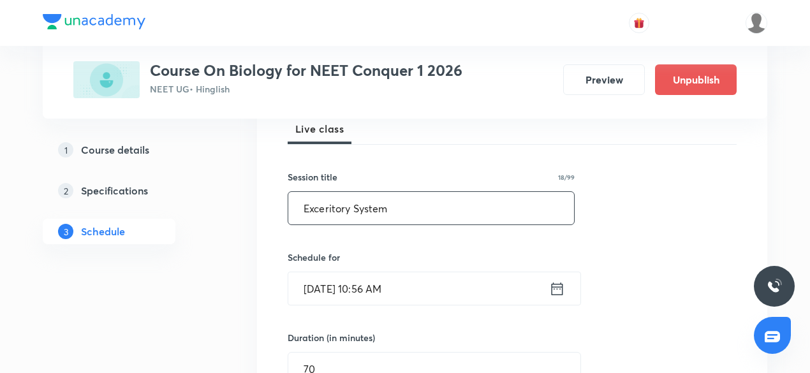
click at [330, 205] on input "Exceritory System" at bounding box center [431, 208] width 286 height 33
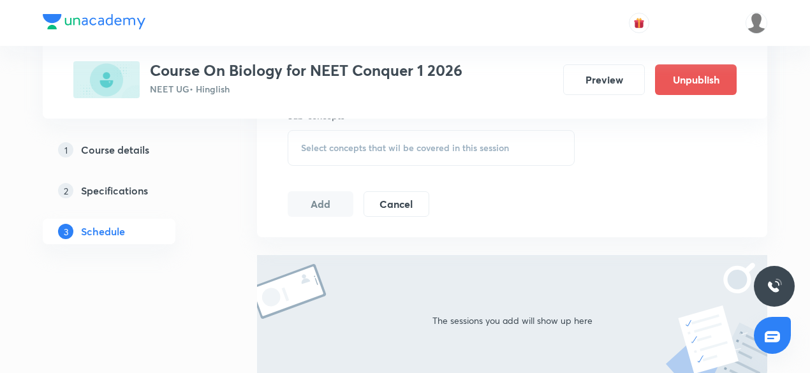
scroll to position [638, 0]
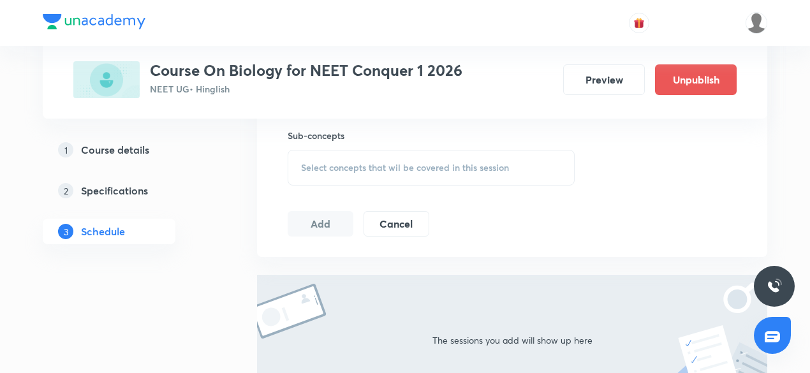
click at [357, 163] on span "Select concepts that wil be covered in this session" at bounding box center [405, 168] width 208 height 10
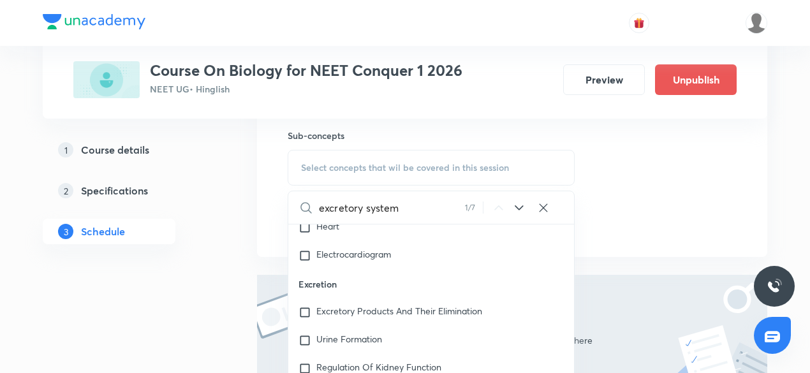
scroll to position [5685, 0]
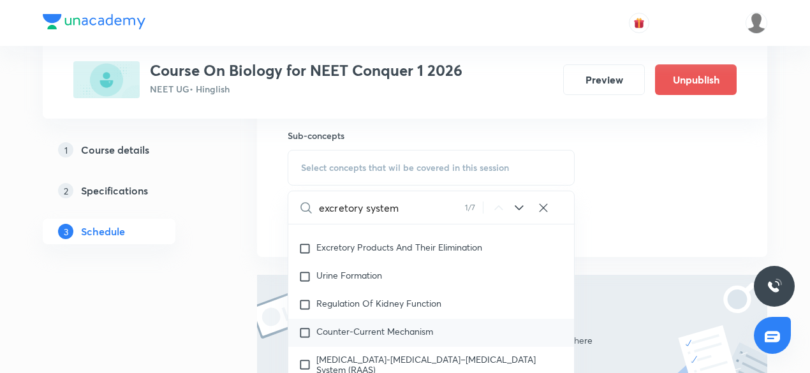
type input "excretory system"
click at [338, 262] on div "Excretory Products And Their Elimination" at bounding box center [431, 249] width 286 height 28
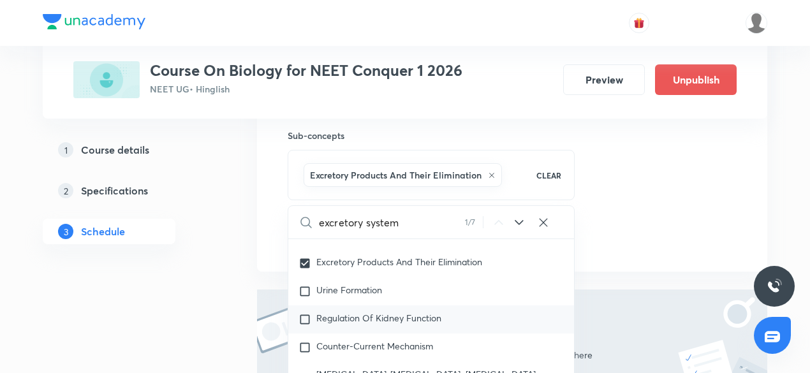
click at [338, 324] on span "Regulation Of Kidney Function" at bounding box center [378, 318] width 125 height 12
checkbox input "true"
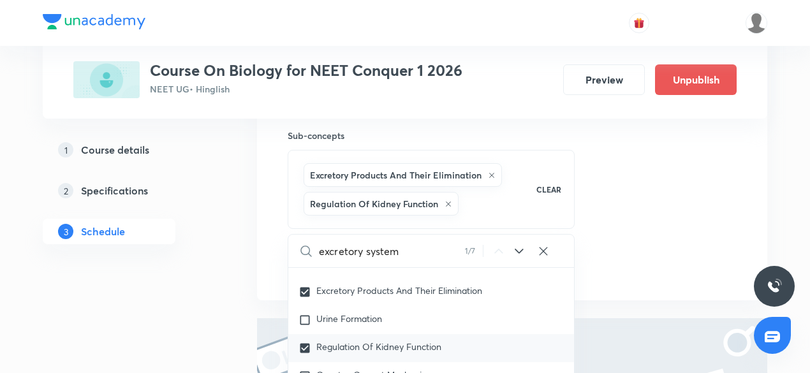
click at [330, 353] on span "Regulation Of Kidney Function" at bounding box center [378, 347] width 125 height 12
checkbox input "true"
checkbox input "false"
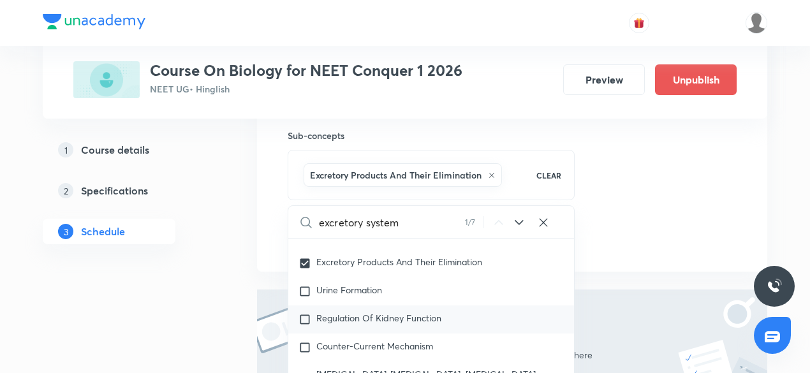
click at [336, 316] on div "Regulation Of Kidney Function" at bounding box center [431, 320] width 286 height 28
checkbox input "true"
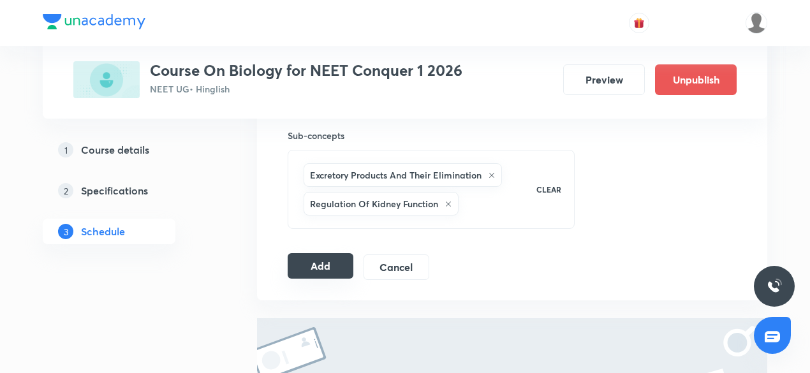
click at [299, 263] on button "Add" at bounding box center [321, 266] width 66 height 26
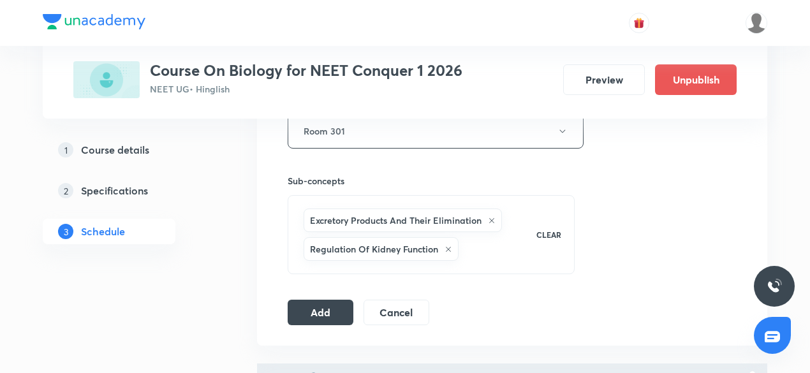
scroll to position [638, 0]
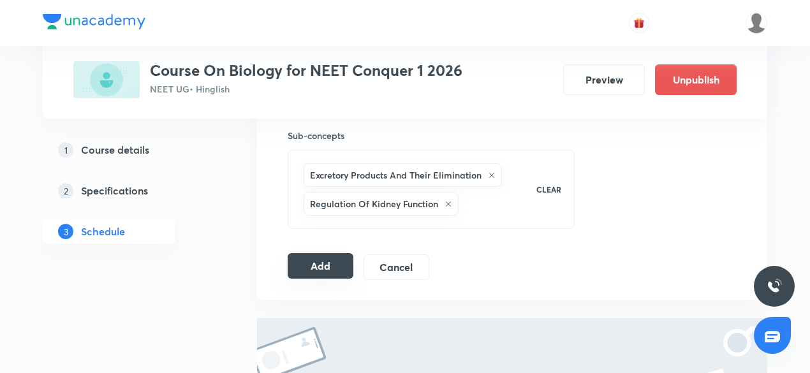
click at [316, 257] on button "Add" at bounding box center [321, 266] width 66 height 26
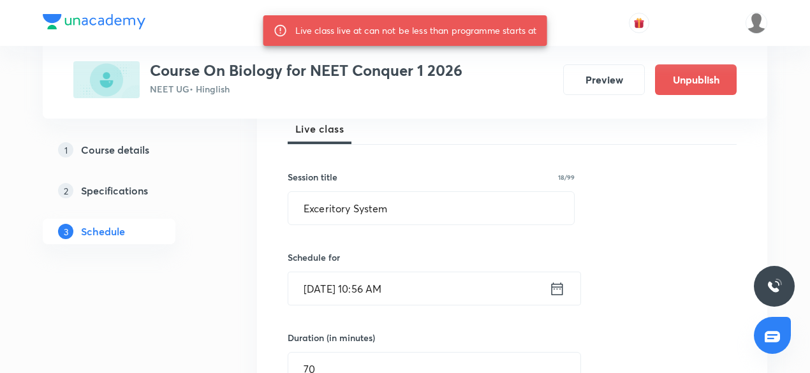
scroll to position [191, 0]
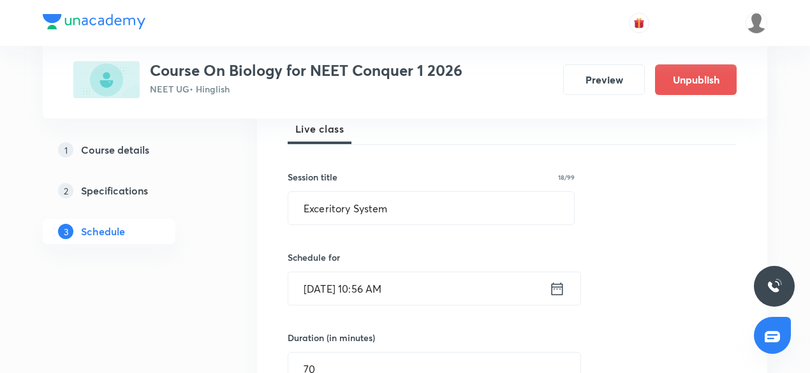
click at [389, 294] on input "Aug 30, 2025, 10:56 AM" at bounding box center [418, 288] width 261 height 33
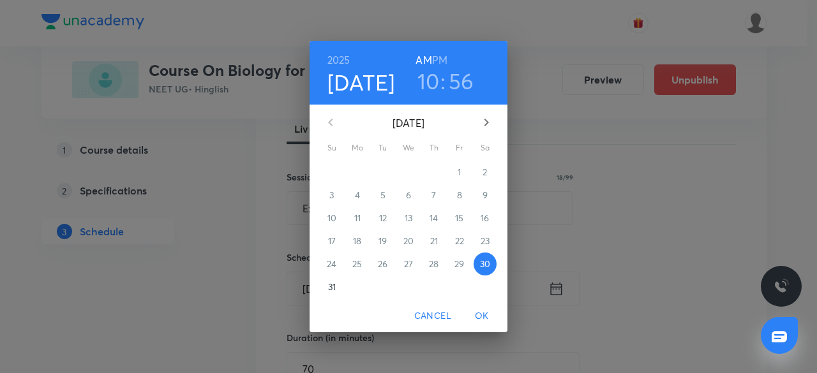
click at [430, 86] on h3 "10" at bounding box center [428, 81] width 22 height 27
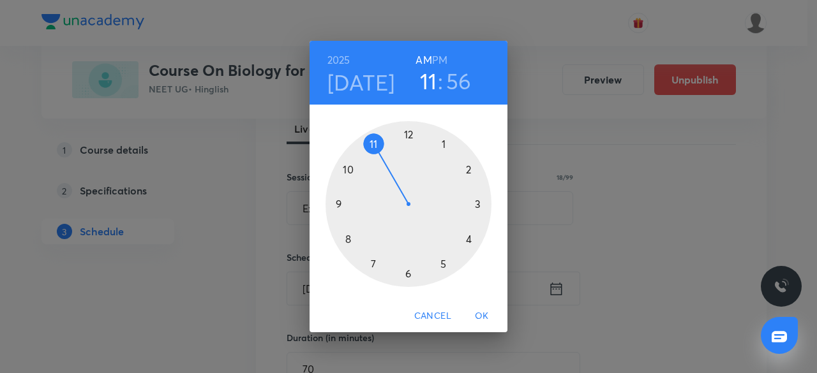
drag, startPoint x: 351, startPoint y: 169, endPoint x: 429, endPoint y: 113, distance: 96.0
click at [366, 149] on div at bounding box center [408, 204] width 166 height 166
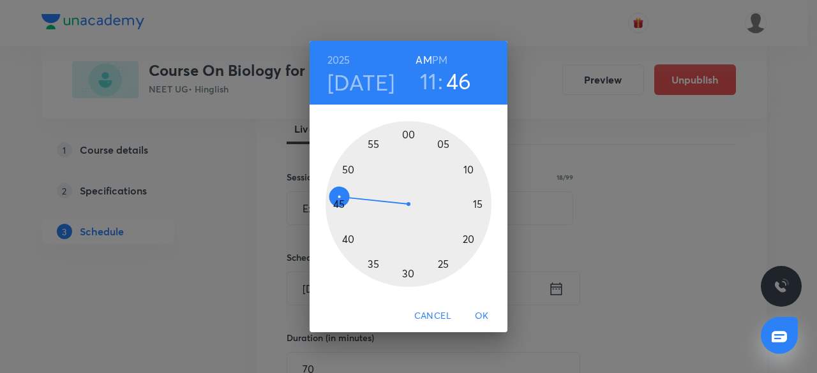
drag, startPoint x: 380, startPoint y: 142, endPoint x: 338, endPoint y: 198, distance: 70.2
click at [338, 198] on div at bounding box center [408, 204] width 166 height 166
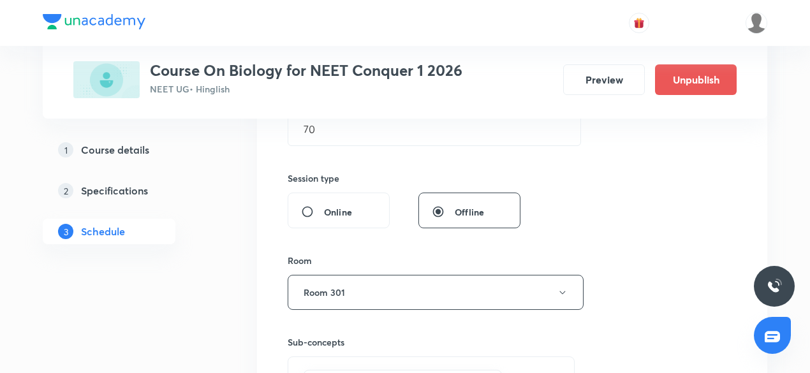
scroll to position [574, 0]
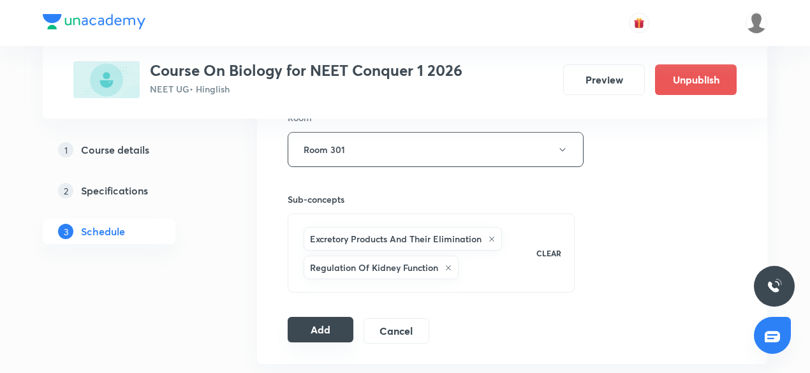
click at [314, 325] on button "Add" at bounding box center [321, 330] width 66 height 26
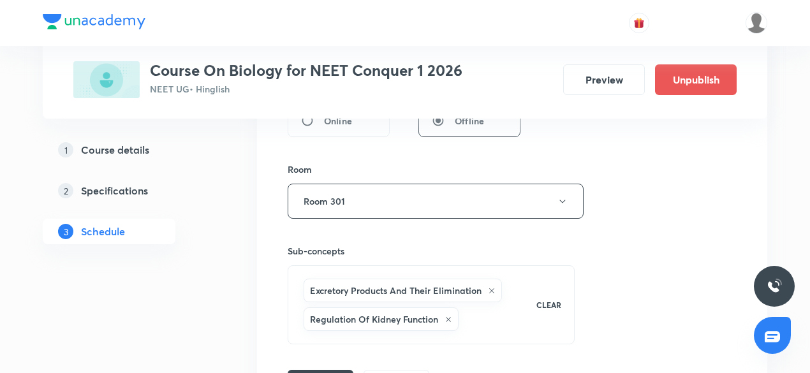
scroll to position [510, 0]
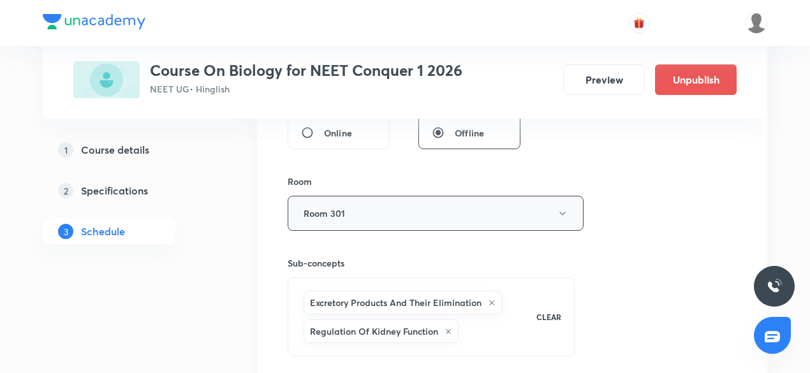
click at [343, 218] on button "Room 301" at bounding box center [436, 213] width 296 height 35
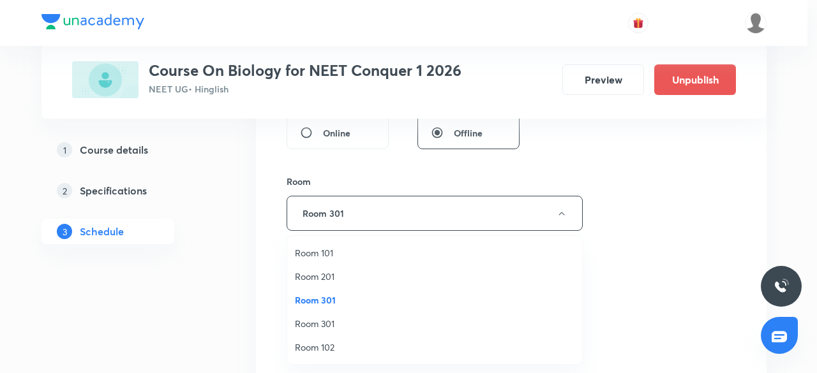
click at [348, 301] on span "Room 301" at bounding box center [434, 299] width 279 height 13
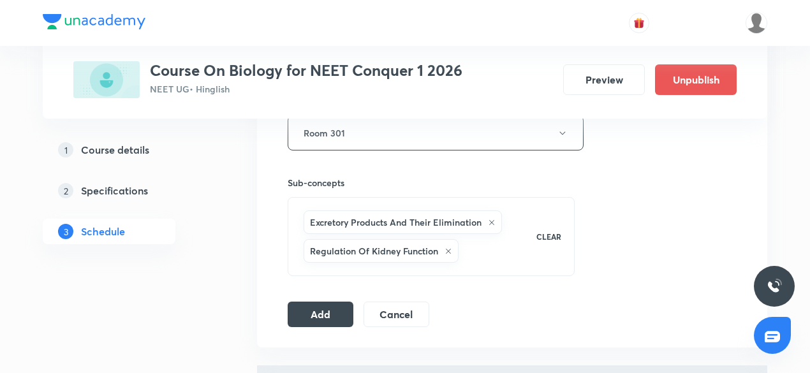
scroll to position [638, 0]
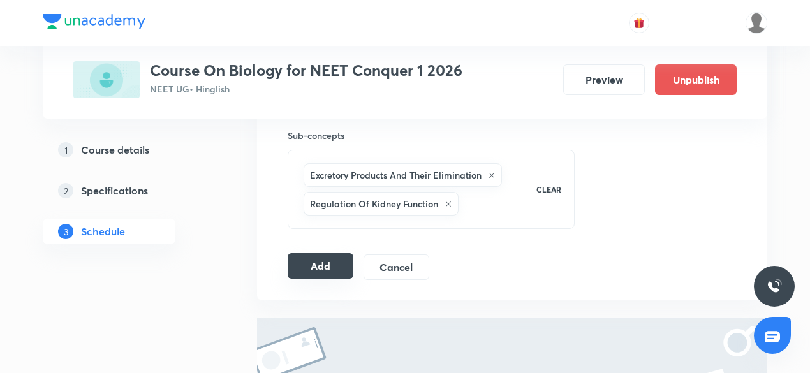
click at [350, 276] on button "Add" at bounding box center [321, 266] width 66 height 26
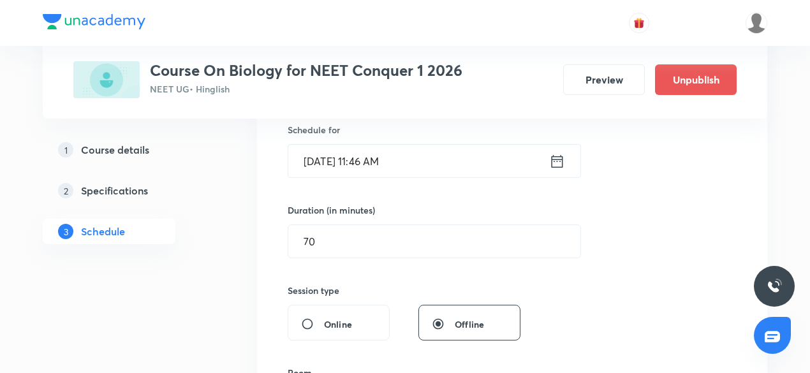
scroll to position [0, 0]
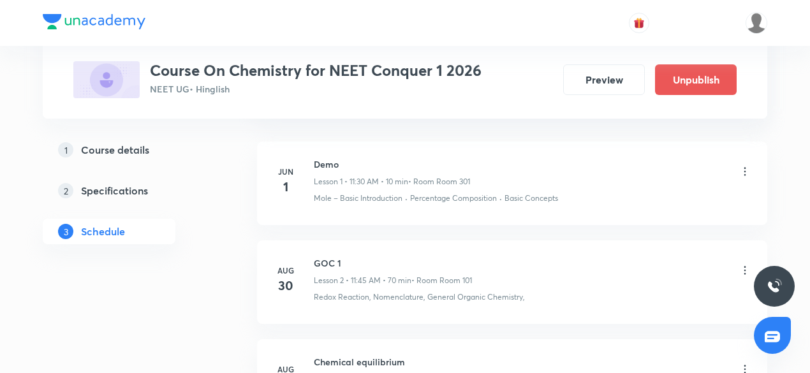
scroll to position [766, 0]
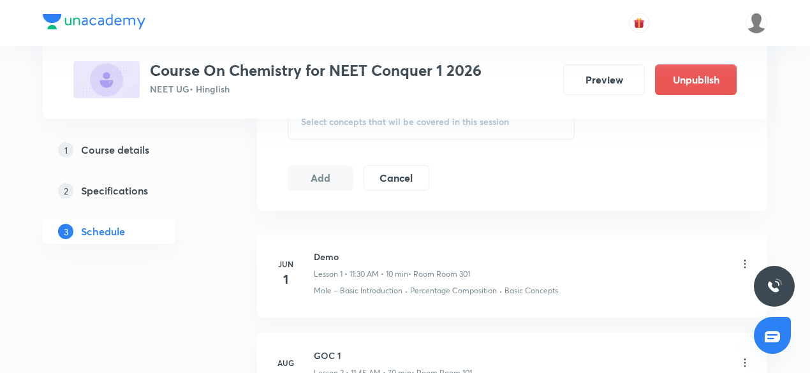
click at [112, 149] on h5 "Course details" at bounding box center [115, 149] width 68 height 15
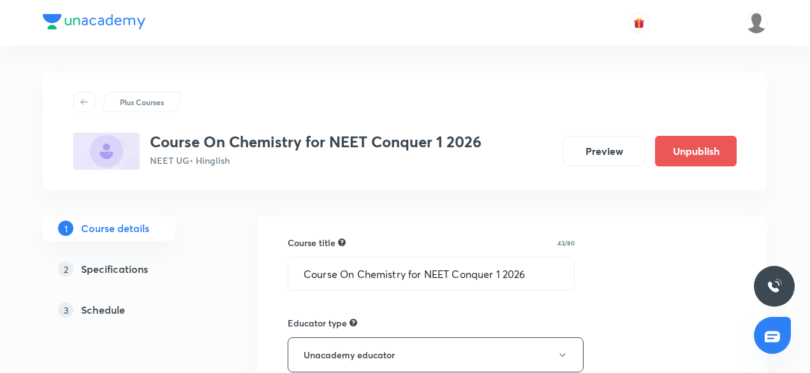
scroll to position [128, 0]
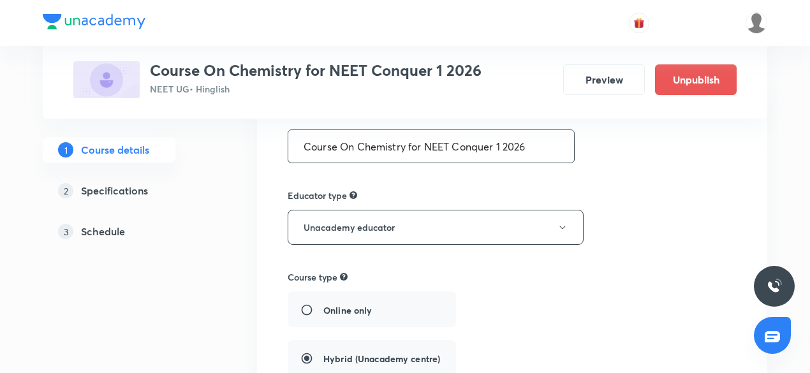
click at [450, 145] on input "Course On Chemistry for NEET Conquer 1 2026" at bounding box center [431, 146] width 286 height 33
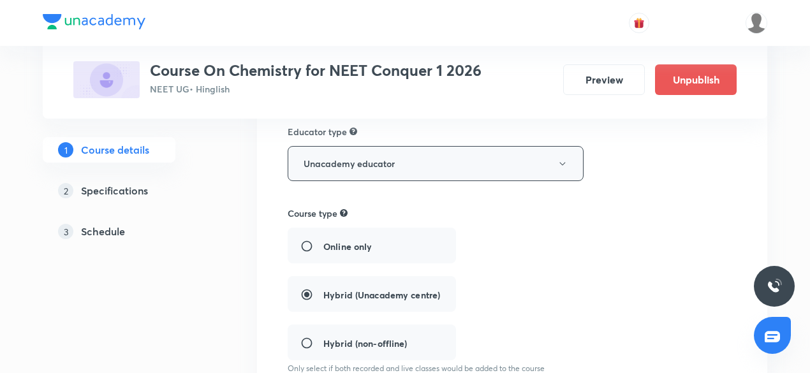
click at [471, 177] on button "Unacademy educator" at bounding box center [436, 163] width 296 height 35
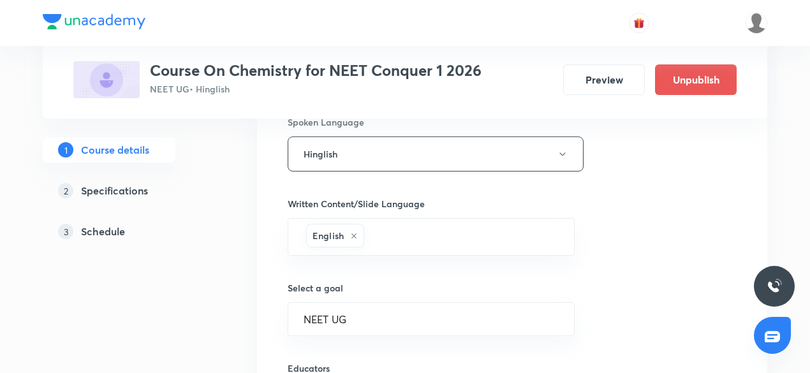
scroll to position [722, 0]
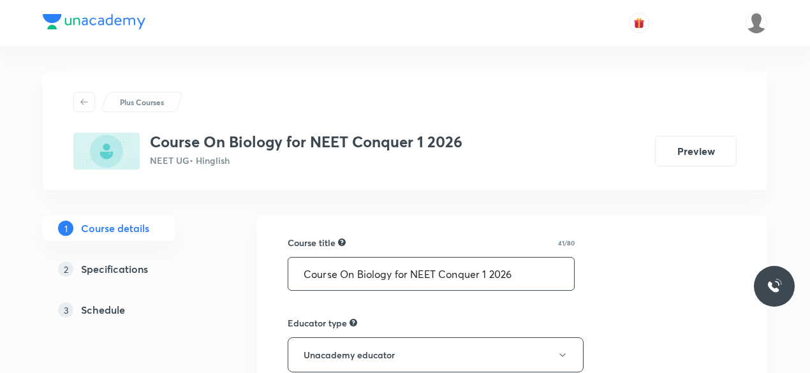
scroll to position [64, 0]
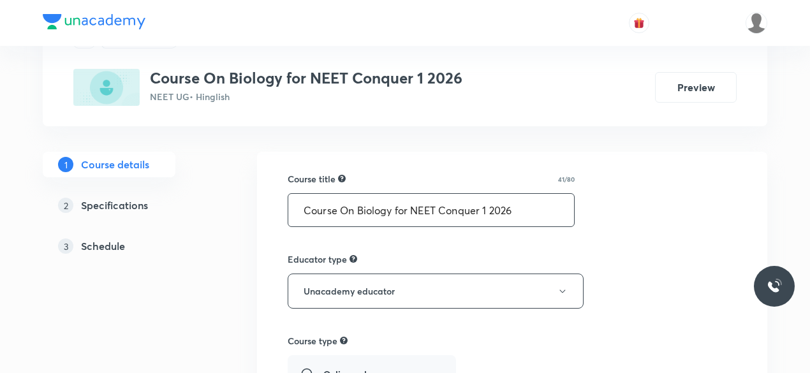
click at [491, 214] on input "Course On Biology for NEET Conquer 1 2026" at bounding box center [431, 210] width 286 height 33
click at [490, 214] on input "Course On Biology for NEET Conquer 1 2026" at bounding box center [431, 210] width 286 height 33
click at [489, 214] on input "Course On Biology for NEET Conquer 1 2026" at bounding box center [431, 210] width 286 height 33
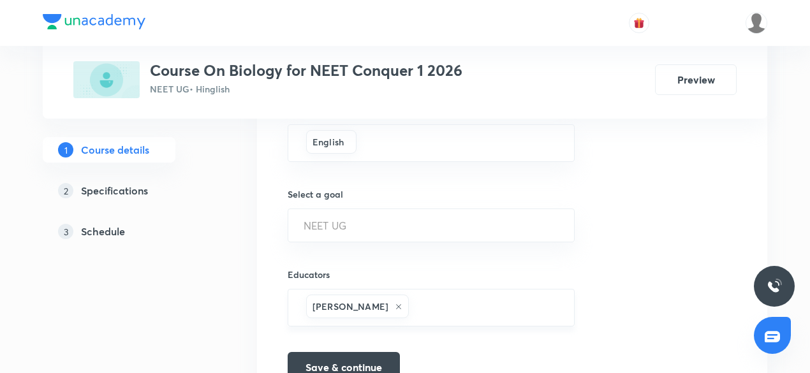
scroll to position [886, 0]
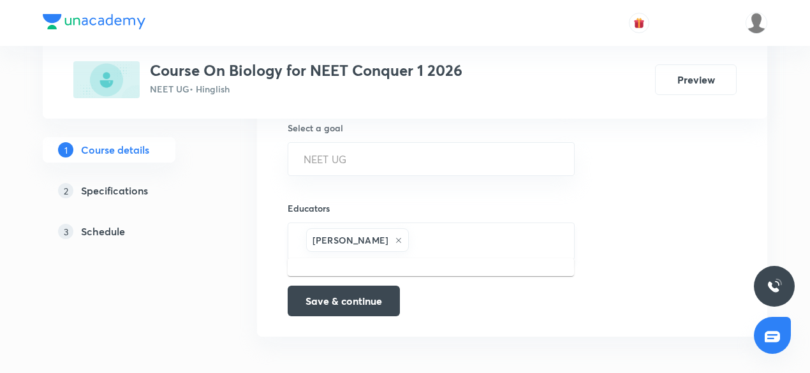
click at [416, 231] on input "text" at bounding box center [485, 242] width 147 height 24
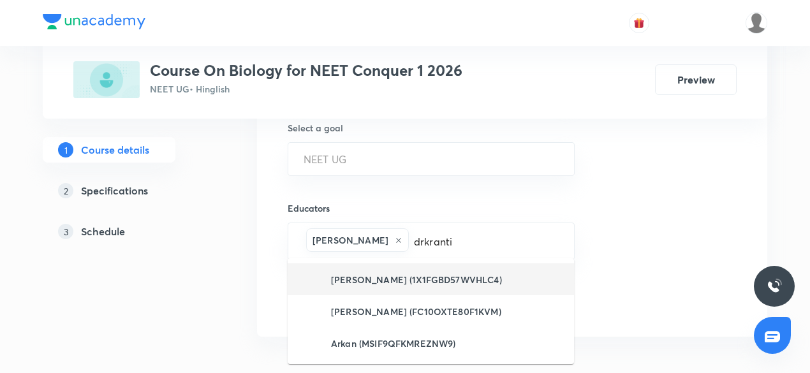
type input "drkranti"
